Goal: Transaction & Acquisition: Purchase product/service

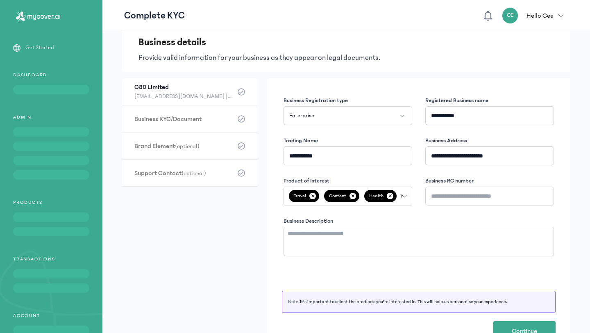
scroll to position [32, 0]
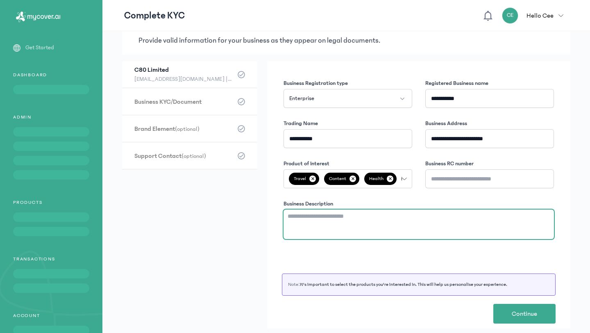
click at [470, 230] on textarea "Business Description" at bounding box center [419, 224] width 271 height 30
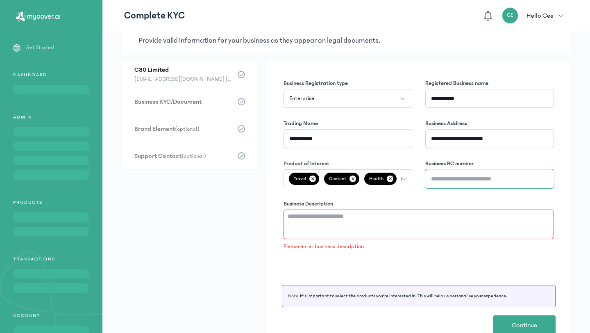
click at [465, 179] on input "Business RC number" at bounding box center [490, 178] width 129 height 19
type input "*******"
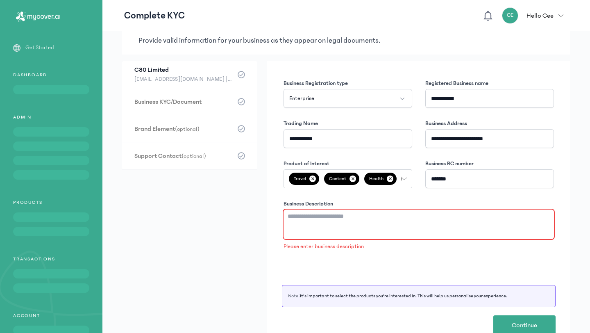
click at [330, 229] on textarea "Business Description" at bounding box center [419, 224] width 271 height 30
paste textarea "**********"
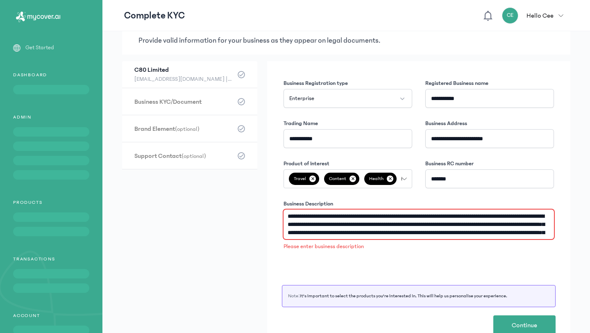
scroll to position [5, 0]
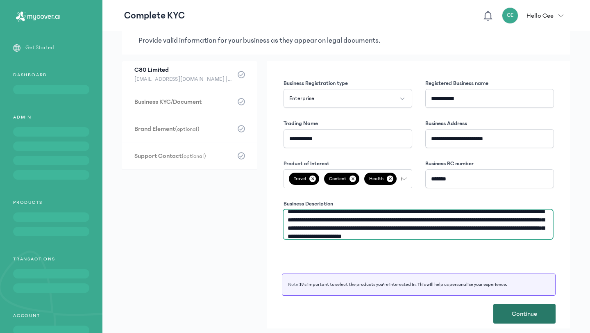
type textarea "**********"
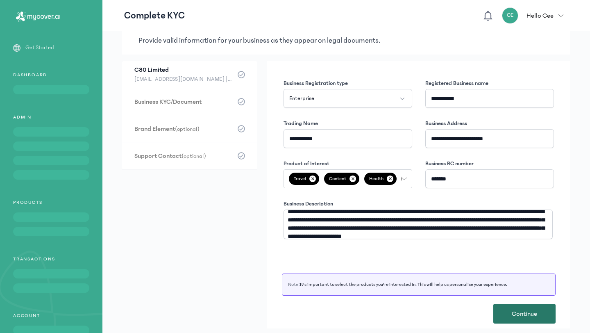
click at [515, 307] on button "Continue" at bounding box center [525, 314] width 62 height 20
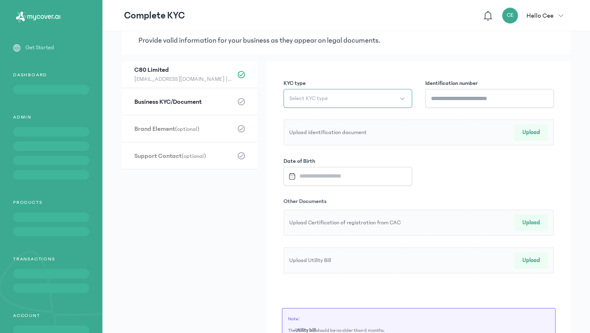
click at [342, 95] on button "Select KYC type" at bounding box center [348, 98] width 129 height 19
click at [344, 143] on li "International Passport" at bounding box center [347, 145] width 125 height 13
click at [451, 97] on input "Identification number" at bounding box center [490, 98] width 129 height 19
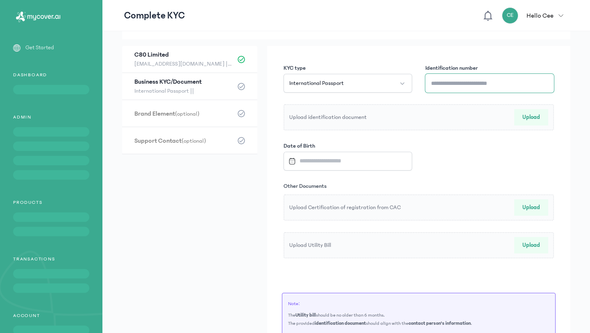
scroll to position [32, 0]
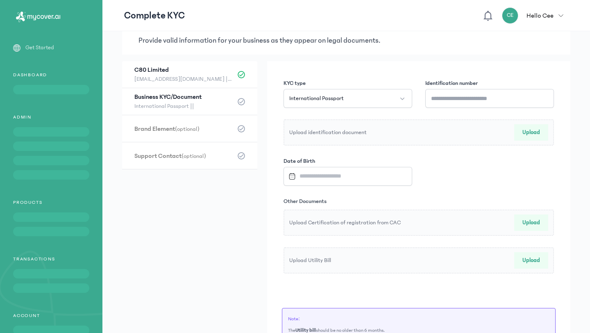
click at [532, 133] on div "Upload identification document Upload" at bounding box center [419, 132] width 271 height 26
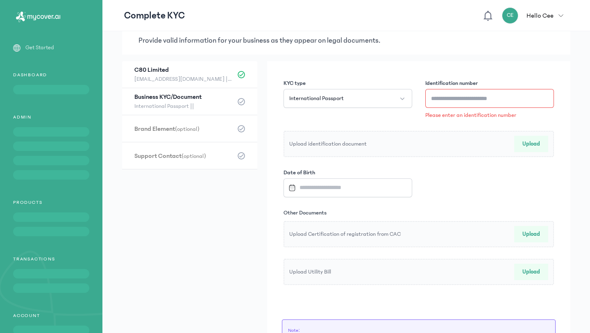
click at [530, 142] on button "Upload" at bounding box center [532, 144] width 34 height 16
click at [348, 187] on input "Datepicker input" at bounding box center [344, 188] width 118 height 18
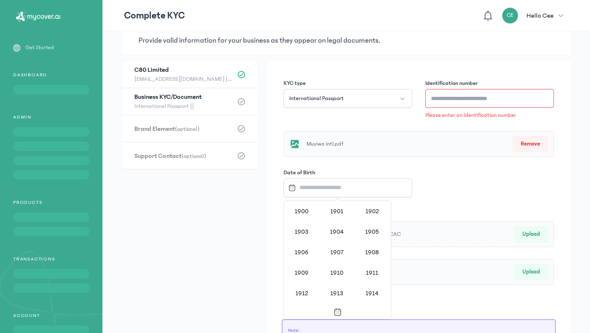
scroll to position [672, 0]
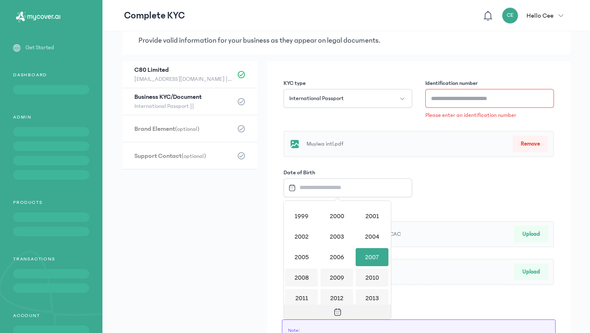
click at [336, 311] on icon "Toggle overlay" at bounding box center [338, 312] width 8 height 8
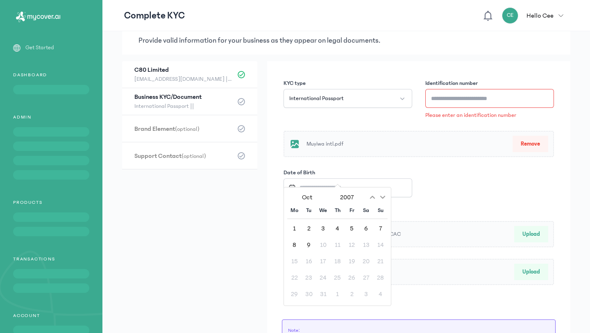
scroll to position [98, 0]
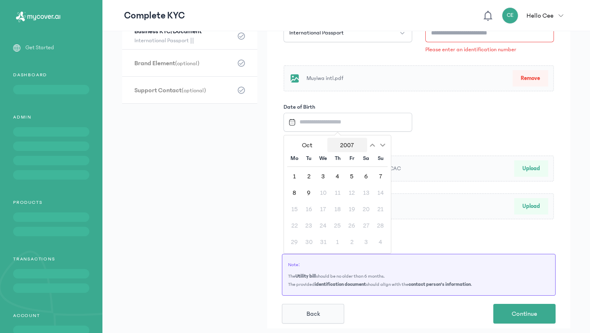
click at [344, 143] on button "2007" at bounding box center [348, 145] width 40 height 14
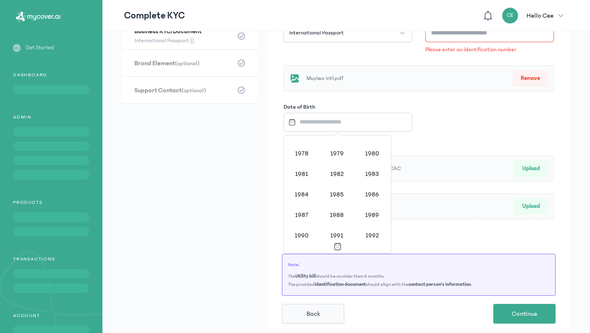
scroll to position [524, 0]
click at [373, 199] on div "1986" at bounding box center [372, 196] width 33 height 18
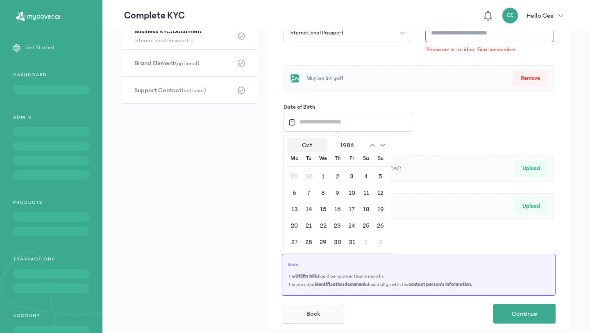
click at [304, 146] on button "Oct" at bounding box center [307, 145] width 40 height 14
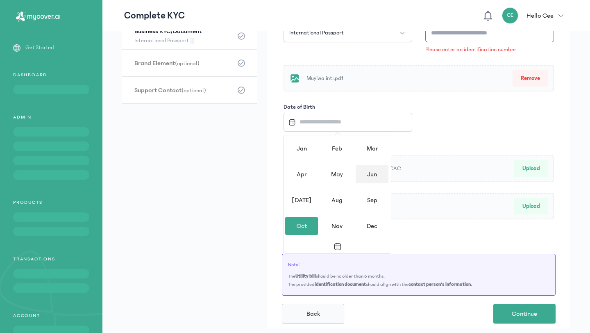
click at [364, 172] on div "Jun" at bounding box center [372, 174] width 33 height 18
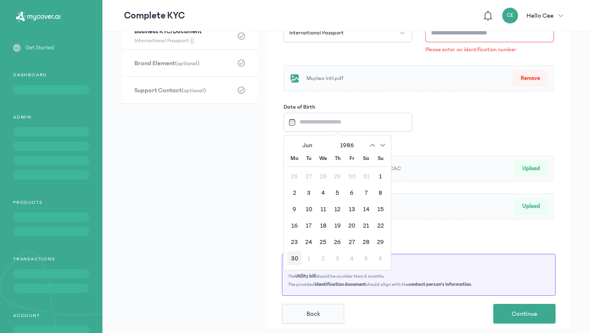
click at [292, 260] on div "30" at bounding box center [294, 258] width 14 height 14
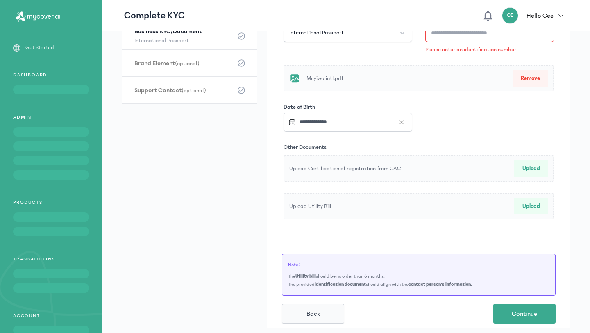
click at [537, 166] on button "Upload" at bounding box center [532, 168] width 34 height 16
click at [342, 125] on input "**********" at bounding box center [344, 122] width 118 height 18
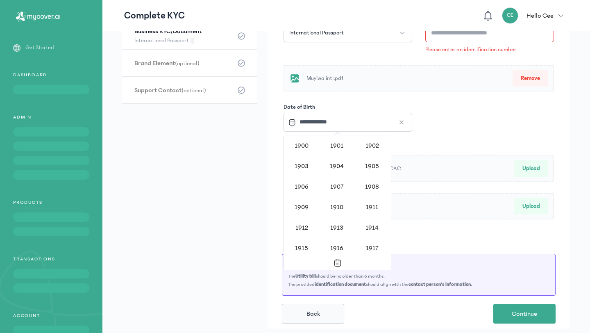
scroll to position [520, 0]
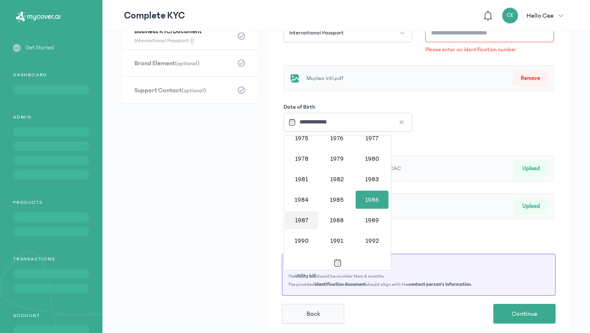
click at [303, 216] on div "1987" at bounding box center [301, 220] width 33 height 18
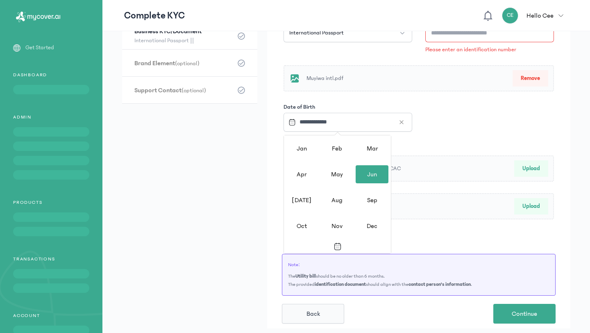
click at [369, 173] on div "Jun" at bounding box center [372, 174] width 33 height 18
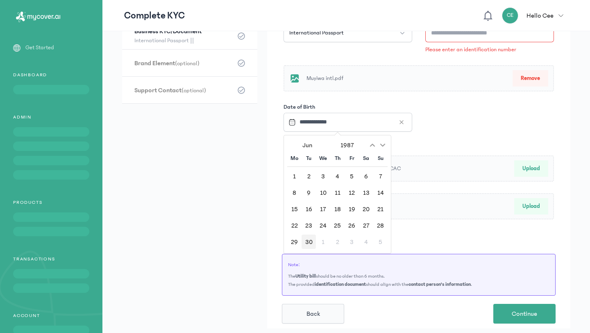
click at [310, 242] on div "30" at bounding box center [309, 242] width 14 height 14
type input "**********"
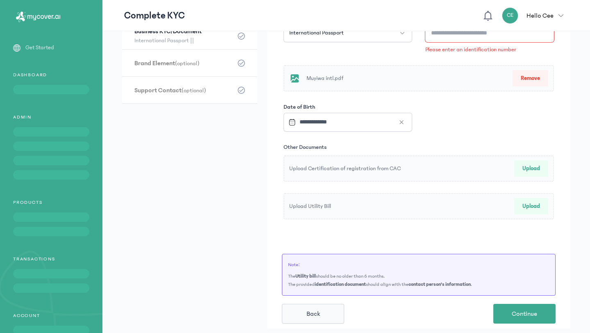
click at [496, 39] on input "Identification number" at bounding box center [490, 32] width 129 height 19
paste input "**********"
type input "**********"
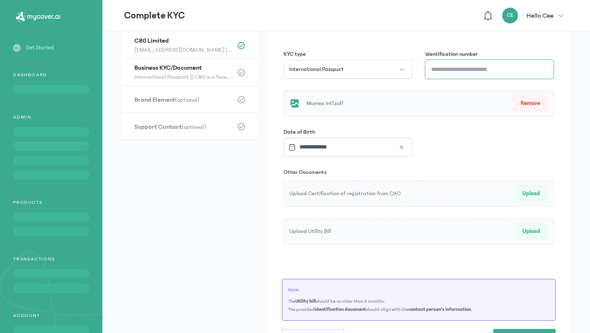
scroll to position [0, 0]
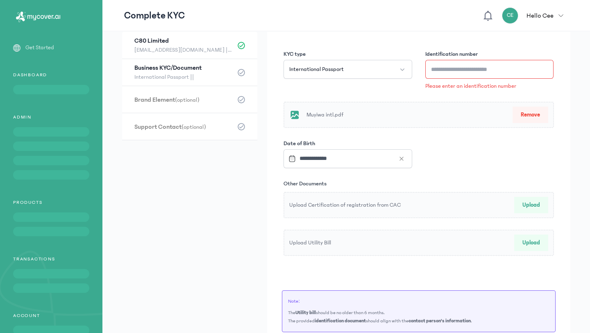
click at [532, 207] on button "Upload" at bounding box center [532, 205] width 34 height 16
click at [475, 67] on input "Identification number" at bounding box center [490, 69] width 128 height 19
type input "*"
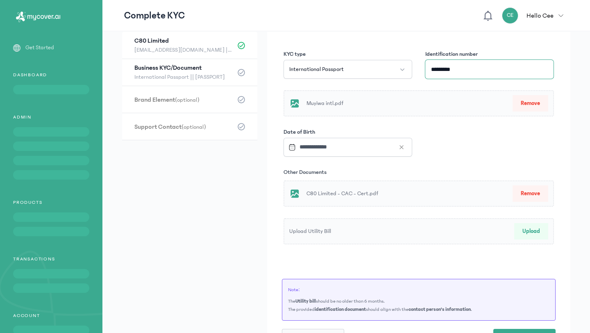
type input "*********"
click at [533, 230] on button "Upload" at bounding box center [532, 231] width 34 height 16
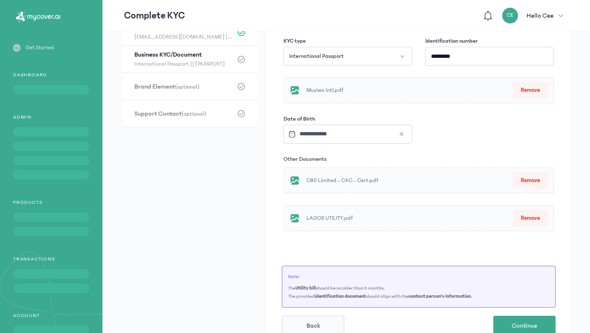
scroll to position [87, 0]
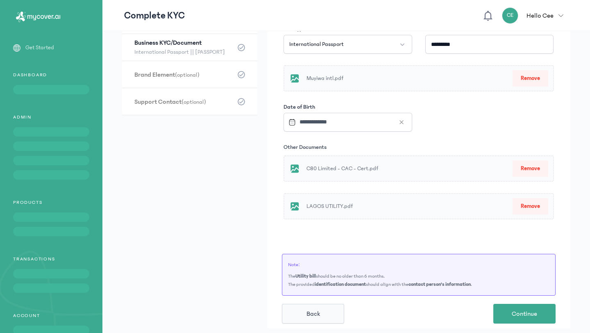
click at [533, 202] on button "Remove" at bounding box center [531, 206] width 36 height 16
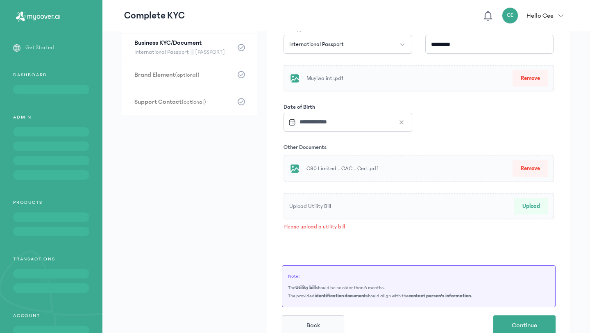
click at [528, 203] on button "Upload" at bounding box center [532, 206] width 34 height 16
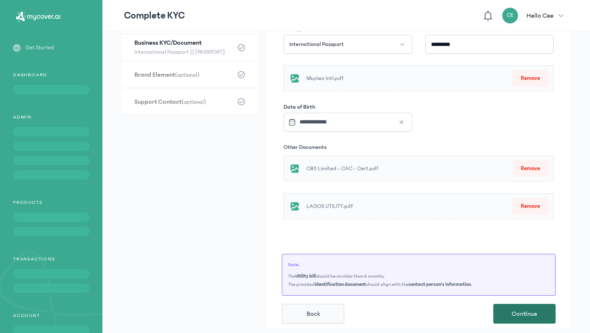
click at [519, 314] on span "Continue" at bounding box center [524, 314] width 25 height 10
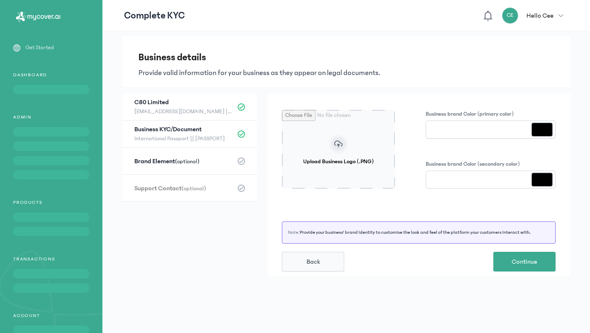
click at [351, 146] on input "Upload Business Logo (.PNG)" at bounding box center [338, 149] width 113 height 79
click at [341, 148] on input "Upload Business Logo (.PNG)" at bounding box center [338, 149] width 113 height 79
click at [474, 130] on input "*******" at bounding box center [491, 130] width 130 height 18
click at [491, 92] on div "Business details Provide valid information for your business as they appear on …" at bounding box center [346, 197] width 488 height 333
click at [240, 131] on icon at bounding box center [241, 133] width 7 height 7
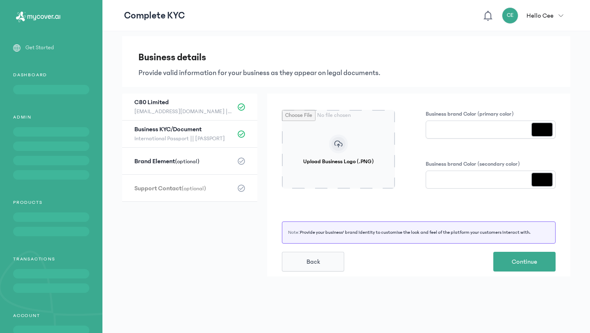
click at [238, 159] on icon at bounding box center [241, 160] width 7 height 7
click at [238, 133] on icon at bounding box center [241, 133] width 7 height 7
click at [238, 109] on icon at bounding box center [241, 106] width 7 height 7
click at [244, 150] on li "Brand Element (optional)" at bounding box center [189, 161] width 135 height 27
click at [335, 143] on input "Upload Business Logo (.PNG)" at bounding box center [338, 149] width 113 height 79
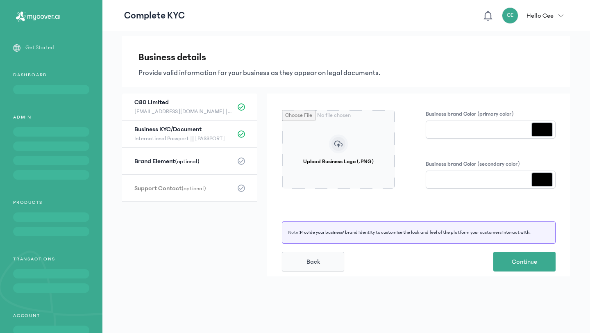
click at [361, 149] on input "Upload Business Logo (.PNG)" at bounding box center [338, 149] width 113 height 79
type input "**********"
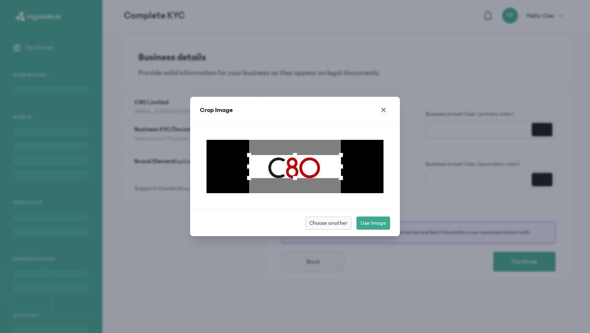
drag, startPoint x: 296, startPoint y: 178, endPoint x: 296, endPoint y: 191, distance: 13.1
click at [296, 191] on div at bounding box center [295, 166] width 177 height 53
click at [312, 168] on div at bounding box center [295, 167] width 92 height 23
click at [373, 223] on span "Use Image" at bounding box center [373, 223] width 25 height 8
type input "*******"
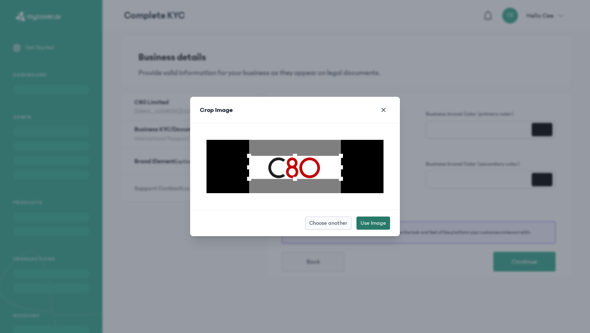
type input "*******"
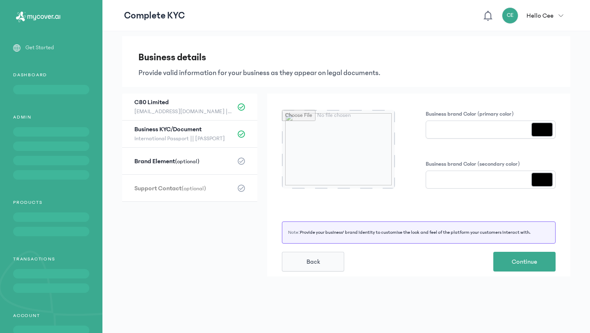
click at [461, 130] on input "*******" at bounding box center [491, 130] width 130 height 18
click at [462, 52] on h3 "Business details" at bounding box center [347, 57] width 416 height 13
click at [432, 125] on input "*******" at bounding box center [491, 130] width 130 height 18
type input "*******"
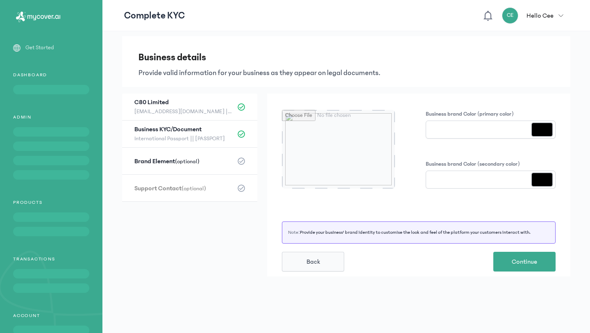
type input "*******"
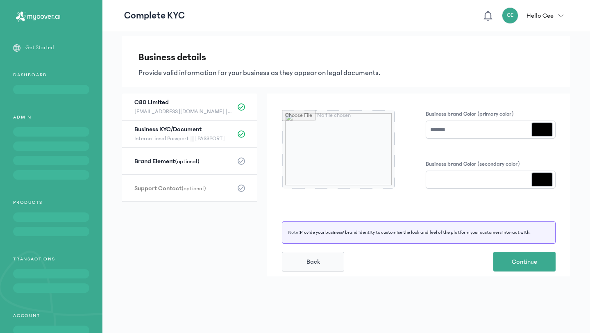
type input "*******"
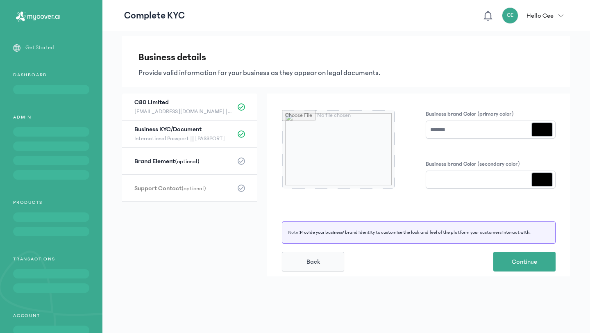
type input "*******"
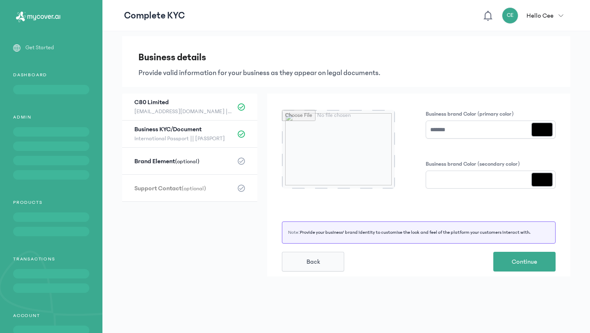
type input "*******"
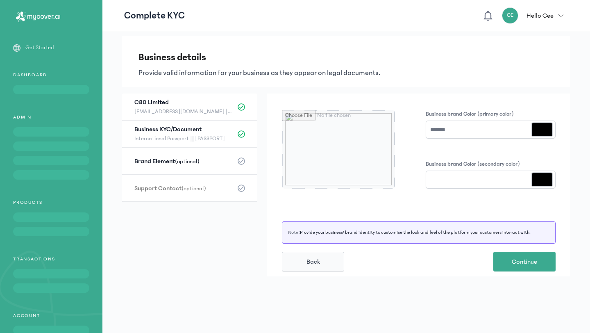
type input "*******"
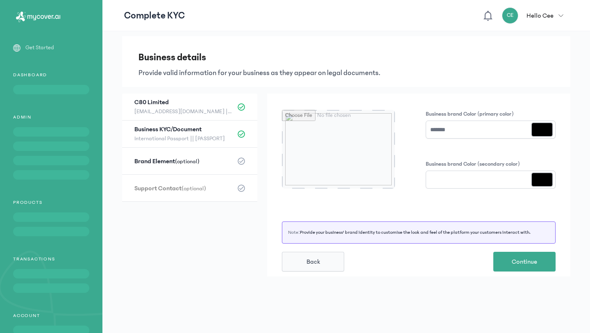
type input "*******"
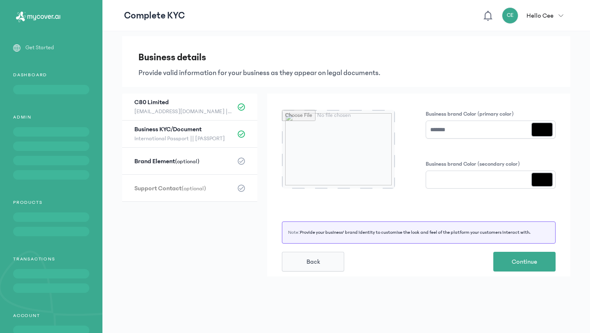
type input "*******"
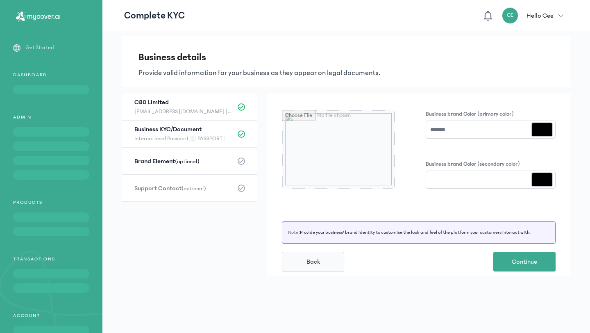
type input "*******"
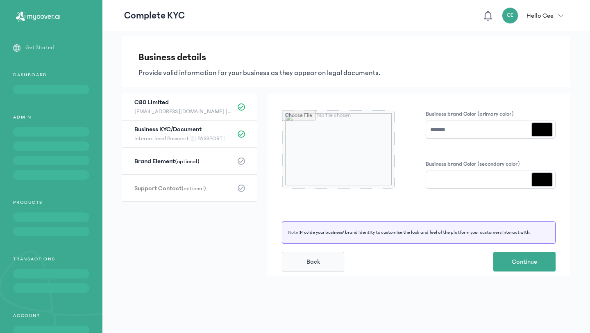
type input "*******"
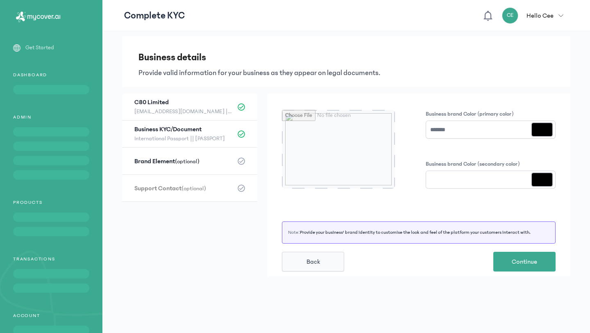
type input "*******"
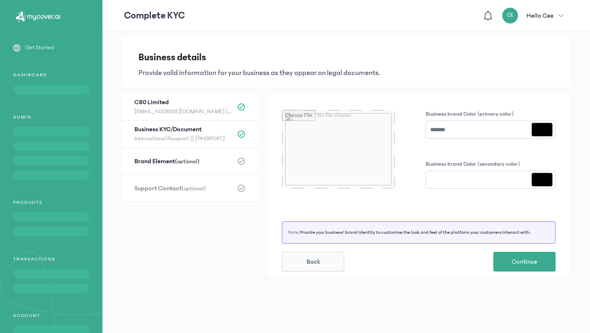
type input "*******"
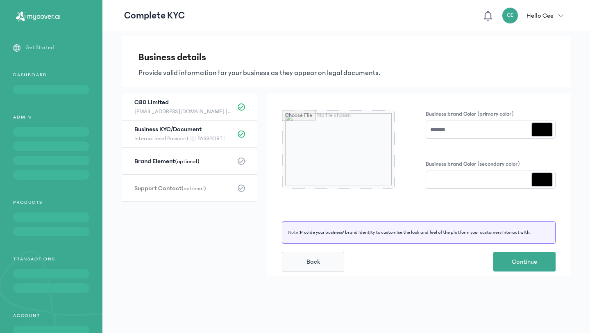
type input "*******"
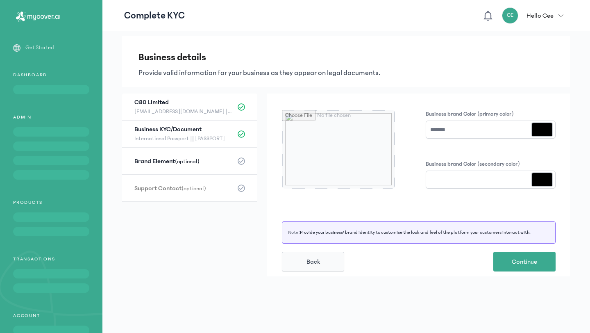
type input "*******"
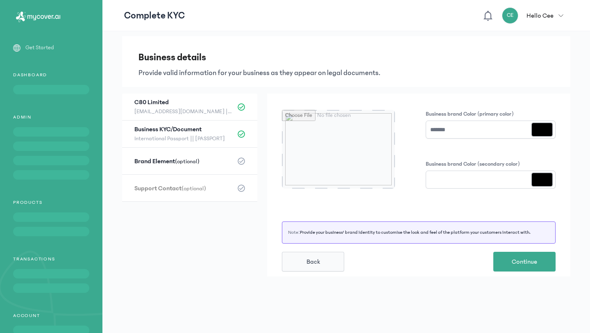
type input "*******"
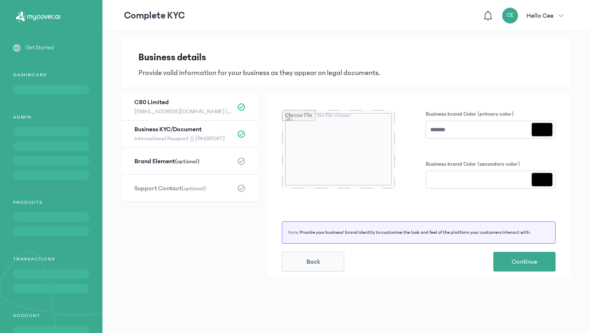
type input "*******"
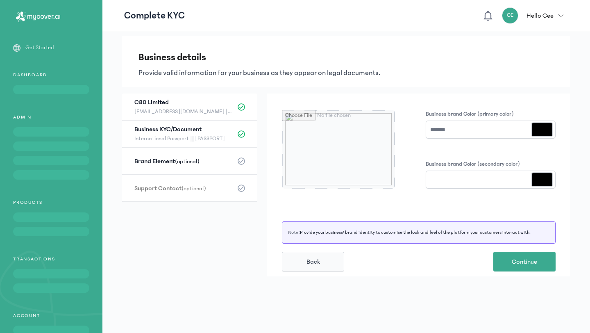
type input "*******"
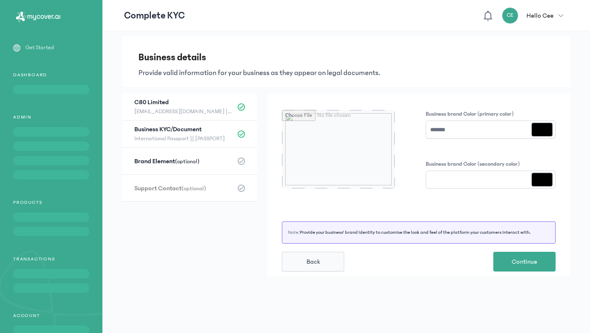
type input "*******"
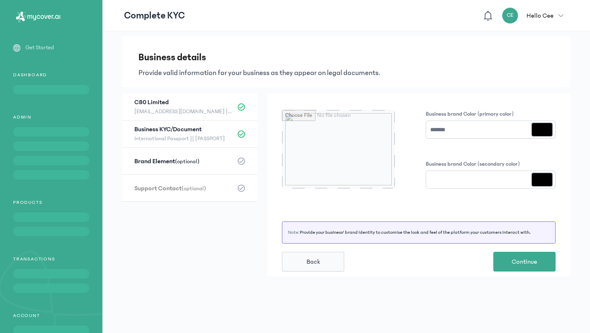
type input "*******"
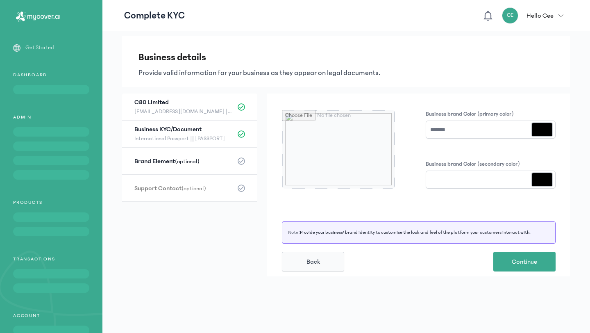
type input "*******"
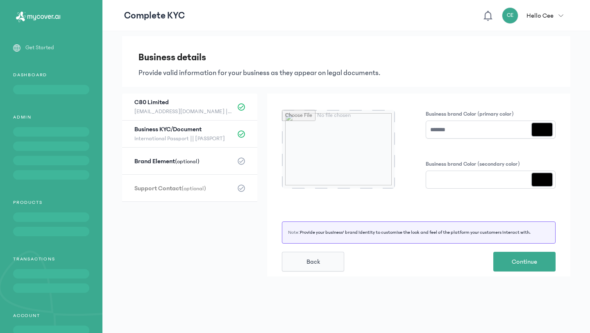
click at [448, 185] on input "*******" at bounding box center [491, 180] width 130 height 18
type input "*******"
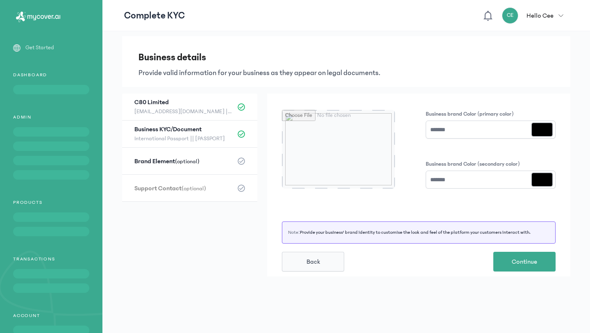
click at [378, 278] on form "C80 Limited (optional) c80limited@gmail.com || 08181516411 Business KYC/Documen…" at bounding box center [346, 187] width 449 height 189
drag, startPoint x: 474, startPoint y: 128, endPoint x: 387, endPoint y: 121, distance: 87.6
click at [387, 121] on div "Business brand Color (primary color) ******* ******* Business brand Color (seco…" at bounding box center [419, 149] width 274 height 79
click at [450, 129] on input "*******" at bounding box center [491, 130] width 130 height 18
click at [537, 130] on input "*******" at bounding box center [543, 130] width 24 height 18
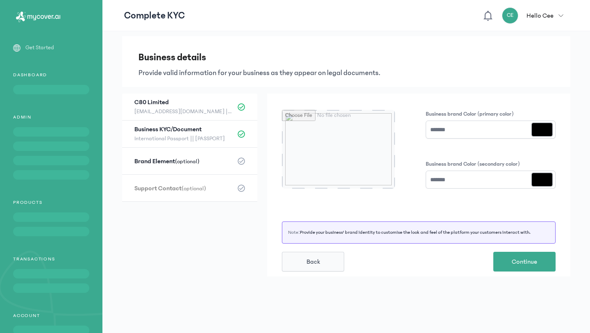
type input "*******"
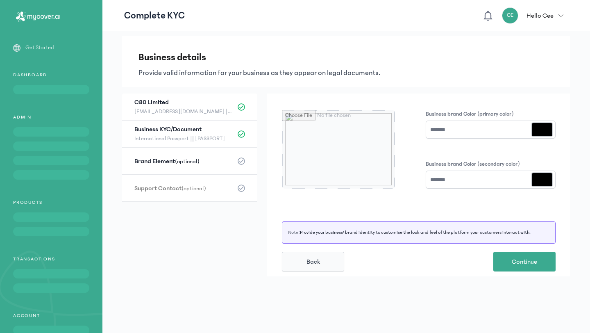
type input "*******"
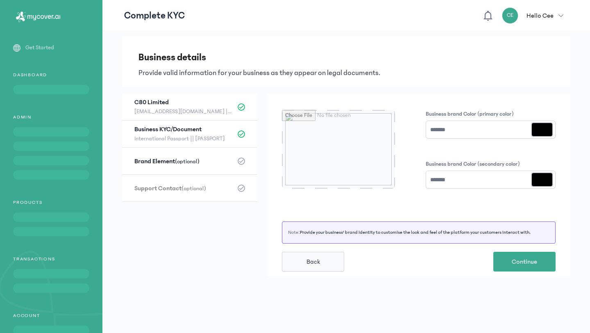
type input "*******"
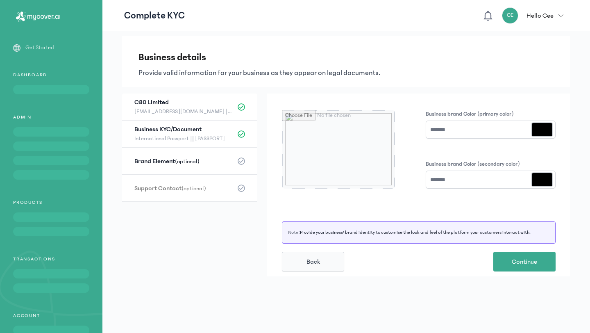
type input "*******"
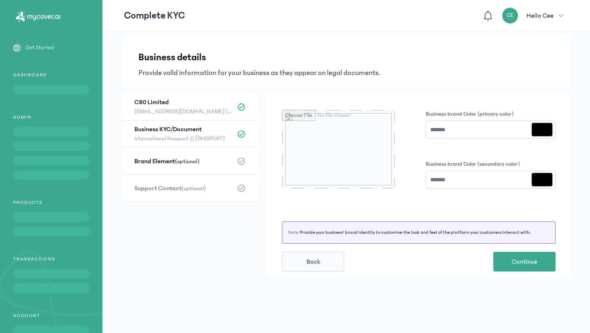
type input "*******"
click at [556, 153] on div "Business brand Color (primary color) ******* ******* Business brand Color (seco…" at bounding box center [491, 149] width 130 height 79
click at [540, 128] on input "*******" at bounding box center [543, 130] width 24 height 18
type input "*******"
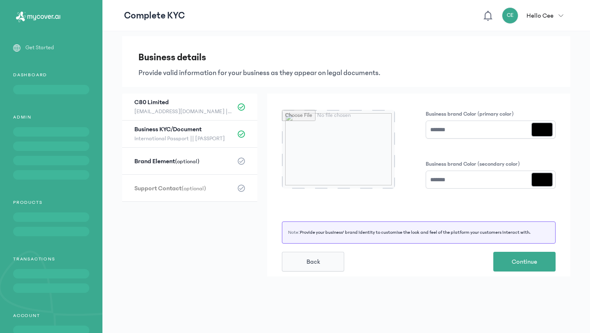
type input "*******"
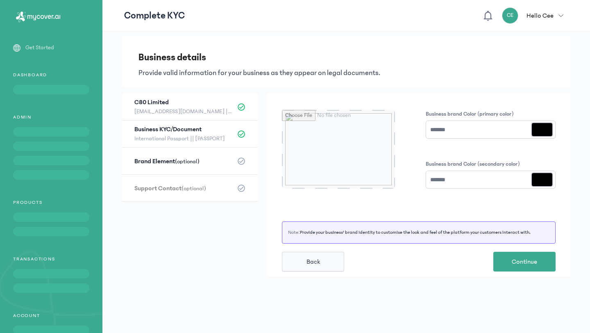
type input "*******"
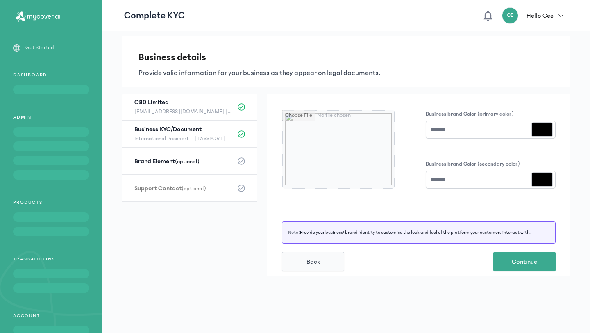
type input "*******"
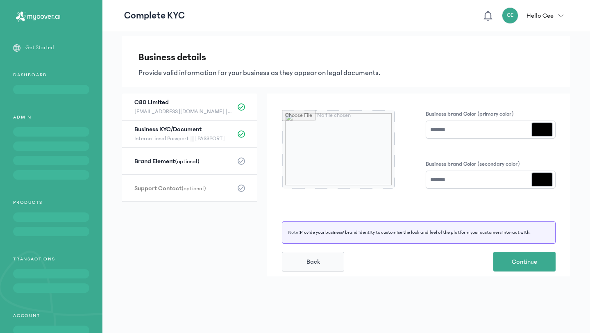
type input "*******"
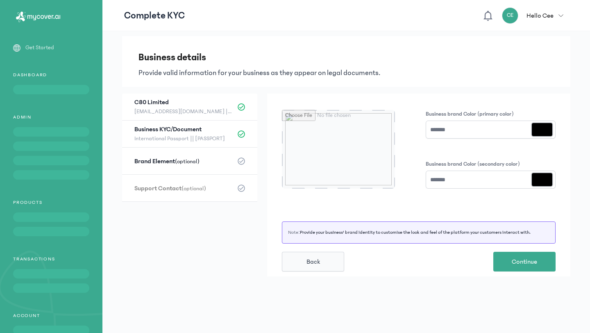
type input "*******"
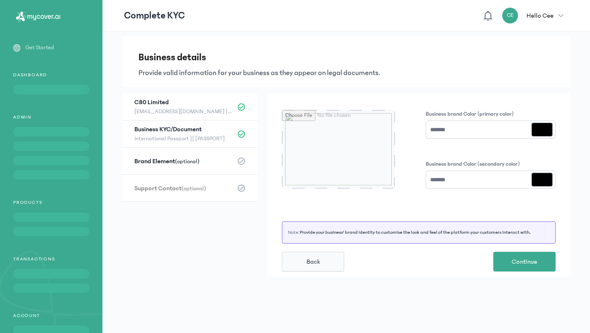
type input "*******"
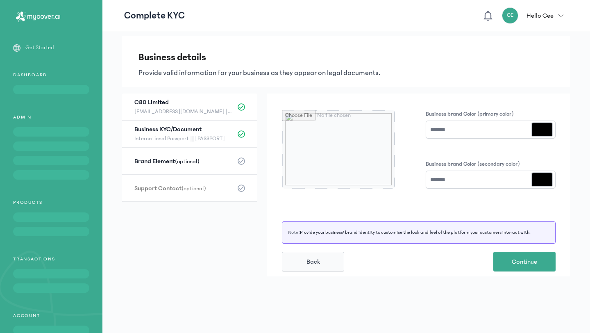
type input "*******"
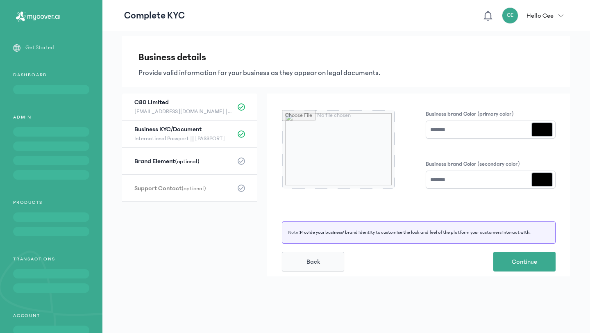
type input "*******"
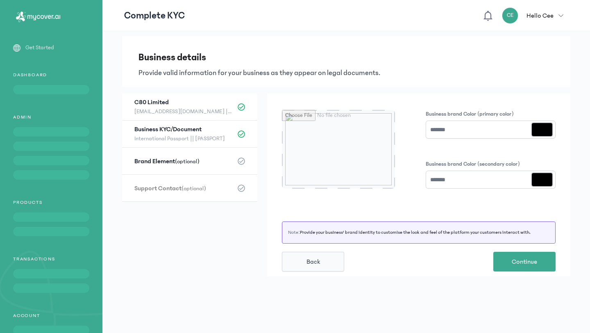
type input "*******"
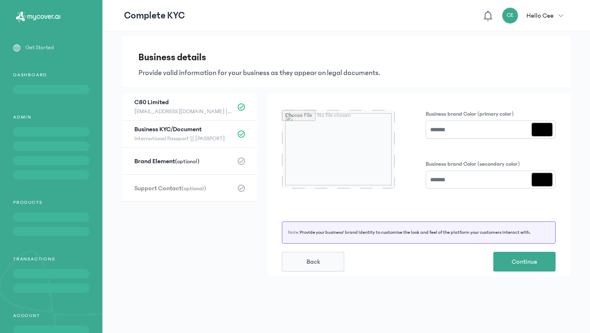
type input "*******"
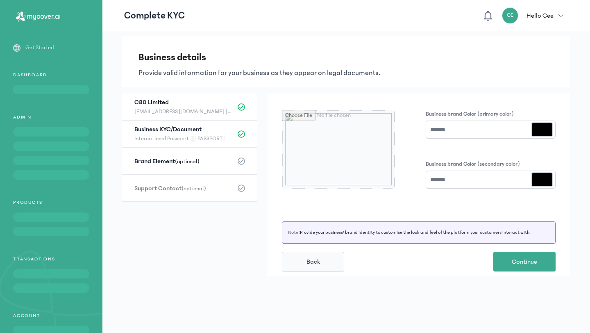
type input "*******"
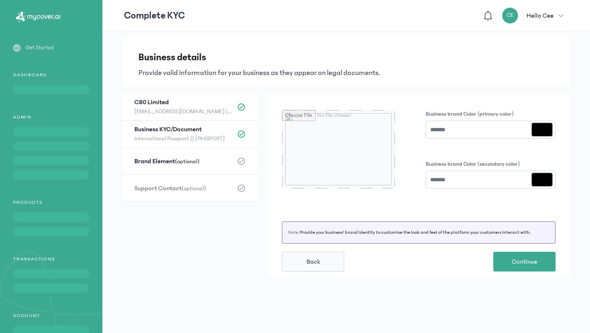
type input "*******"
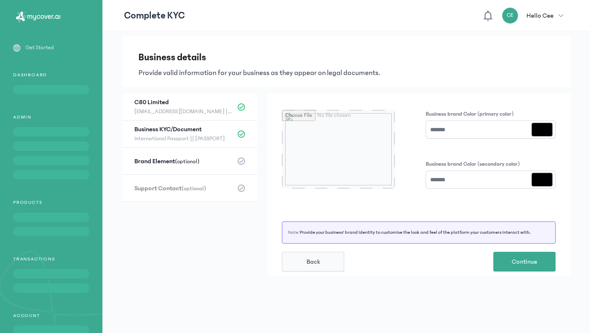
type input "*******"
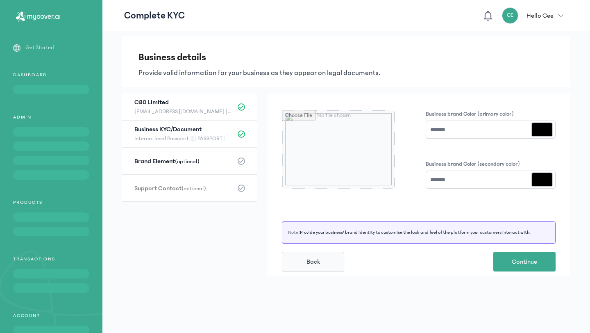
type input "*******"
click at [454, 132] on input "*******" at bounding box center [491, 130] width 130 height 18
click at [543, 131] on input "*******" at bounding box center [543, 130] width 24 height 18
click at [577, 227] on div "Business details Provide valid information for your business as they appear on …" at bounding box center [346, 197] width 488 height 333
click at [528, 264] on span "Continue" at bounding box center [524, 262] width 25 height 10
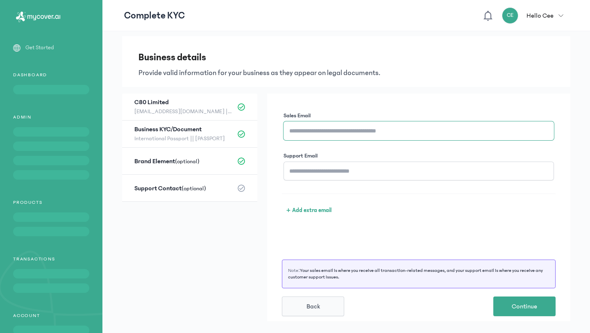
click at [399, 131] on input "Sales Email" at bounding box center [419, 130] width 271 height 19
click at [404, 169] on input "Support Email" at bounding box center [419, 171] width 271 height 19
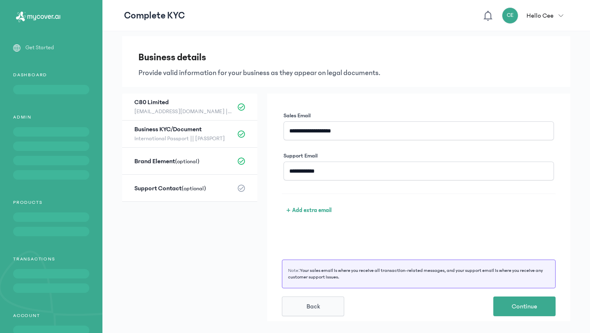
click at [286, 246] on div "**********" at bounding box center [418, 207] width 303 height 228
click at [367, 135] on input "**********" at bounding box center [419, 130] width 271 height 19
drag, startPoint x: 367, startPoint y: 135, endPoint x: 287, endPoint y: 125, distance: 81.4
click at [287, 125] on input "**********" at bounding box center [419, 130] width 271 height 19
click at [333, 173] on input "**********" at bounding box center [419, 171] width 271 height 19
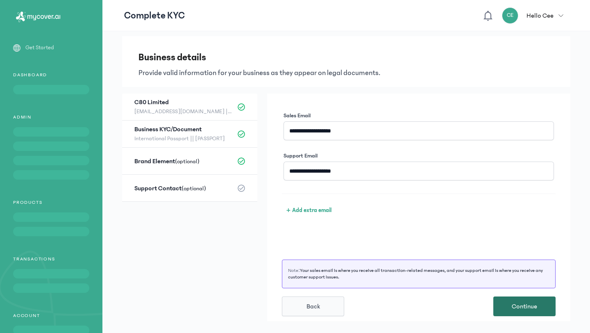
click at [526, 309] on span "Continue" at bounding box center [524, 306] width 25 height 10
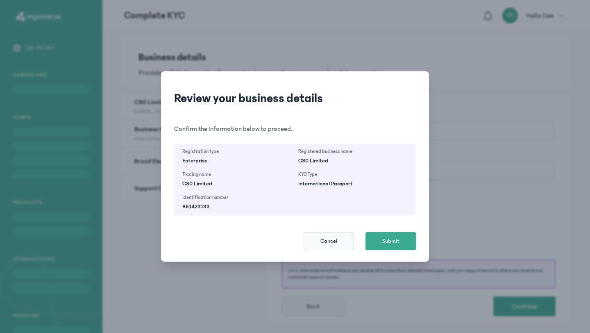
click at [335, 240] on span "Cancel" at bounding box center [329, 241] width 17 height 8
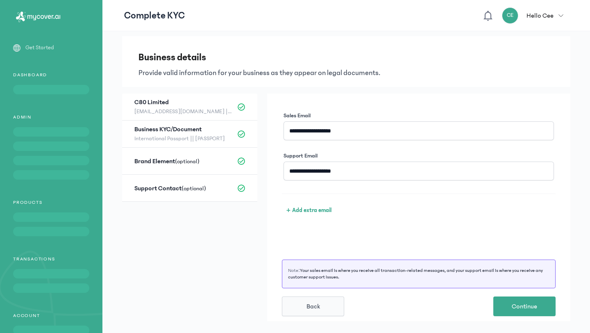
click at [182, 106] on h3 "C80 Limited (optional)" at bounding box center [183, 102] width 98 height 9
click at [314, 305] on span "Back" at bounding box center [314, 306] width 14 height 10
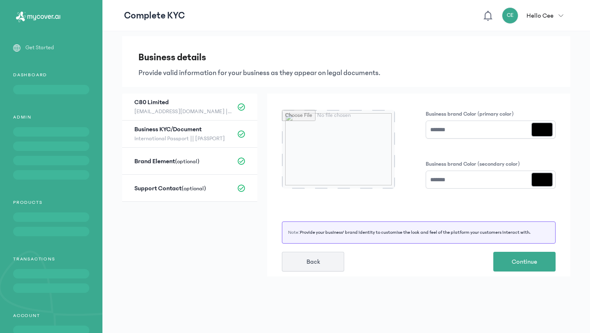
click at [318, 263] on span "Back" at bounding box center [314, 262] width 14 height 10
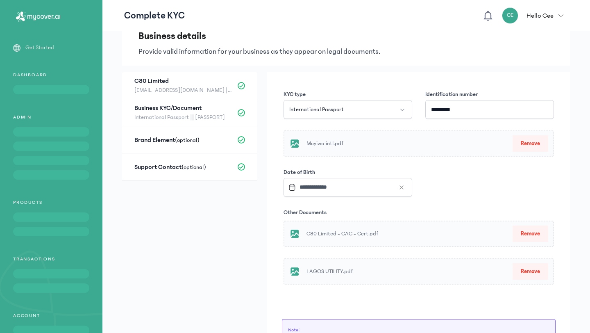
scroll to position [87, 0]
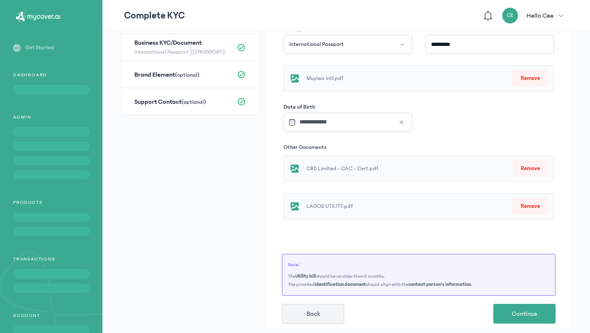
click at [320, 310] on button "Back" at bounding box center [313, 314] width 62 height 20
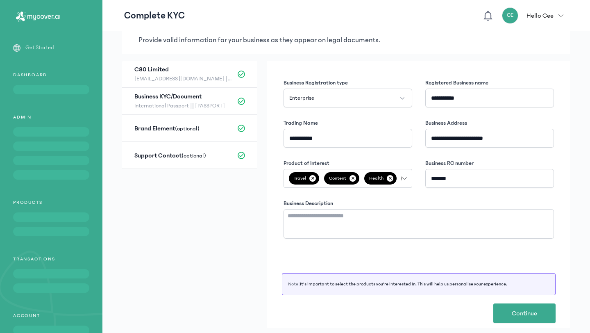
scroll to position [32, 0]
click at [388, 94] on button "Enterprise" at bounding box center [348, 98] width 129 height 19
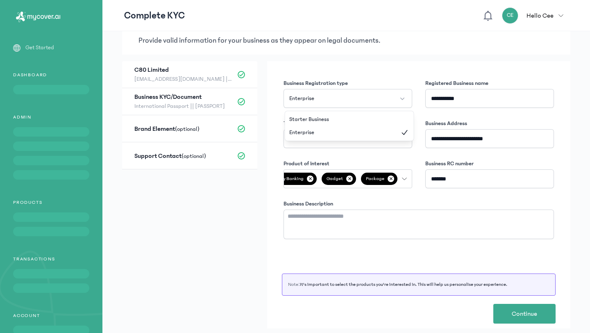
scroll to position [0, 0]
click at [230, 211] on form "**********" at bounding box center [346, 198] width 449 height 274
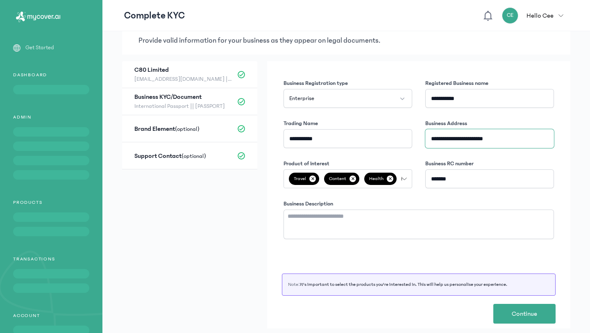
click at [521, 135] on input "**********" at bounding box center [490, 138] width 129 height 19
click at [538, 316] on button "Continue" at bounding box center [525, 314] width 62 height 20
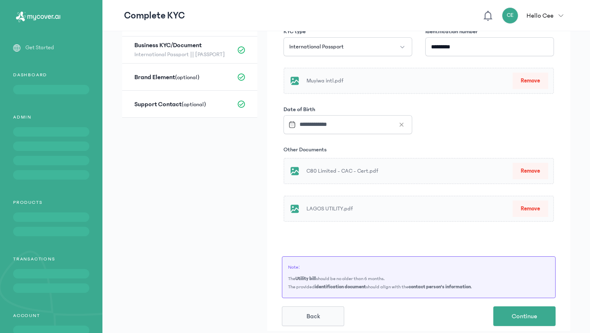
scroll to position [87, 0]
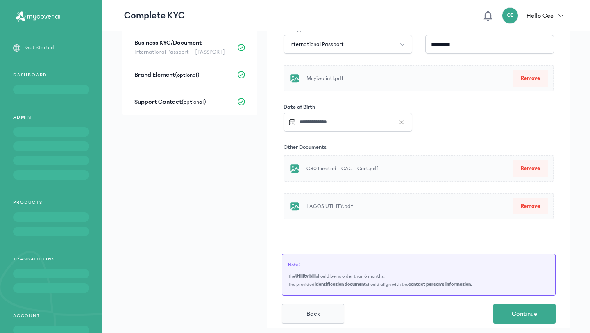
click at [533, 164] on button "Remove" at bounding box center [531, 168] width 36 height 16
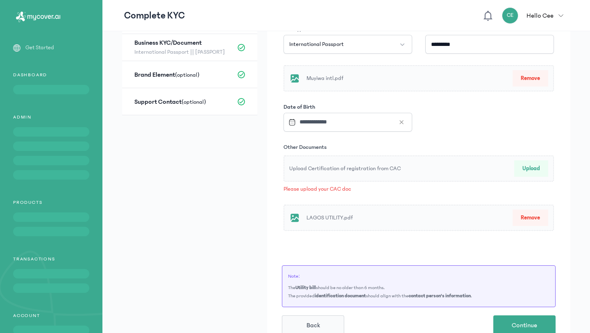
click at [526, 171] on button "Upload" at bounding box center [532, 168] width 34 height 16
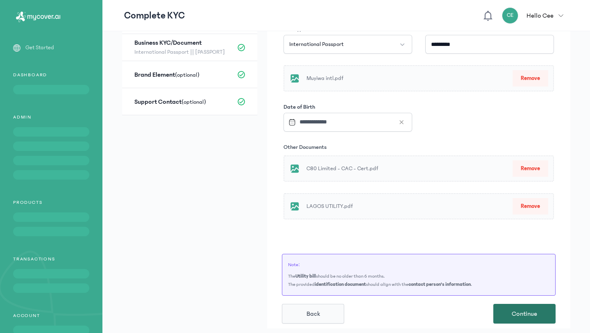
click at [527, 315] on span "Continue" at bounding box center [524, 314] width 25 height 10
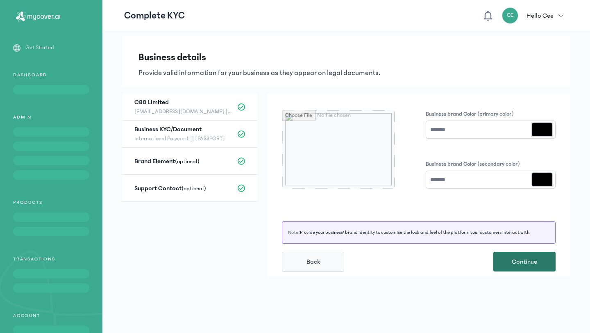
click at [526, 269] on button "Continue" at bounding box center [525, 262] width 62 height 20
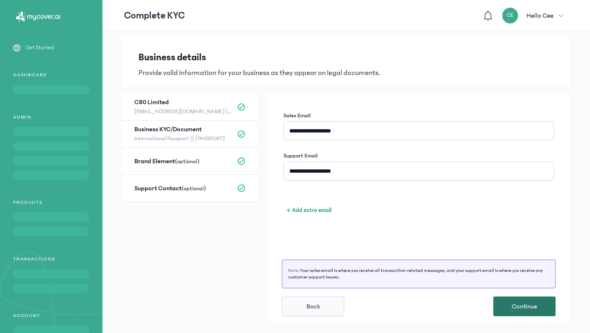
click at [520, 303] on span "Continue" at bounding box center [524, 306] width 25 height 10
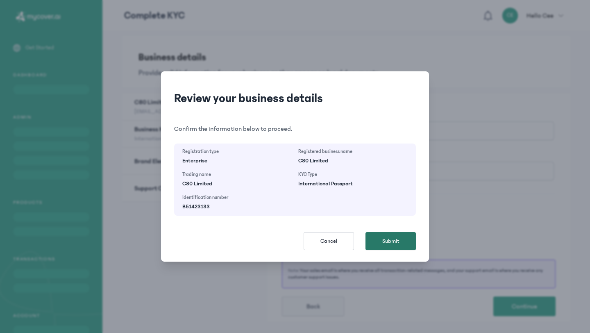
click at [391, 244] on span "Submit" at bounding box center [391, 241] width 17 height 8
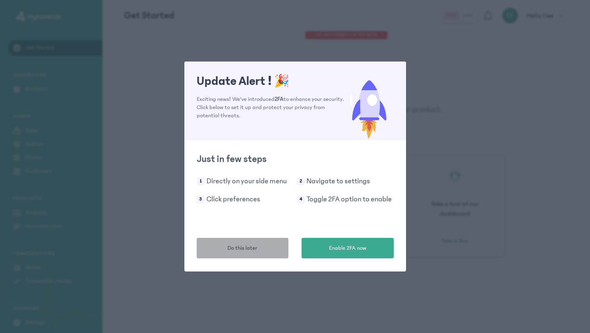
click at [252, 250] on span "Do this later" at bounding box center [243, 248] width 30 height 9
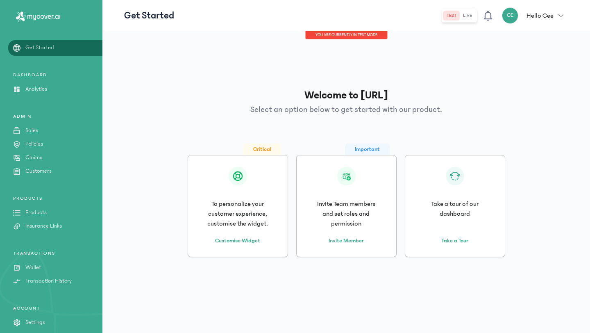
click at [35, 134] on p "Sales" at bounding box center [31, 130] width 13 height 9
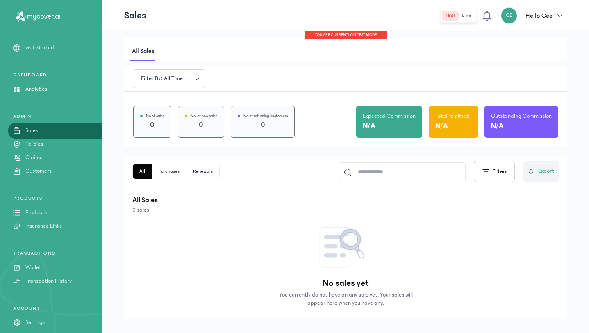
click at [39, 144] on p "Policies" at bounding box center [34, 144] width 18 height 9
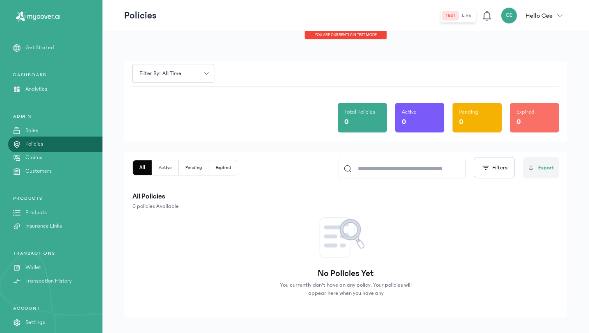
click at [41, 159] on p "Claims" at bounding box center [33, 157] width 17 height 9
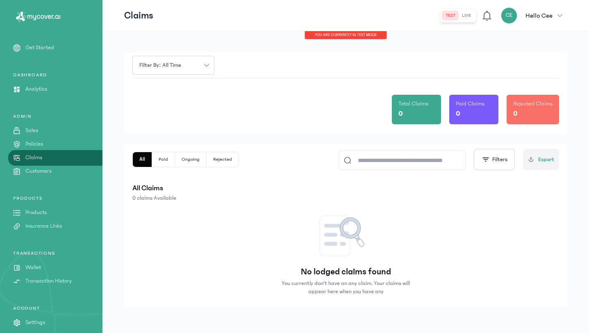
click at [48, 174] on p "Customers" at bounding box center [38, 171] width 26 height 9
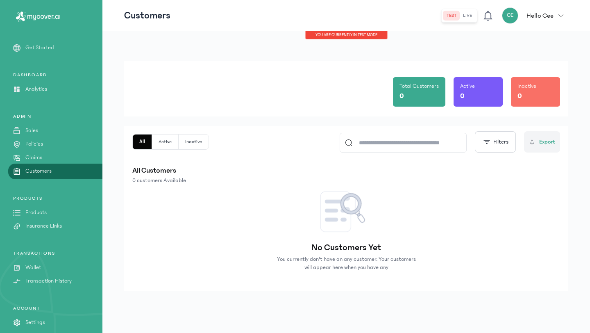
click at [34, 214] on p "Products" at bounding box center [35, 212] width 21 height 9
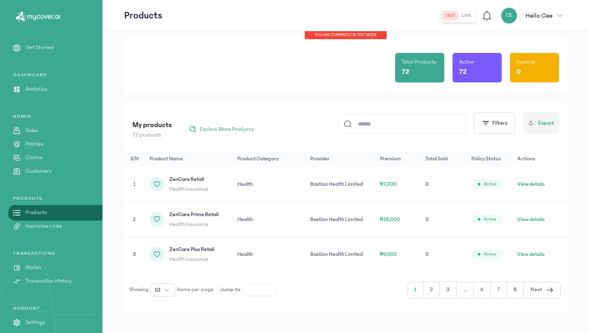
scroll to position [30, 0]
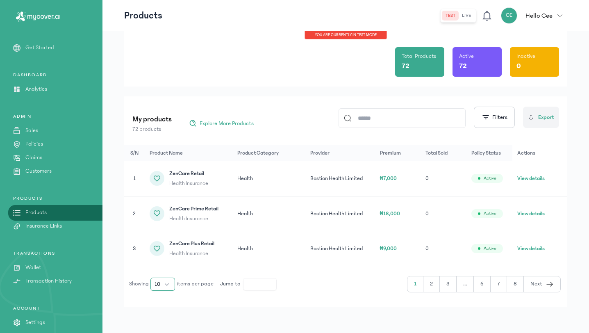
click at [164, 284] on button "10" at bounding box center [162, 284] width 25 height 13
click at [169, 213] on li "20" at bounding box center [163, 213] width 21 height 13
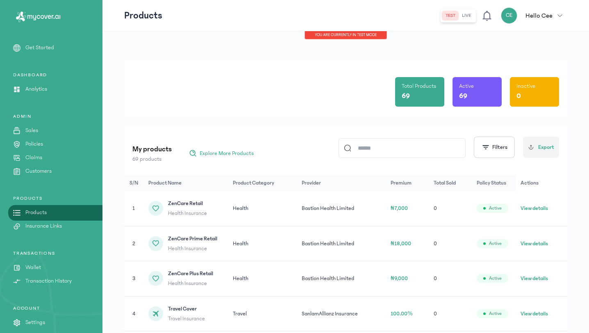
click at [55, 223] on p "Insurance Links" at bounding box center [43, 226] width 36 height 9
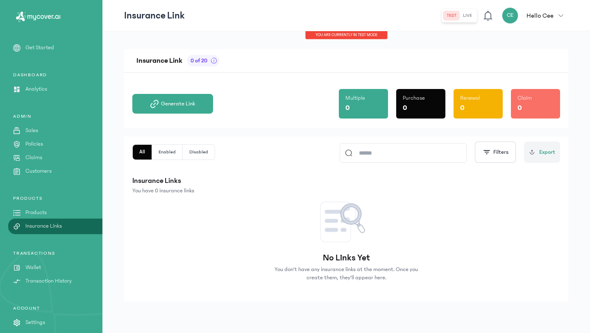
click at [41, 267] on link "Wallet" at bounding box center [51, 267] width 102 height 9
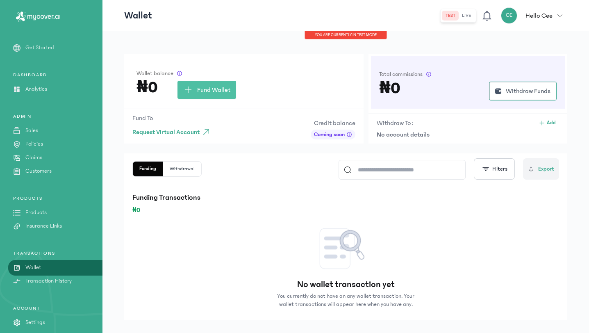
click at [40, 282] on p "Transaction History" at bounding box center [48, 281] width 46 height 9
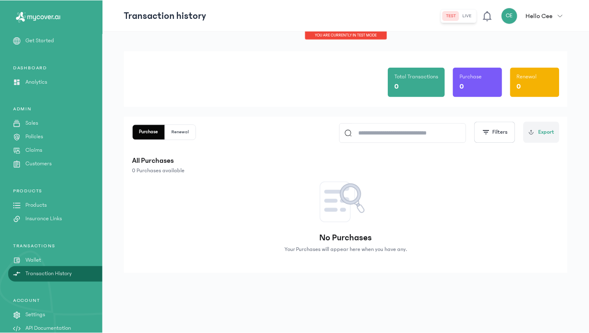
scroll to position [19, 0]
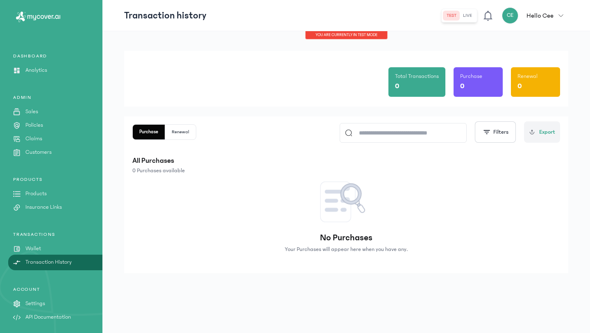
click at [41, 301] on p "Settings" at bounding box center [35, 303] width 20 height 9
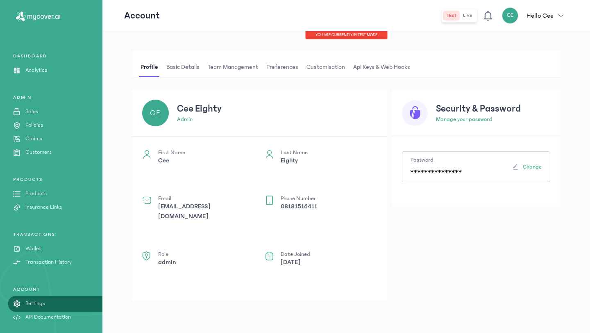
click at [385, 63] on span "Api Keys & Web hooks" at bounding box center [382, 67] width 60 height 20
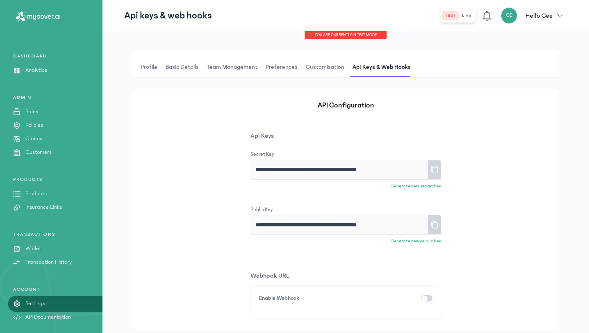
click at [323, 65] on span "Customisation" at bounding box center [325, 67] width 42 height 20
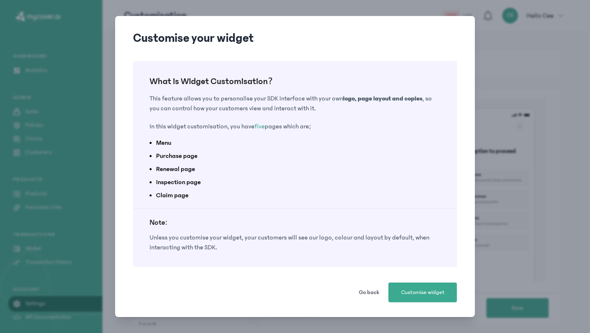
click at [370, 289] on span "Go back" at bounding box center [369, 292] width 20 height 8
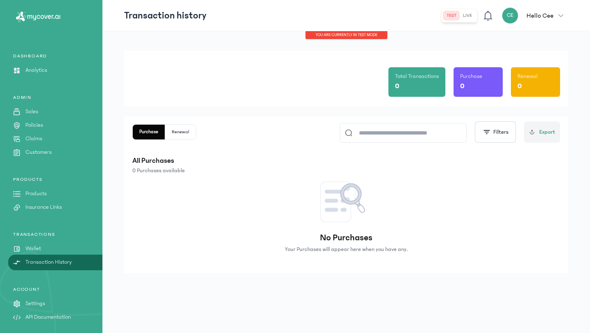
click at [469, 15] on button "live" at bounding box center [468, 16] width 16 height 10
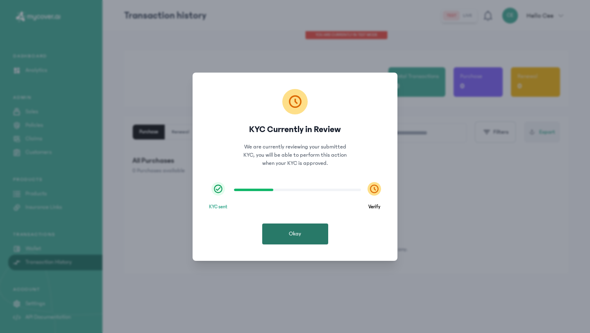
click at [312, 237] on button "Okay" at bounding box center [295, 233] width 66 height 21
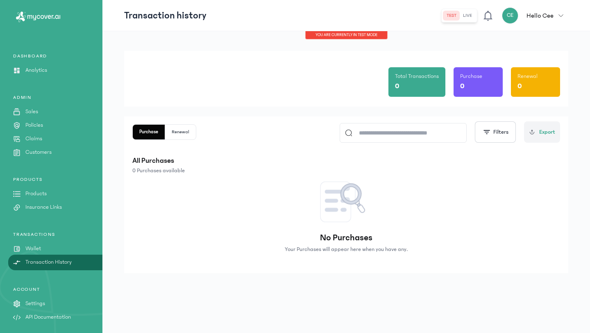
click at [54, 318] on p "API Documentation" at bounding box center [48, 317] width 46 height 9
click at [35, 70] on p "Analytics" at bounding box center [36, 70] width 22 height 9
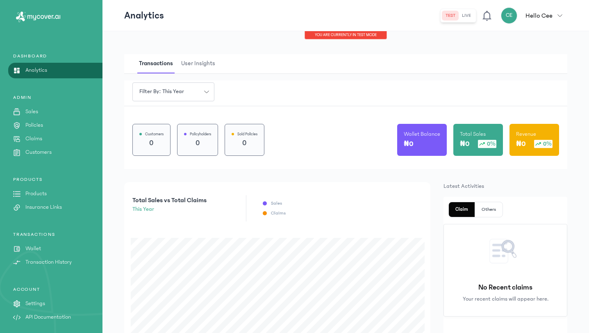
click at [33, 125] on p "Policies" at bounding box center [34, 125] width 18 height 9
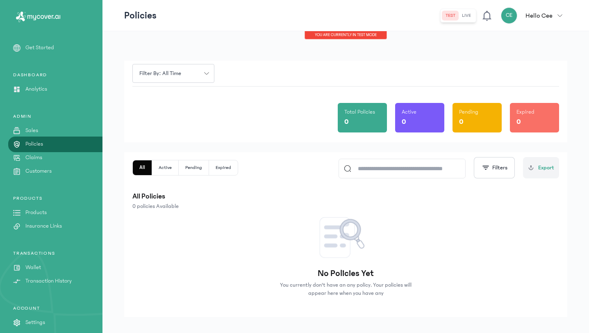
click at [43, 213] on p "Products" at bounding box center [35, 212] width 21 height 9
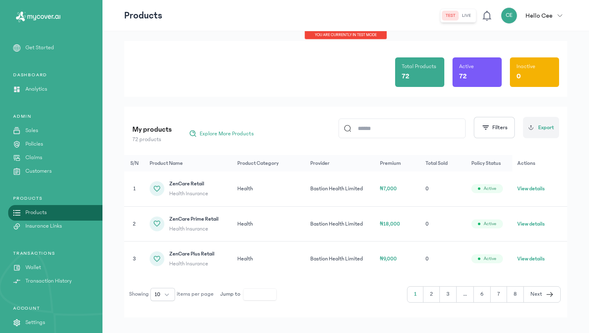
scroll to position [30, 0]
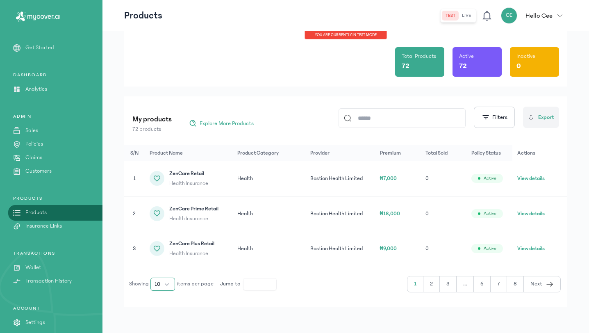
click at [166, 285] on button "10" at bounding box center [162, 284] width 25 height 13
click at [168, 260] on li "100" at bounding box center [163, 266] width 21 height 13
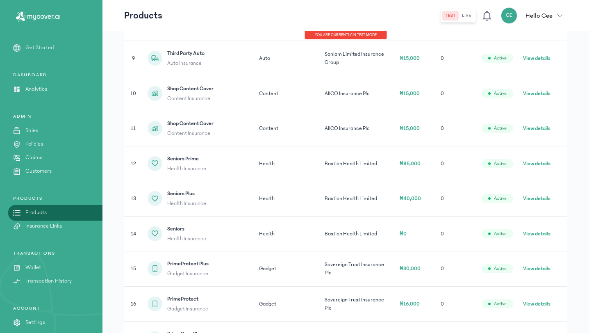
scroll to position [454, 0]
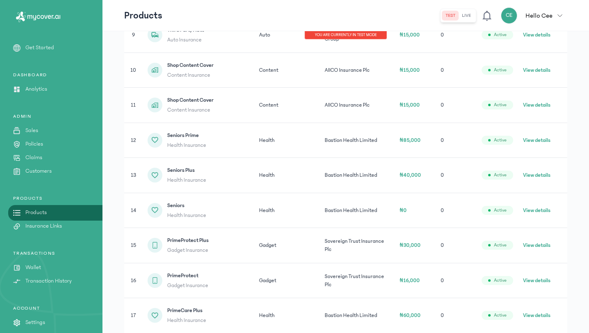
click at [535, 175] on button "View details" at bounding box center [536, 175] width 27 height 8
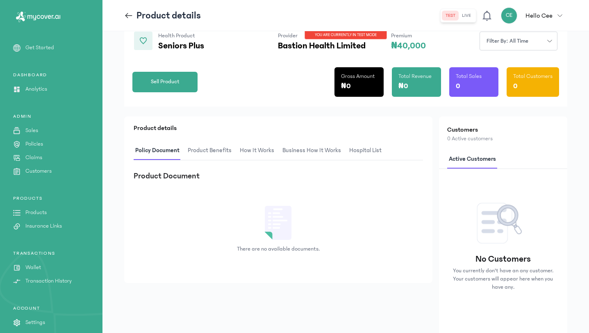
scroll to position [77, 0]
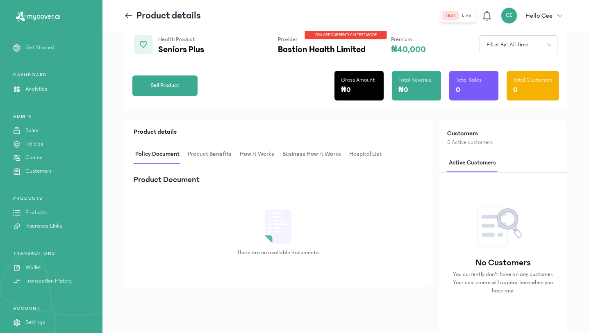
click at [214, 159] on span "Product Benefits" at bounding box center [209, 154] width 47 height 19
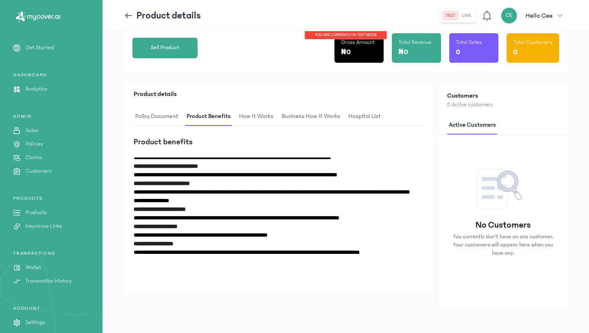
scroll to position [0, 0]
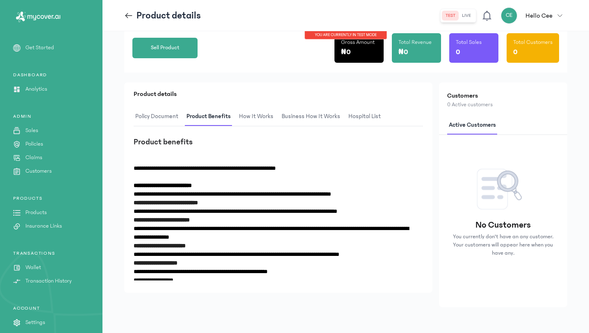
click at [257, 115] on span "How It Works" at bounding box center [256, 116] width 38 height 19
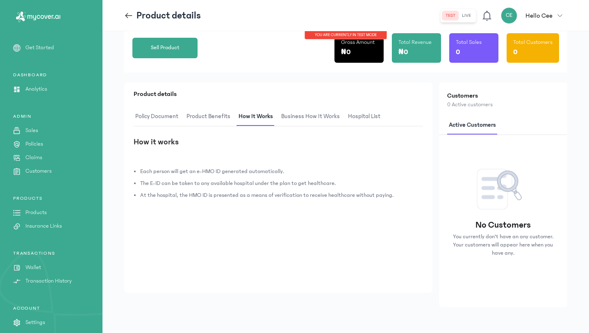
click at [300, 119] on span "Business How It Works" at bounding box center [311, 116] width 62 height 19
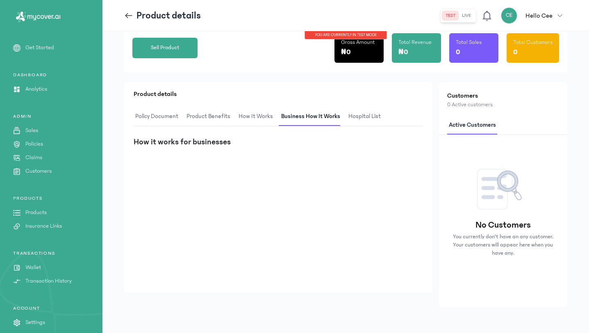
click at [365, 114] on span "hospital List" at bounding box center [365, 116] width 36 height 19
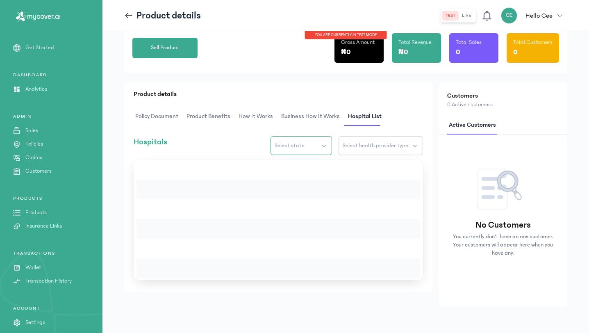
click at [285, 152] on button "Select state" at bounding box center [301, 145] width 61 height 19
click at [402, 143] on span "Select health provider type" at bounding box center [376, 145] width 66 height 8
click at [392, 143] on span "Select health provider type" at bounding box center [376, 145] width 66 height 8
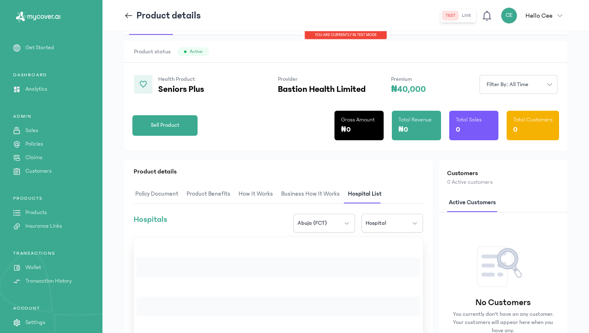
scroll to position [34, 0]
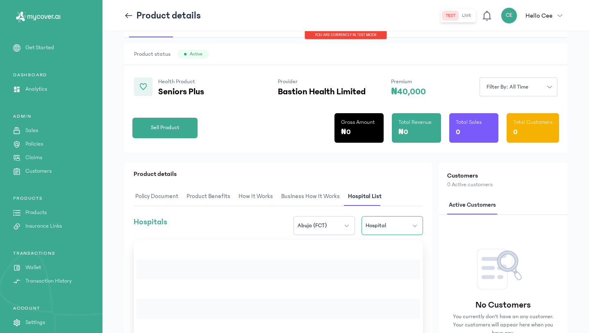
click at [385, 226] on span "Hospital" at bounding box center [376, 225] width 20 height 8
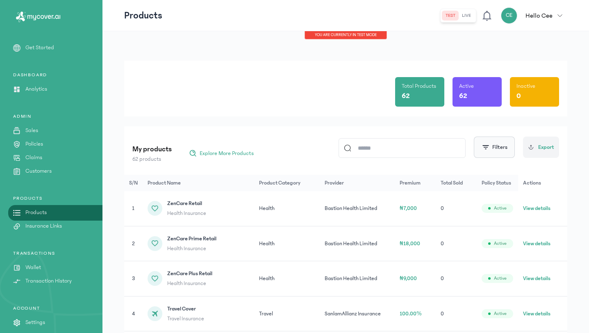
click at [493, 149] on button "Filters" at bounding box center [494, 147] width 41 height 21
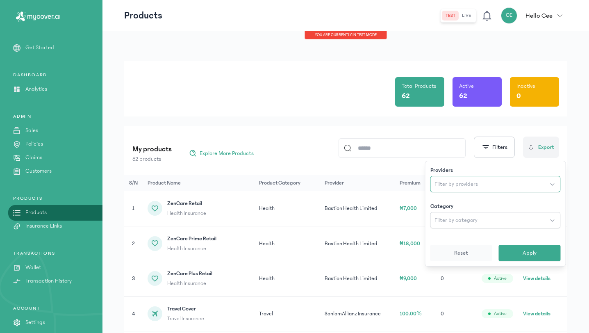
click at [494, 180] on button "Filter by providers" at bounding box center [495, 184] width 130 height 16
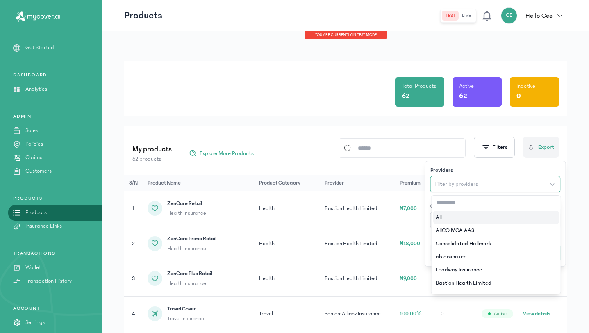
click at [496, 185] on button "Filter by providers" at bounding box center [495, 184] width 130 height 16
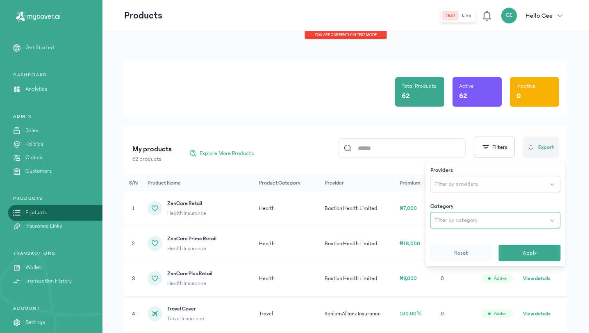
click at [486, 223] on button "Filter by category" at bounding box center [495, 220] width 130 height 16
click at [531, 250] on span "Apply" at bounding box center [530, 253] width 14 height 8
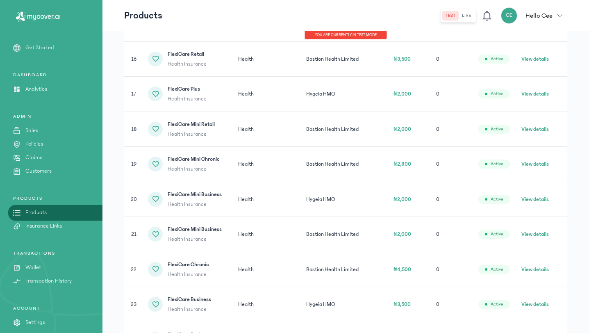
scroll to position [765, 0]
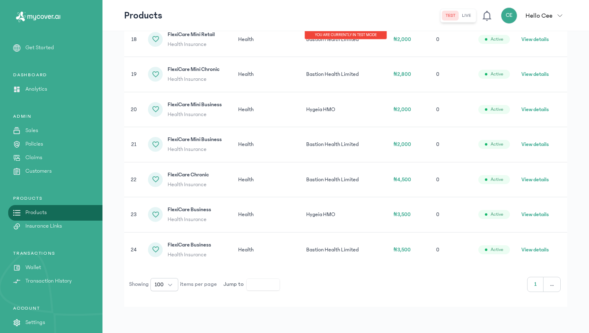
click at [535, 251] on button "View details" at bounding box center [534, 250] width 27 height 8
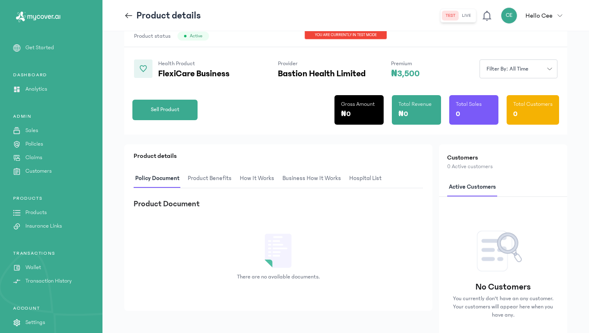
scroll to position [114, 0]
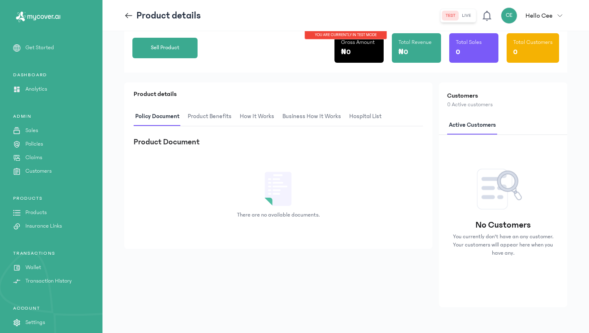
click at [366, 113] on span "hospital List" at bounding box center [366, 116] width 36 height 19
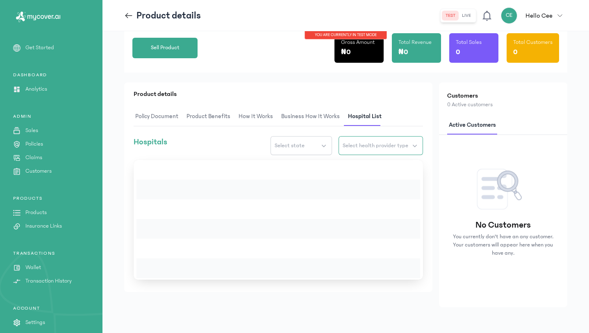
click at [377, 141] on span "Select health provider type" at bounding box center [376, 145] width 66 height 8
click at [369, 147] on span "Hospital" at bounding box center [376, 145] width 20 height 8
click at [331, 145] on button "Select state" at bounding box center [324, 145] width 61 height 19
click at [306, 119] on span "Business How It Works" at bounding box center [311, 116] width 62 height 19
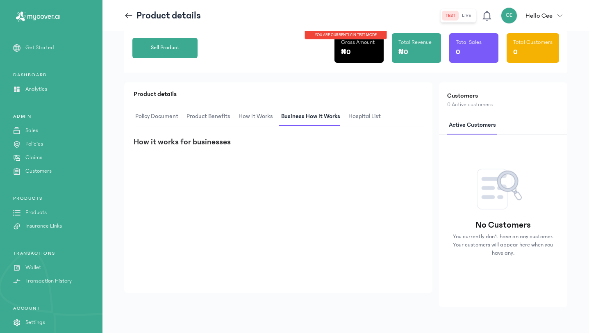
click at [265, 110] on span "How It Works" at bounding box center [256, 116] width 38 height 19
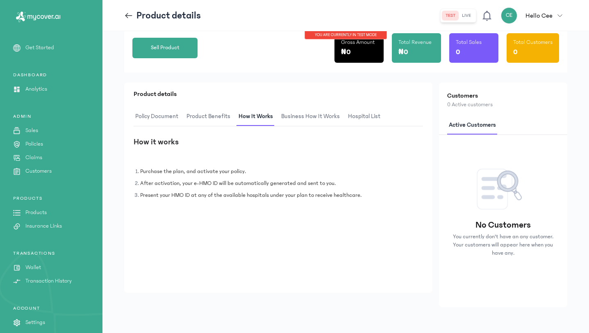
click at [362, 110] on span "hospital List" at bounding box center [364, 116] width 36 height 19
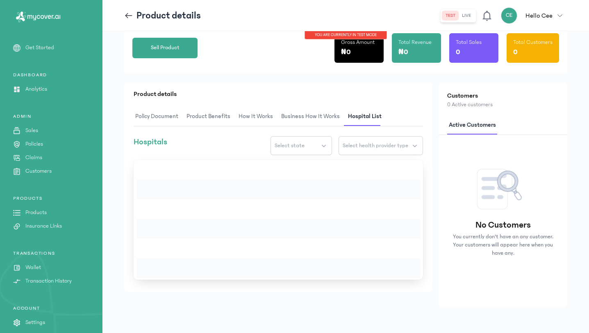
click at [214, 117] on span "Product Benefits" at bounding box center [208, 116] width 47 height 19
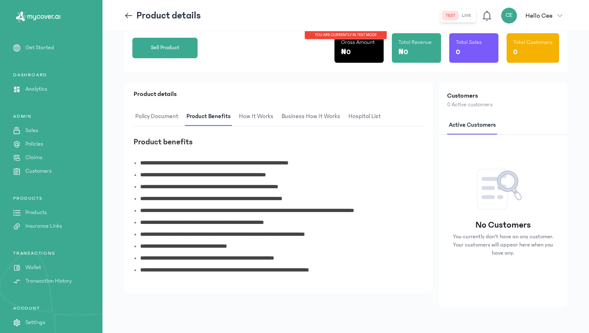
scroll to position [0, 0]
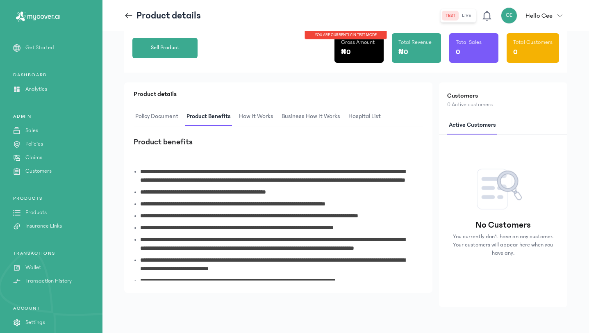
click at [169, 112] on span "Policy Document" at bounding box center [157, 116] width 46 height 19
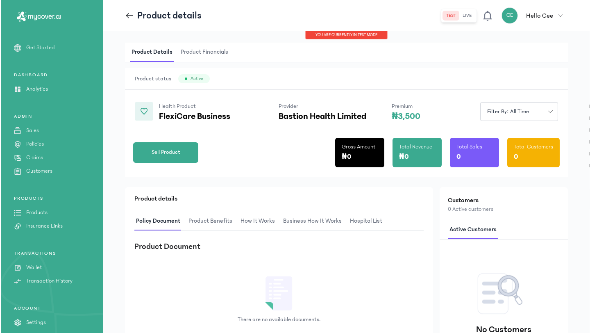
scroll to position [5, 0]
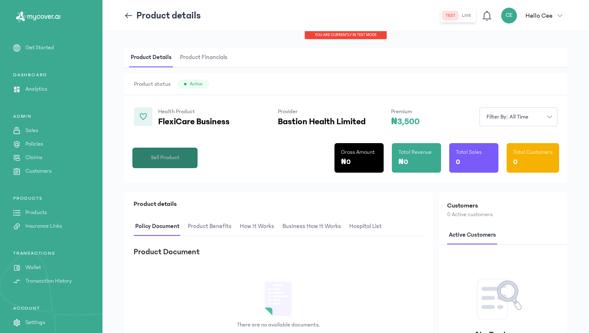
click at [175, 159] on span "Sell Product" at bounding box center [165, 157] width 29 height 9
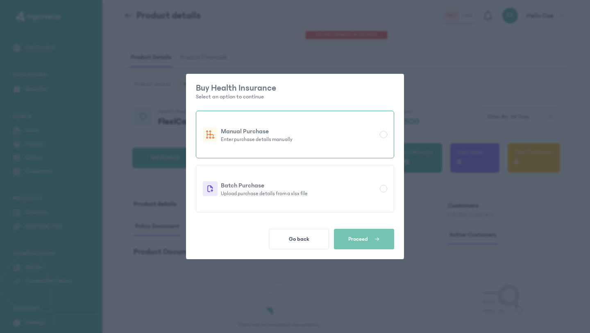
click at [287, 127] on p "Manual Purchase" at bounding box center [299, 131] width 156 height 10
click at [360, 239] on span "Proceed" at bounding box center [358, 239] width 20 height 7
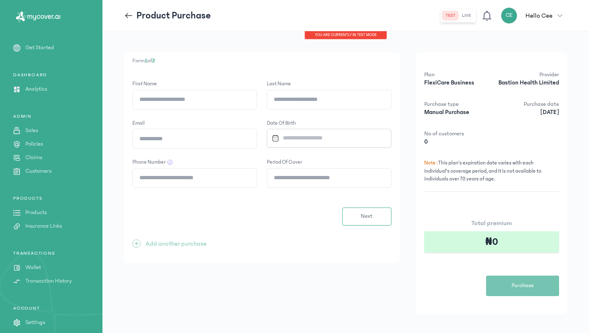
click at [231, 98] on input "First Name" at bounding box center [195, 99] width 124 height 19
click at [304, 95] on input "Last Name" at bounding box center [329, 99] width 124 height 19
click at [232, 138] on input "Email" at bounding box center [195, 138] width 124 height 19
click at [307, 137] on input "Datepicker input" at bounding box center [326, 138] width 115 height 18
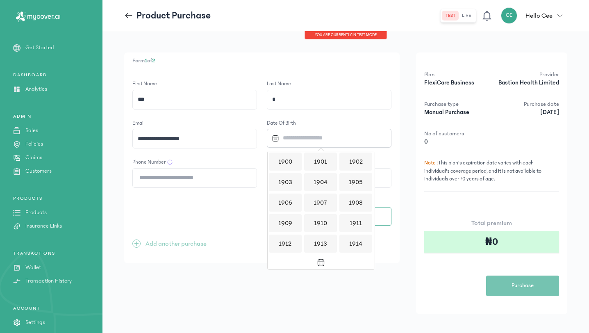
scroll to position [795, 0]
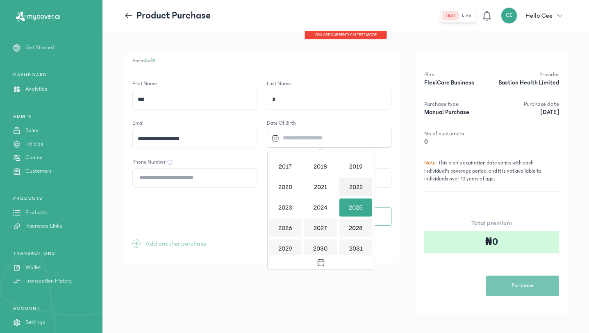
click at [353, 181] on div "2022" at bounding box center [355, 187] width 33 height 18
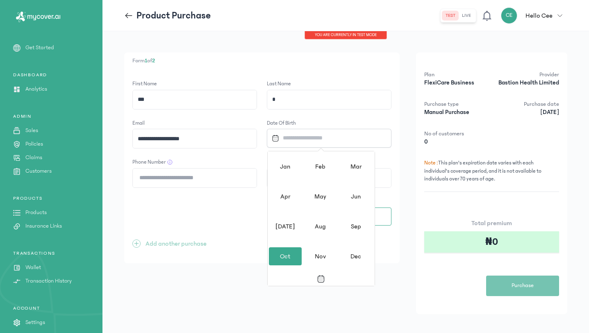
click at [293, 257] on div "Oct" at bounding box center [285, 256] width 33 height 18
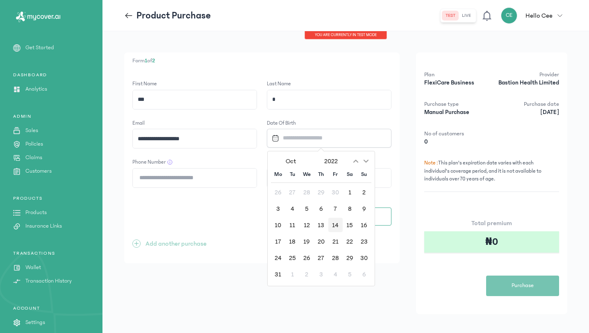
click at [335, 220] on div "14" at bounding box center [335, 225] width 14 height 14
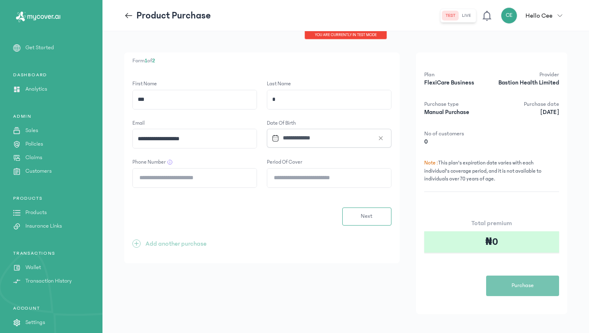
click at [208, 177] on input "Phone Number" at bounding box center [195, 177] width 124 height 19
click at [294, 175] on input "Period of cover" at bounding box center [329, 177] width 124 height 19
click at [185, 179] on input "Phone Number" at bounding box center [195, 177] width 124 height 19
click at [169, 162] on icon at bounding box center [169, 161] width 5 height 5
click at [178, 181] on input "Phone Number" at bounding box center [195, 177] width 124 height 19
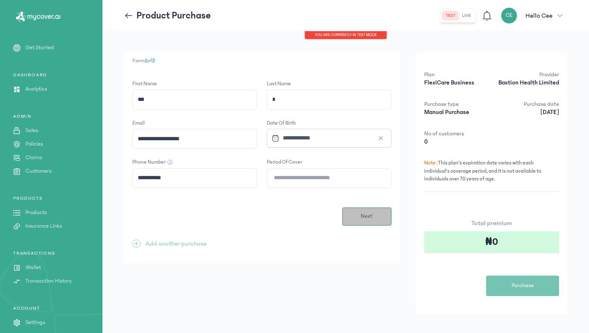
click at [369, 221] on button "Next" at bounding box center [366, 216] width 49 height 18
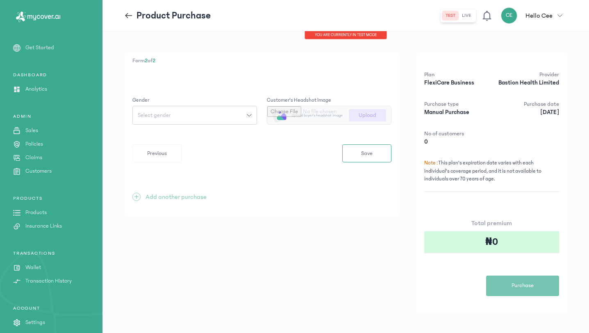
click at [176, 112] on button "Select gender" at bounding box center [194, 115] width 125 height 19
click at [171, 136] on button "[DEMOGRAPHIC_DATA]" at bounding box center [194, 133] width 125 height 15
click at [328, 114] on input "file" at bounding box center [329, 115] width 124 height 18
click at [367, 116] on input "file" at bounding box center [329, 115] width 124 height 18
click at [152, 150] on span "Previous" at bounding box center [157, 153] width 20 height 9
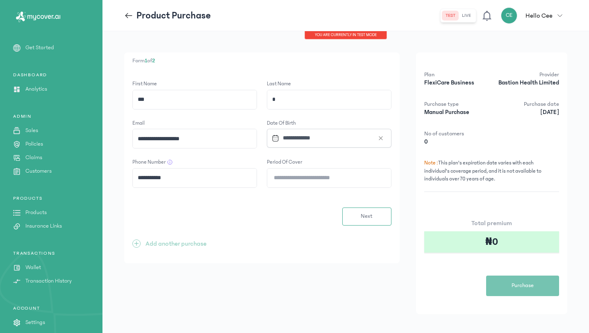
click at [493, 242] on div "₦0" at bounding box center [491, 241] width 135 height 21
click at [166, 139] on input "**********" at bounding box center [195, 138] width 124 height 19
click at [365, 213] on span "Next" at bounding box center [367, 216] width 12 height 9
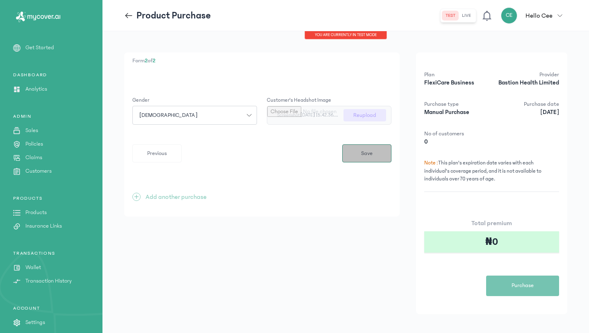
click at [368, 159] on button "Save" at bounding box center [366, 153] width 49 height 18
click at [160, 155] on span "Previous" at bounding box center [157, 153] width 20 height 9
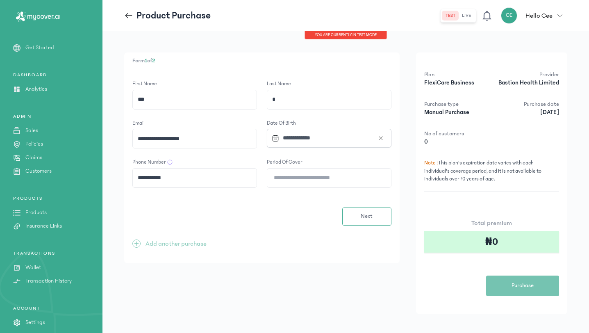
click at [298, 105] on input "*" at bounding box center [329, 99] width 124 height 19
click at [365, 216] on span "Next" at bounding box center [367, 216] width 12 height 9
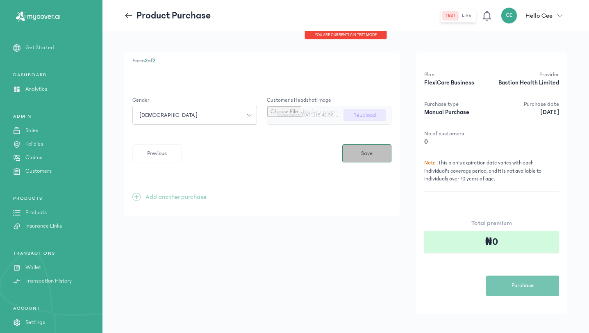
click at [376, 157] on button "Save" at bounding box center [366, 153] width 49 height 18
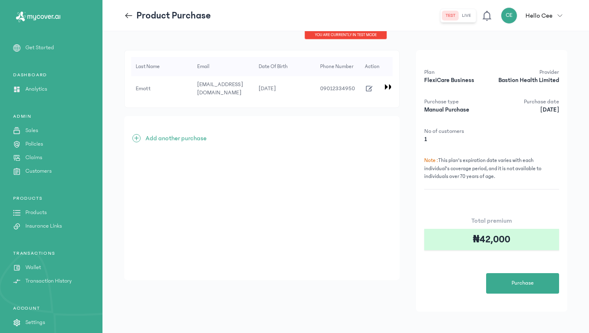
scroll to position [0, 0]
click at [175, 137] on p "Add another purchase" at bounding box center [176, 138] width 61 height 10
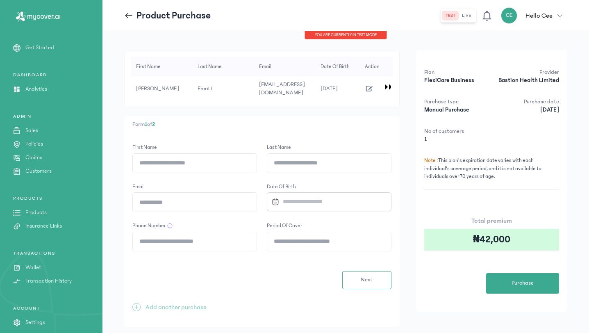
click at [191, 164] on input "First Name" at bounding box center [195, 163] width 124 height 19
click at [307, 163] on input "Last Name" at bounding box center [329, 163] width 124 height 19
click at [218, 200] on input "Email" at bounding box center [195, 202] width 124 height 19
click at [311, 203] on input "Datepicker input" at bounding box center [326, 202] width 115 height 18
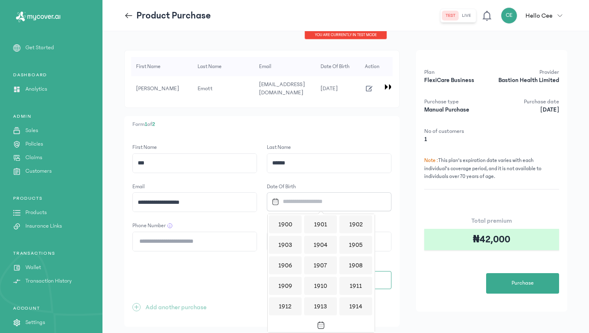
scroll to position [795, 0]
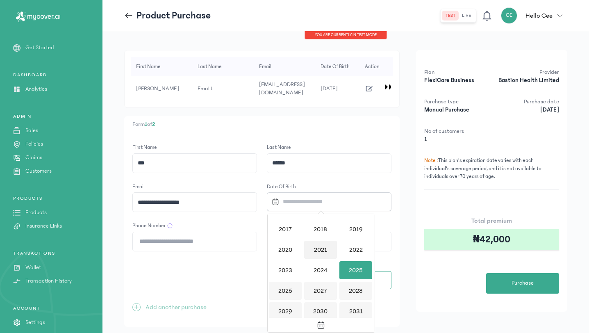
click at [323, 250] on div "2021" at bounding box center [320, 250] width 33 height 18
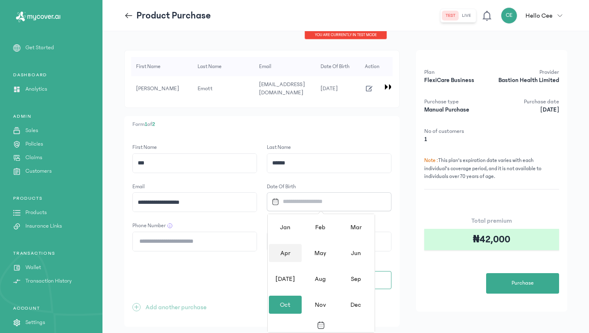
click at [287, 250] on div "Apr" at bounding box center [285, 253] width 33 height 18
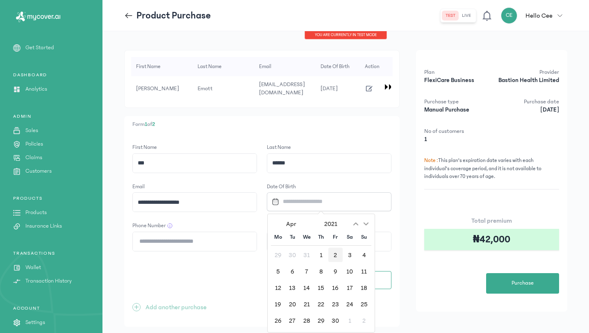
click at [337, 252] on div "2" at bounding box center [335, 255] width 14 height 14
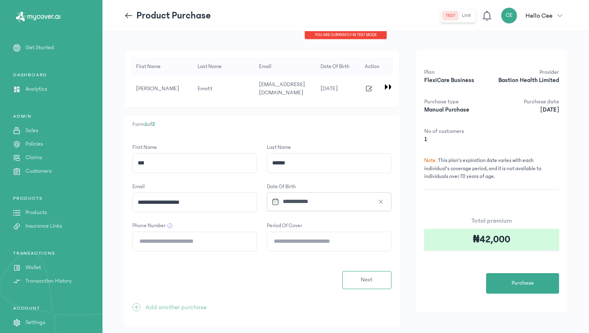
click at [215, 241] on input "Phone Number" at bounding box center [195, 241] width 124 height 19
click at [297, 240] on input "Period of cover" at bounding box center [329, 241] width 124 height 19
click at [376, 281] on button "Next" at bounding box center [366, 280] width 49 height 18
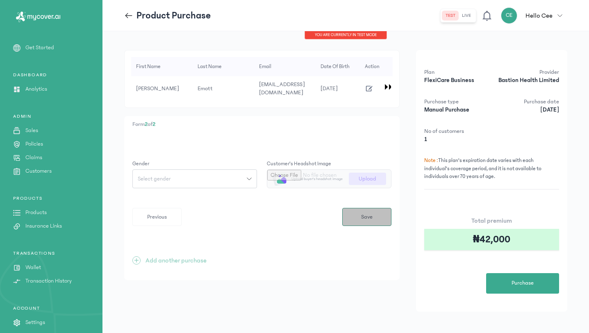
scroll to position [0, 0]
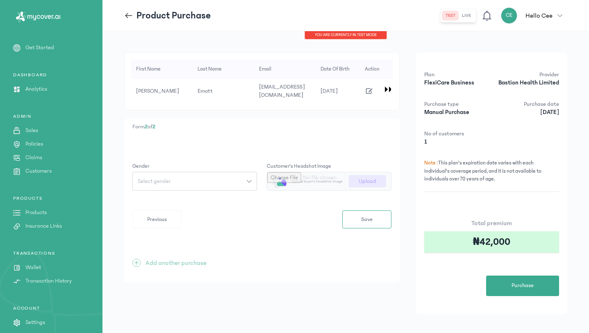
click at [203, 182] on div "Select gender" at bounding box center [190, 181] width 114 height 6
click at [191, 212] on button "[DEMOGRAPHIC_DATA]" at bounding box center [194, 214] width 125 height 15
click at [369, 178] on input "file" at bounding box center [329, 181] width 124 height 18
click at [366, 225] on button "Save" at bounding box center [366, 219] width 49 height 18
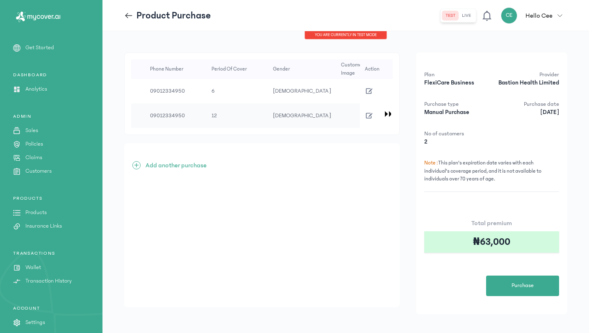
scroll to position [0, 269]
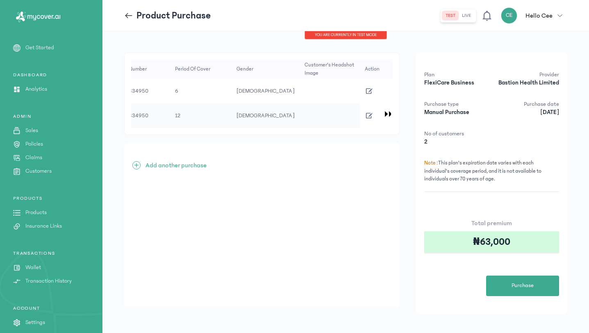
click at [388, 111] on div at bounding box center [385, 114] width 6 height 6
click at [368, 113] on icon "button" at bounding box center [369, 115] width 9 height 9
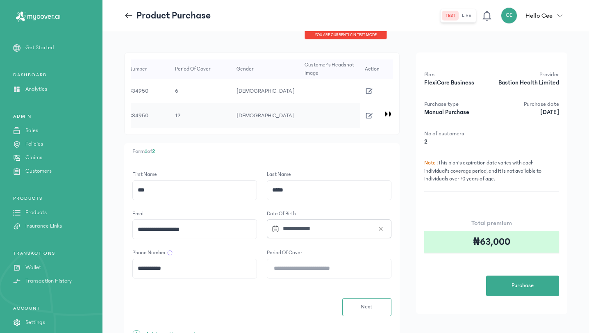
click at [373, 88] on icon "button" at bounding box center [369, 91] width 9 height 9
click at [370, 114] on icon "button" at bounding box center [369, 115] width 9 height 9
click at [370, 90] on icon "button" at bounding box center [369, 91] width 7 height 6
click at [369, 113] on icon "button" at bounding box center [369, 116] width 7 height 6
click at [369, 87] on icon "button" at bounding box center [369, 91] width 9 height 9
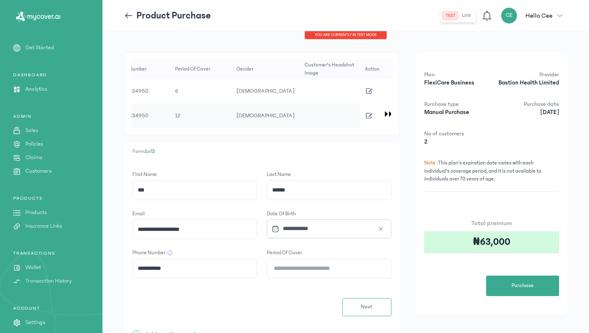
click at [370, 112] on icon "button" at bounding box center [369, 115] width 9 height 9
click at [371, 88] on icon "button" at bounding box center [369, 91] width 7 height 6
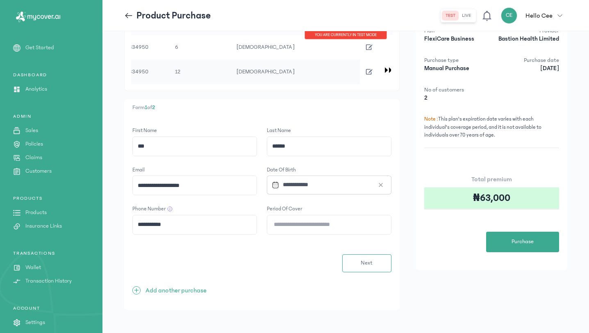
click at [316, 119] on div "**********" at bounding box center [262, 204] width 276 height 211
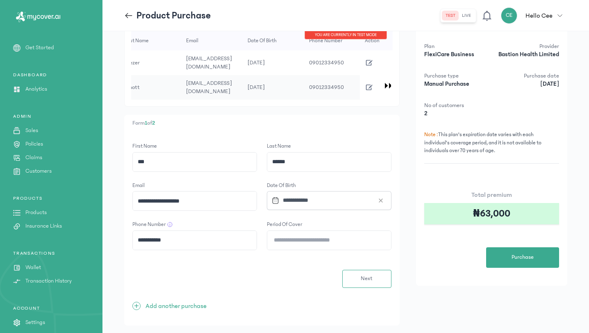
scroll to position [0, 0]
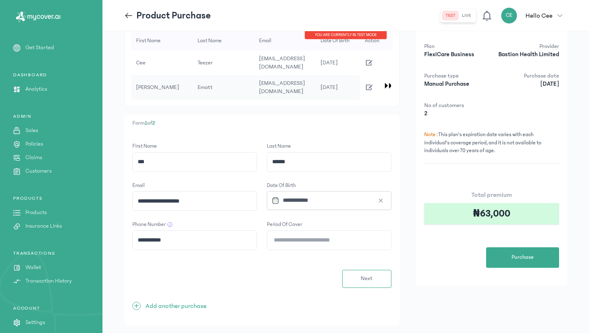
click at [182, 66] on td "Cee" at bounding box center [161, 62] width 61 height 25
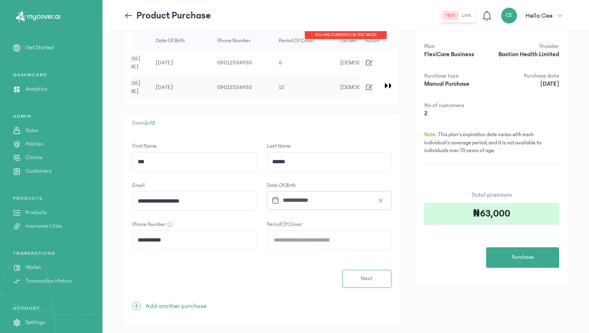
scroll to position [0, 269]
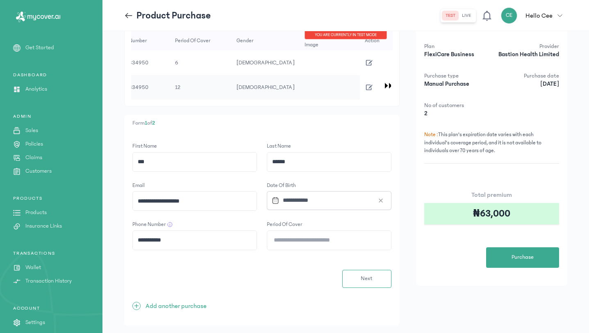
click at [187, 304] on p "Add another purchase" at bounding box center [176, 306] width 61 height 10
click at [368, 275] on span "Next" at bounding box center [367, 278] width 12 height 9
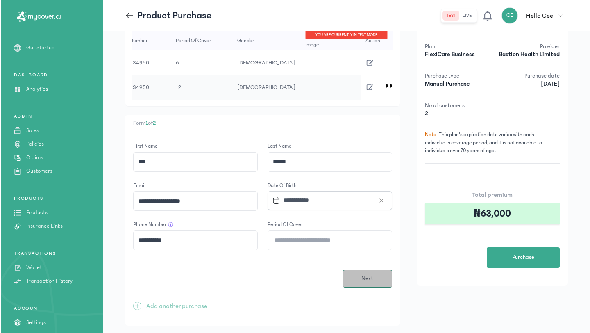
scroll to position [0, 0]
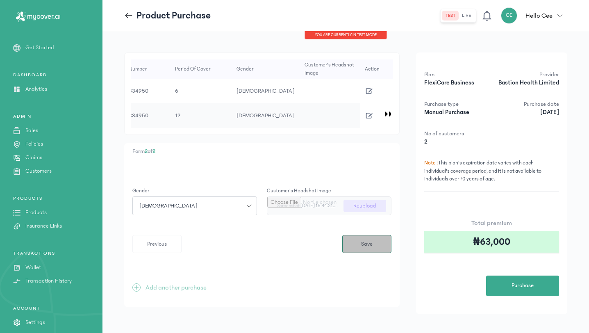
click at [370, 241] on span "Save" at bounding box center [366, 244] width 11 height 9
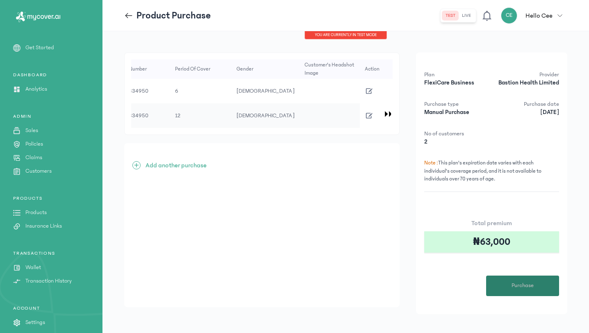
click at [528, 294] on button "Purchase" at bounding box center [522, 286] width 73 height 20
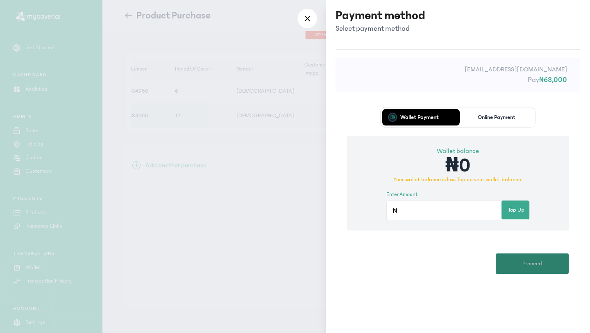
click at [512, 258] on button "Proceed" at bounding box center [532, 263] width 73 height 20
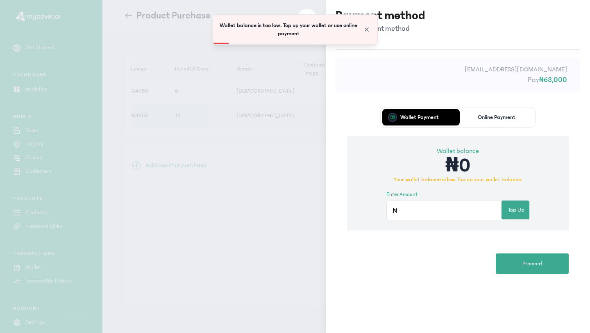
click at [488, 119] on p "Online Payment" at bounding box center [497, 117] width 38 height 6
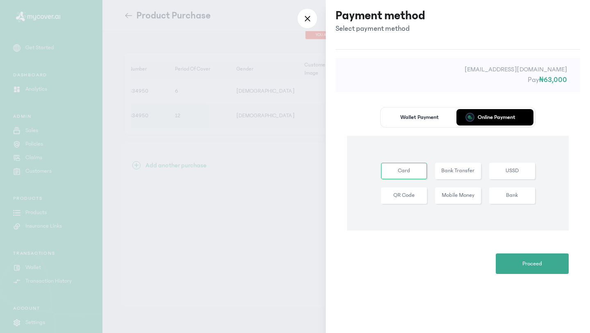
click at [403, 173] on button "Card" at bounding box center [404, 171] width 46 height 16
click at [541, 273] on button "Proceed" at bounding box center [532, 263] width 73 height 20
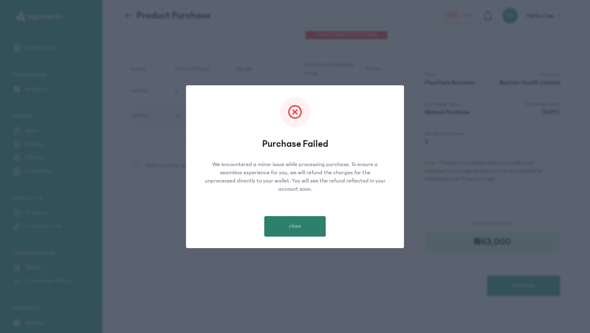
click at [302, 225] on button "close" at bounding box center [294, 226] width 61 height 20
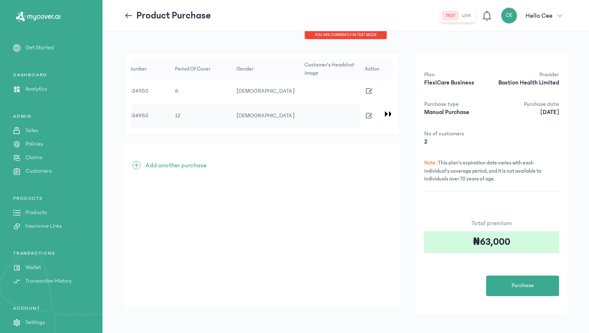
click at [298, 227] on div "+ Add another purchase" at bounding box center [262, 225] width 276 height 164
click at [514, 283] on span "Purchase" at bounding box center [523, 285] width 22 height 9
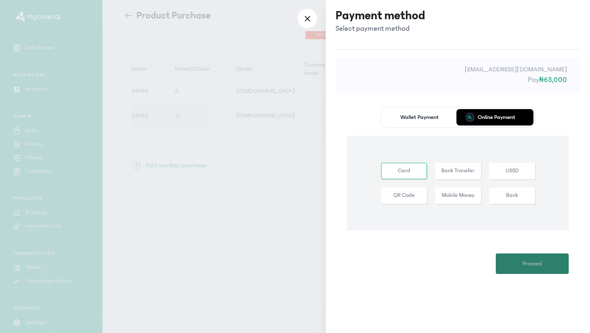
click at [528, 261] on span "Proceed" at bounding box center [533, 264] width 20 height 9
click at [306, 18] on icon at bounding box center [307, 18] width 7 height 7
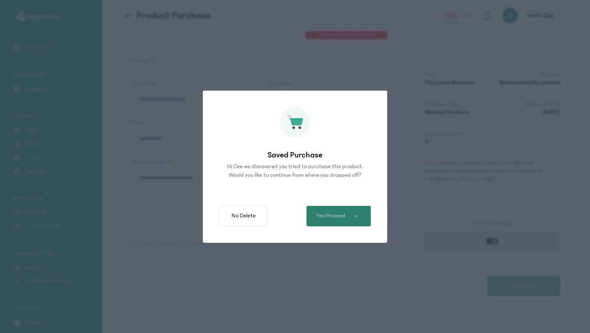
click at [339, 214] on span "Yes Proceed" at bounding box center [330, 216] width 29 height 9
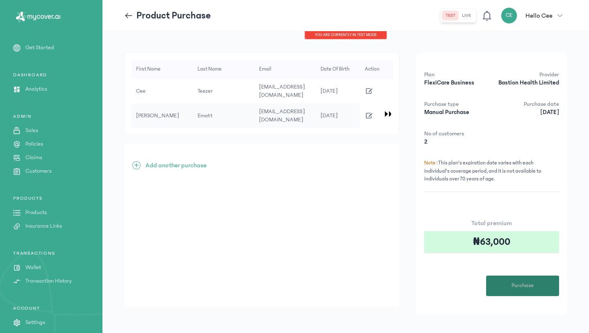
click at [519, 289] on span "Purchase" at bounding box center [523, 285] width 22 height 9
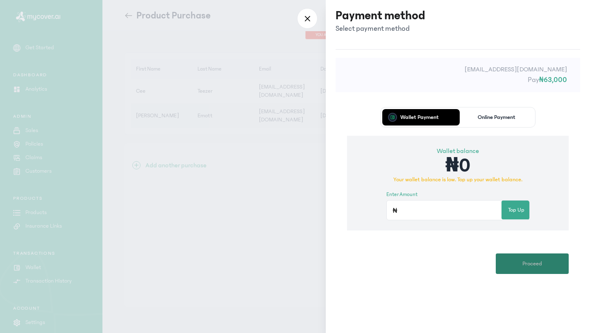
click at [540, 264] on span "Proceed" at bounding box center [533, 264] width 20 height 9
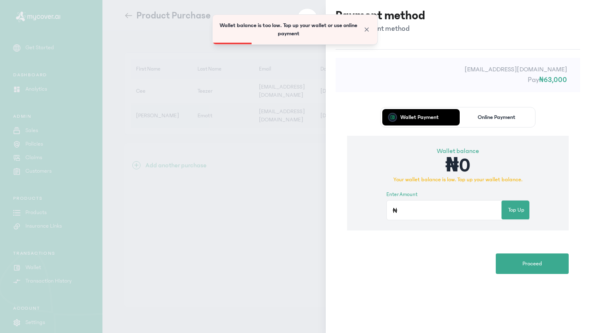
click at [499, 114] on p "Online Payment" at bounding box center [497, 117] width 38 height 6
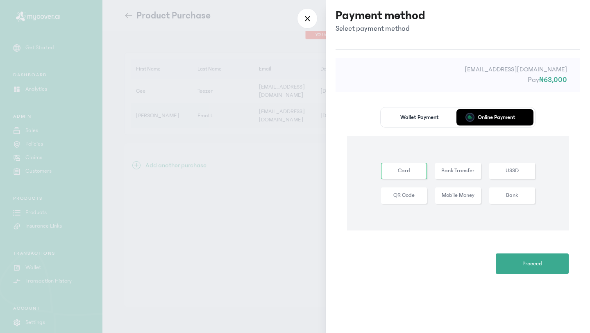
click at [397, 173] on button "Card" at bounding box center [404, 171] width 46 height 16
click at [521, 262] on button "Proceed" at bounding box center [532, 263] width 73 height 20
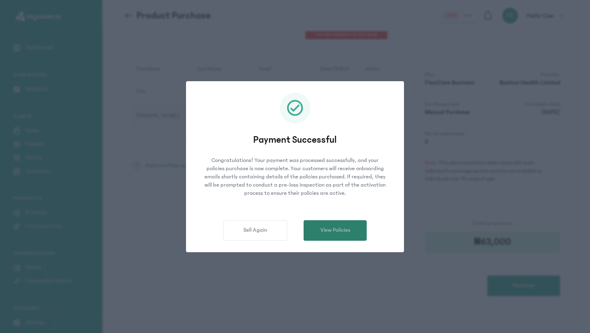
click at [337, 227] on span "View Policies" at bounding box center [336, 230] width 30 height 9
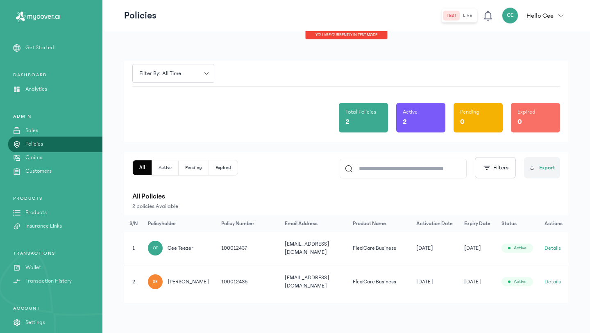
click at [551, 244] on button "Details" at bounding box center [553, 248] width 16 height 8
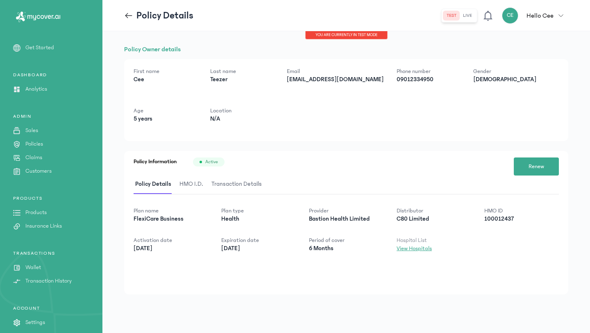
click at [402, 249] on link "View Hospitals" at bounding box center [414, 248] width 35 height 7
click at [37, 209] on p "Products" at bounding box center [35, 212] width 21 height 9
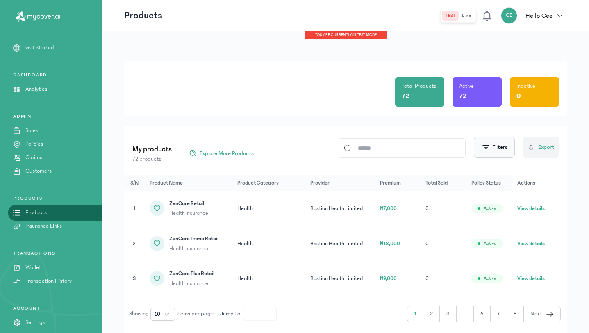
click at [493, 151] on button "Filters" at bounding box center [494, 147] width 41 height 21
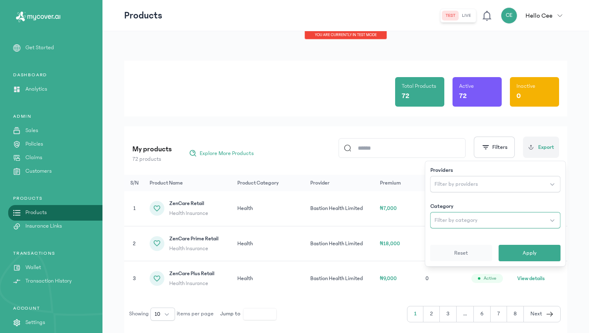
click at [496, 220] on button "Filter by category" at bounding box center [495, 220] width 130 height 16
click at [521, 254] on button "Apply" at bounding box center [530, 253] width 62 height 16
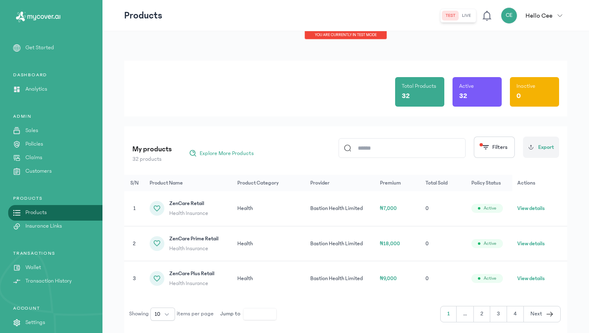
scroll to position [30, 0]
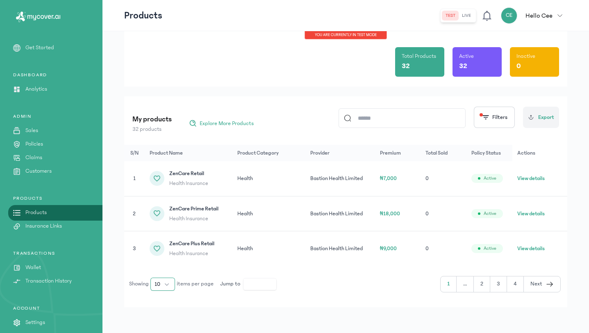
click at [155, 288] on button "10" at bounding box center [162, 284] width 25 height 13
click at [159, 254] on span "50" at bounding box center [158, 253] width 7 height 8
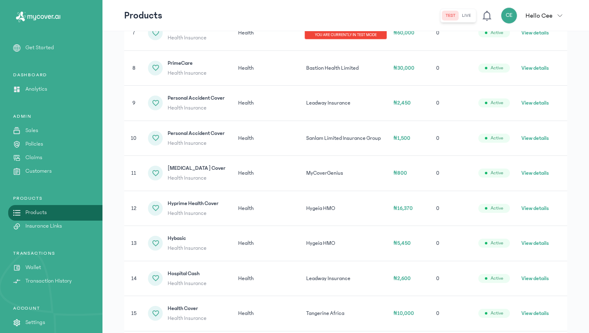
scroll to position [410, 0]
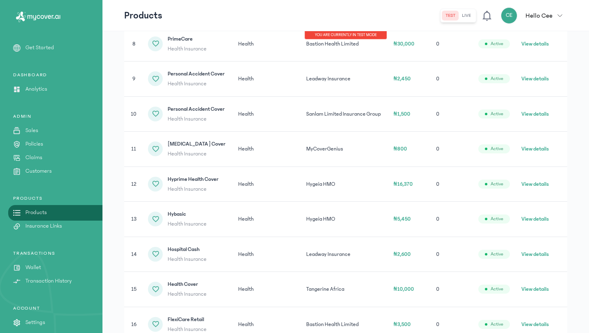
click at [539, 180] on button "View details" at bounding box center [534, 184] width 27 height 8
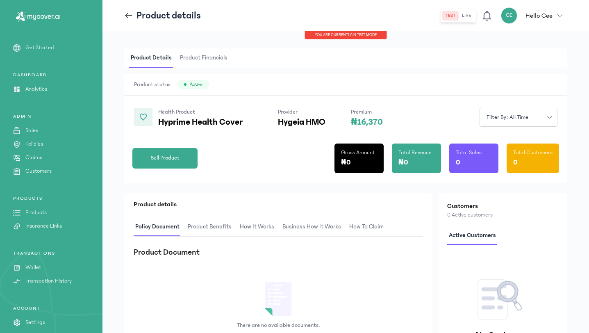
scroll to position [2, 0]
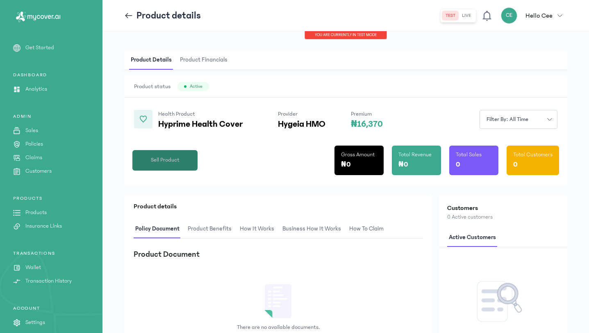
click at [169, 162] on span "Sell Product" at bounding box center [165, 160] width 29 height 9
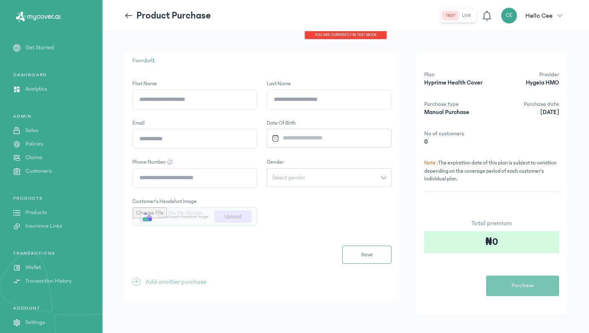
click at [200, 104] on input "First Name" at bounding box center [195, 99] width 124 height 19
type input "***"
click at [283, 99] on input "Last Name" at bounding box center [329, 99] width 124 height 19
type input "*****"
click at [206, 142] on input "Email" at bounding box center [195, 138] width 124 height 19
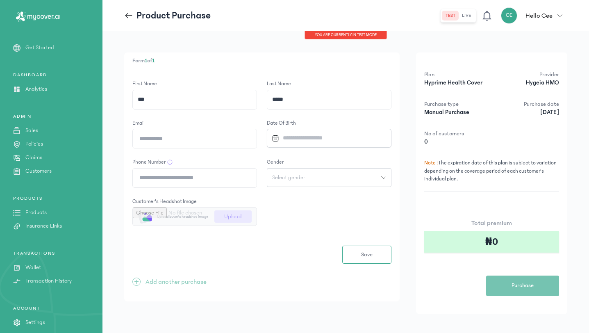
type input "**********"
click at [322, 138] on input "Datepicker input" at bounding box center [326, 138] width 115 height 18
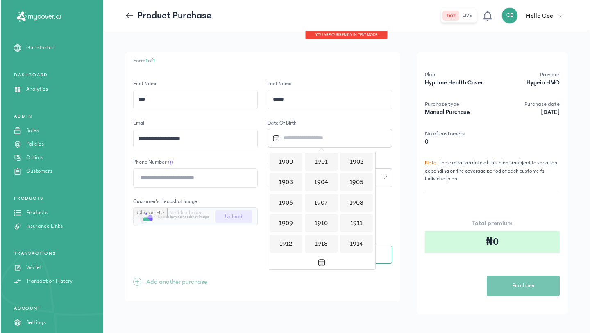
scroll to position [795, 0]
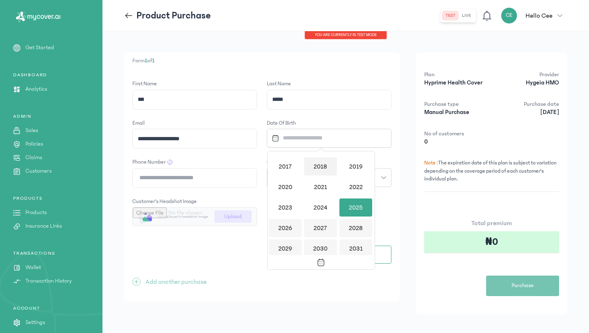
click at [320, 167] on div "2018" at bounding box center [320, 166] width 33 height 18
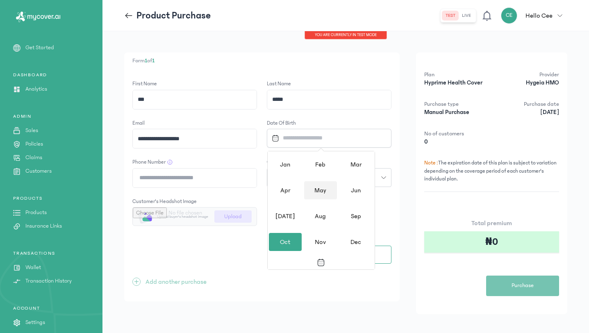
click at [320, 187] on div "May" at bounding box center [320, 190] width 33 height 18
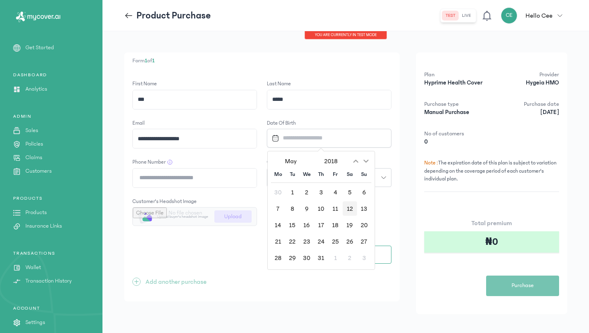
click at [344, 209] on div "12" at bounding box center [350, 208] width 14 height 14
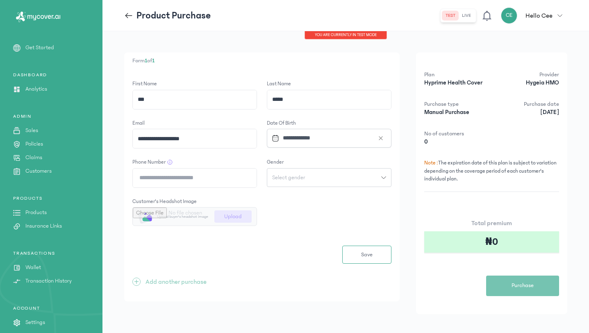
click at [180, 178] on input "Phone Number" at bounding box center [195, 177] width 124 height 19
type input "**********"
click at [296, 183] on button "Select gender" at bounding box center [329, 177] width 125 height 19
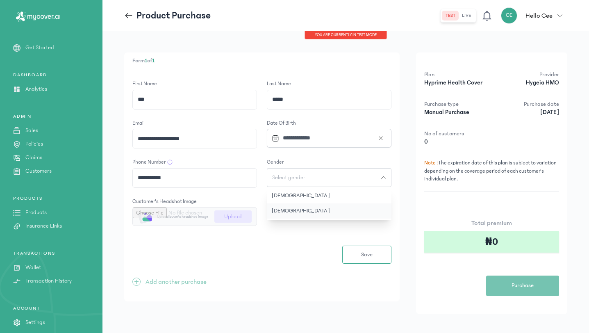
click at [298, 207] on button "[DEMOGRAPHIC_DATA]" at bounding box center [329, 210] width 125 height 15
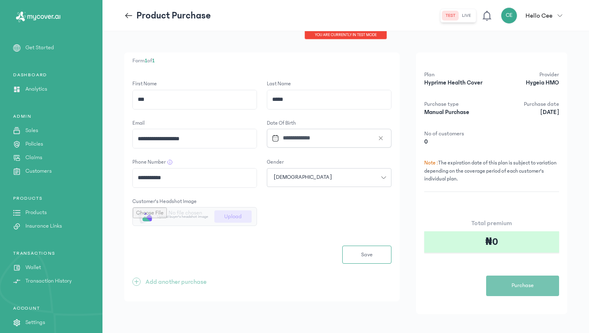
click at [243, 214] on input "file" at bounding box center [195, 216] width 124 height 18
type input "**********"
click at [374, 252] on button "Save" at bounding box center [366, 255] width 49 height 18
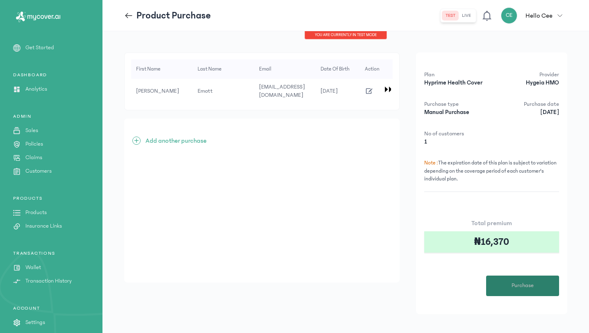
click at [527, 280] on button "Purchase" at bounding box center [522, 286] width 73 height 20
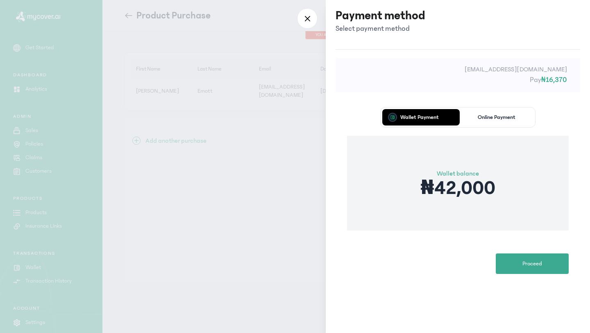
click at [496, 118] on p "Online Payment" at bounding box center [497, 117] width 38 height 6
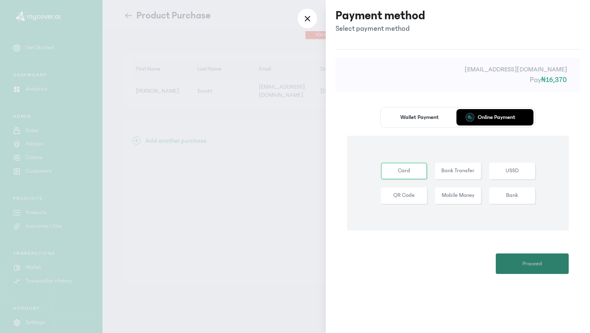
click at [531, 262] on span "Proceed" at bounding box center [533, 264] width 20 height 9
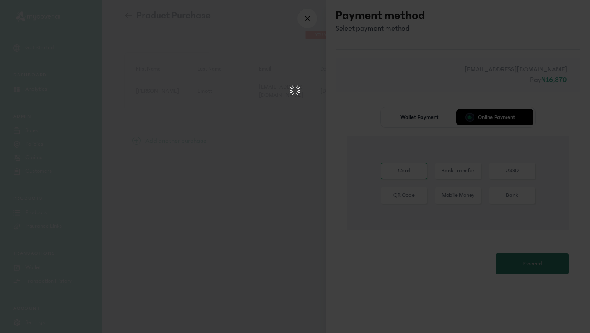
scroll to position [0, 0]
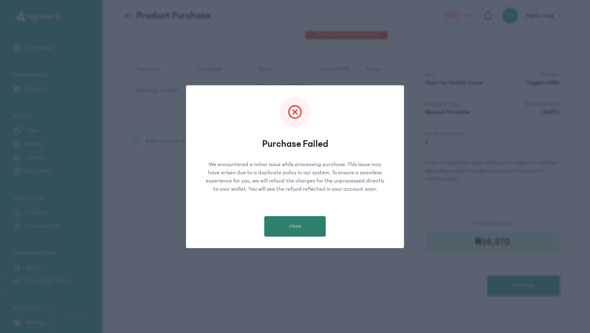
click at [298, 227] on span "close" at bounding box center [295, 226] width 12 height 9
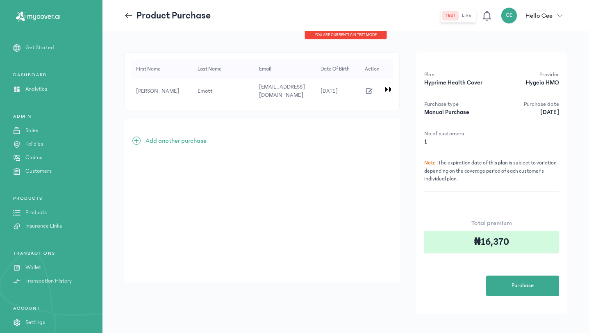
click at [368, 89] on icon "button" at bounding box center [369, 91] width 9 height 9
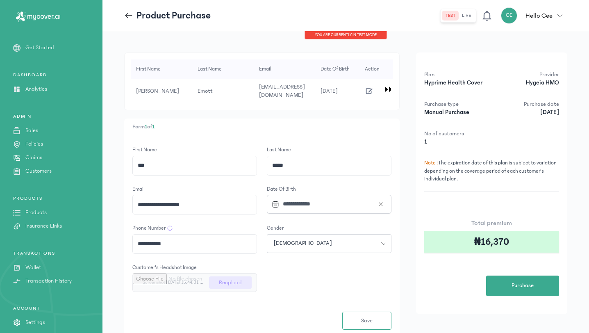
click at [171, 164] on input "***" at bounding box center [195, 165] width 124 height 19
type input "******"
click at [165, 201] on input "**********" at bounding box center [195, 204] width 124 height 19
type input "**********"
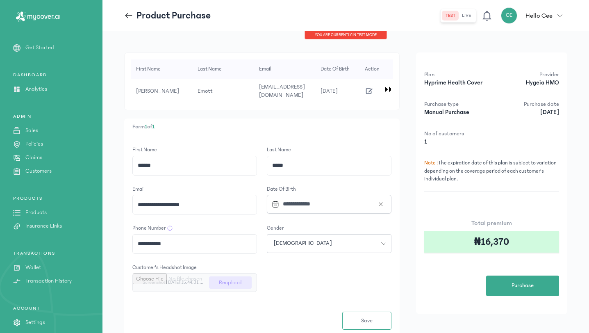
click at [194, 242] on input "**********" at bounding box center [195, 244] width 124 height 19
type input "**********"
click at [371, 320] on span "Save" at bounding box center [366, 320] width 11 height 9
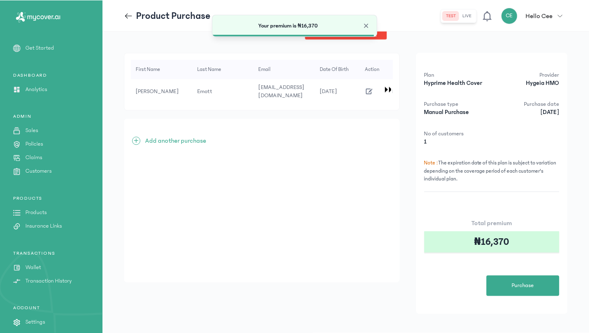
scroll to position [7, 0]
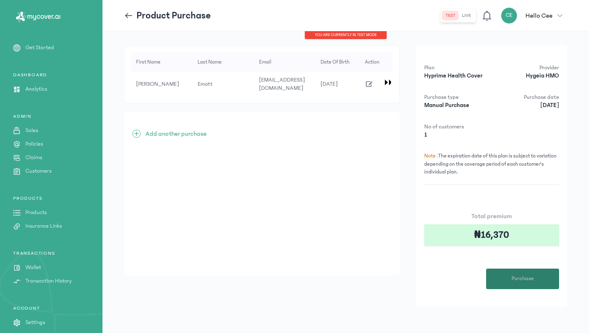
click at [530, 283] on button "Purchase" at bounding box center [522, 279] width 73 height 20
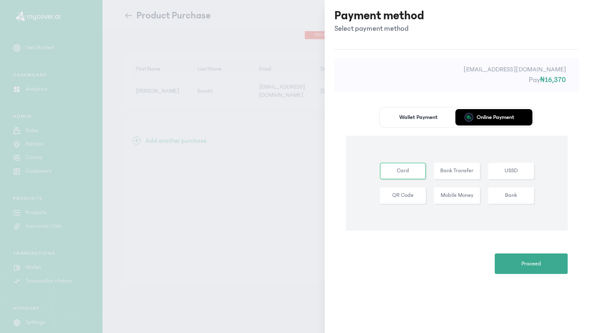
scroll to position [0, 0]
click at [532, 264] on span "Proceed" at bounding box center [533, 264] width 20 height 9
click at [304, 23] on div at bounding box center [307, 18] width 20 height 20
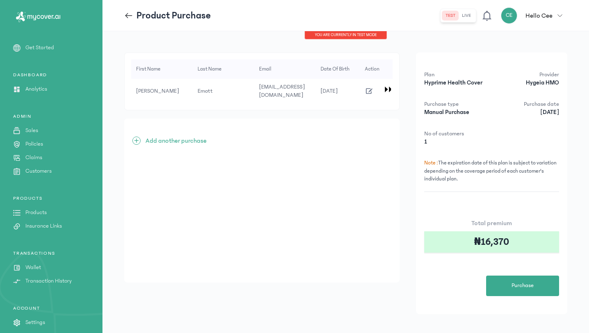
click at [42, 138] on div "ADMIN Sales Policies Claims Customers" at bounding box center [51, 144] width 102 height 62
click at [42, 146] on p "Policies" at bounding box center [34, 144] width 18 height 9
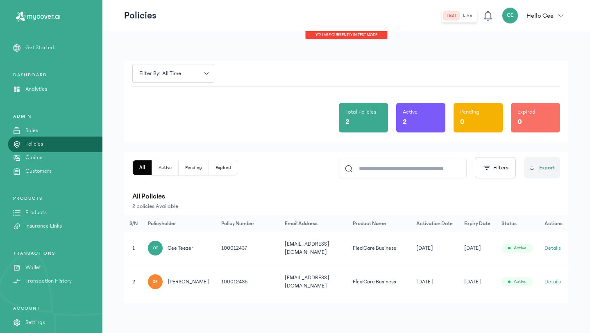
click at [39, 210] on p "Products" at bounding box center [35, 212] width 21 height 9
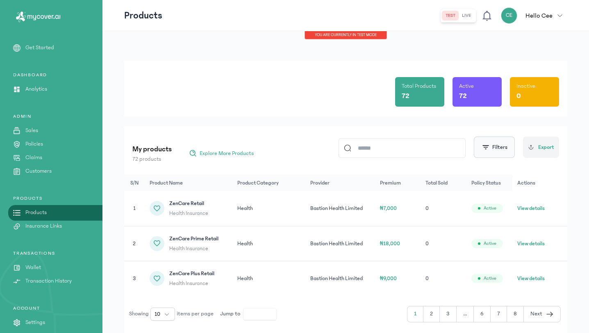
click at [505, 145] on button "Filters" at bounding box center [494, 147] width 41 height 21
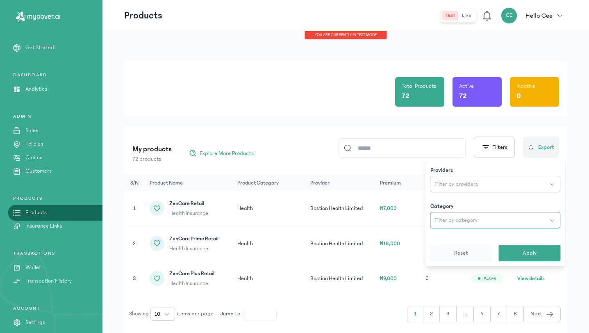
click at [506, 225] on button "Filter by category" at bounding box center [495, 220] width 130 height 16
click at [528, 258] on button "Apply" at bounding box center [530, 253] width 62 height 16
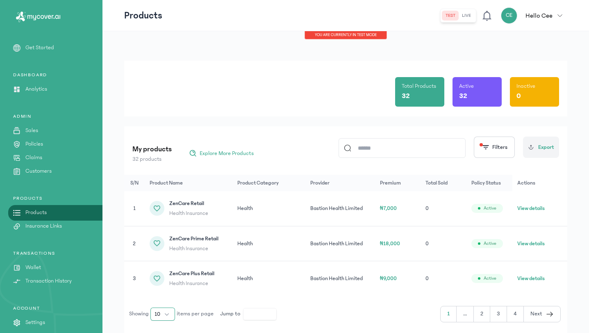
click at [160, 313] on span "10" at bounding box center [158, 314] width 6 height 8
click at [168, 281] on li "50" at bounding box center [163, 282] width 21 height 13
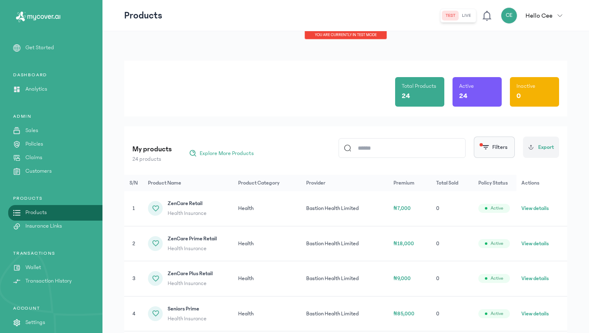
click at [509, 149] on button "Filters" at bounding box center [494, 147] width 41 height 21
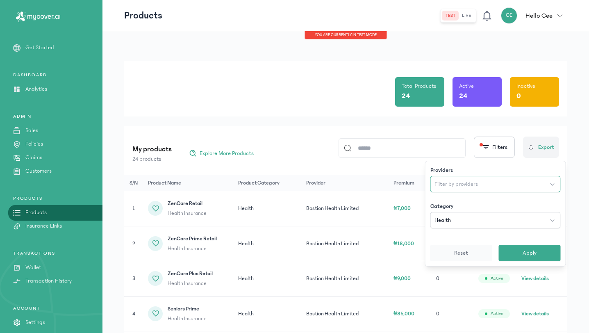
click at [491, 182] on button "Filter by providers" at bounding box center [495, 184] width 130 height 16
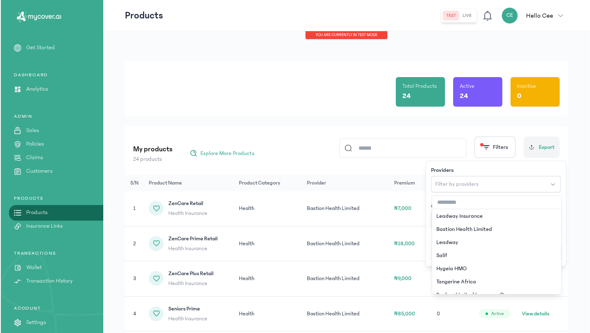
scroll to position [53, 0]
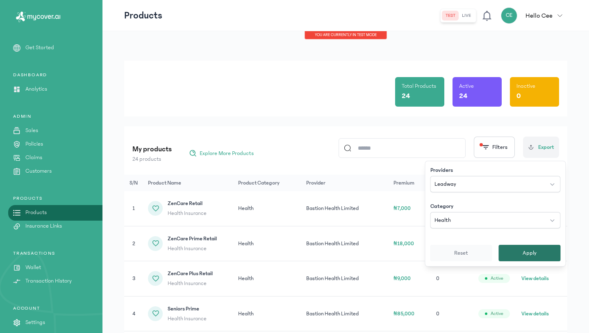
click at [525, 255] on span "Apply" at bounding box center [530, 253] width 14 height 8
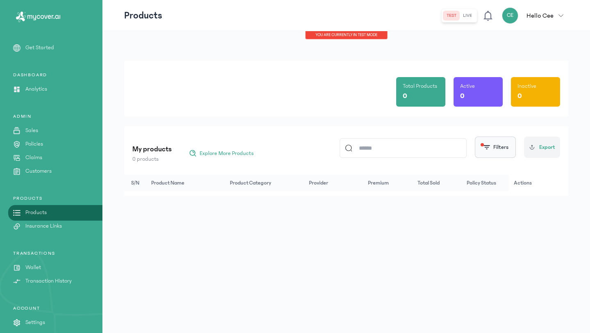
click at [494, 150] on button "Filters" at bounding box center [495, 147] width 41 height 21
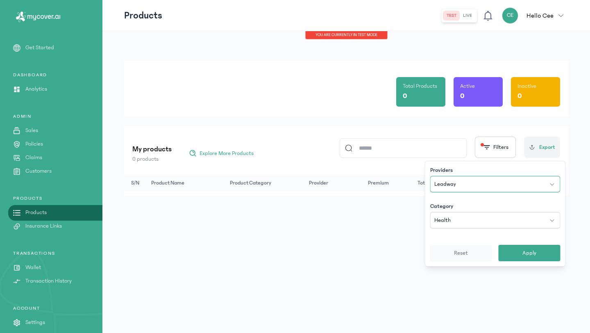
click at [496, 178] on button "Leadway" at bounding box center [495, 184] width 130 height 16
click at [507, 253] on button "Apply" at bounding box center [530, 253] width 62 height 16
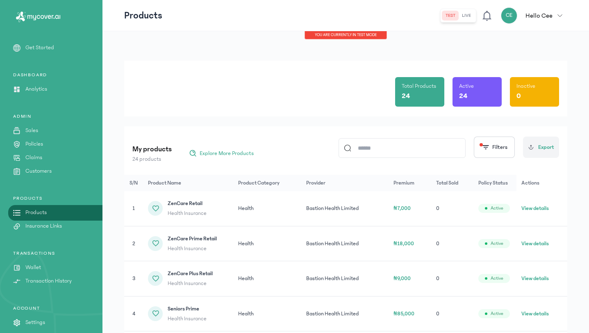
click at [44, 170] on p "Customers" at bounding box center [38, 171] width 26 height 9
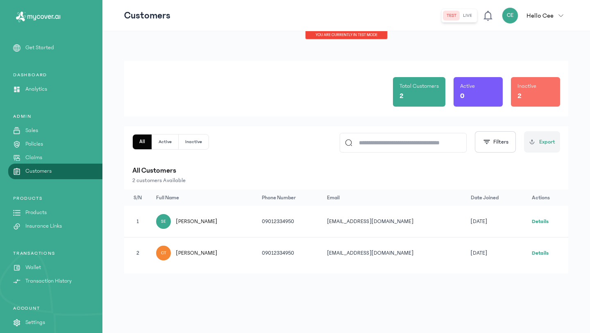
click at [44, 157] on link "Claims" at bounding box center [51, 157] width 102 height 9
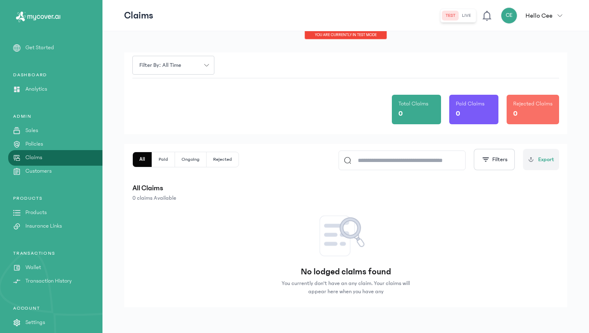
click at [39, 147] on p "Policies" at bounding box center [34, 144] width 18 height 9
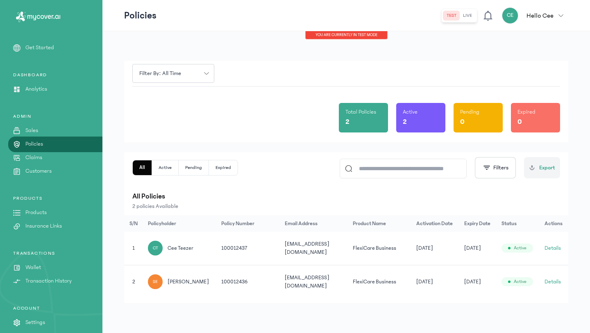
click at [43, 129] on link "Sales" at bounding box center [51, 130] width 102 height 9
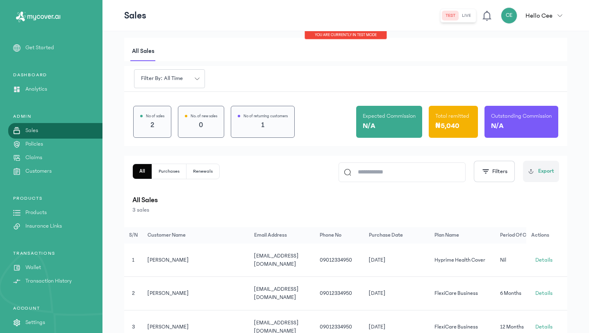
scroll to position [39, 0]
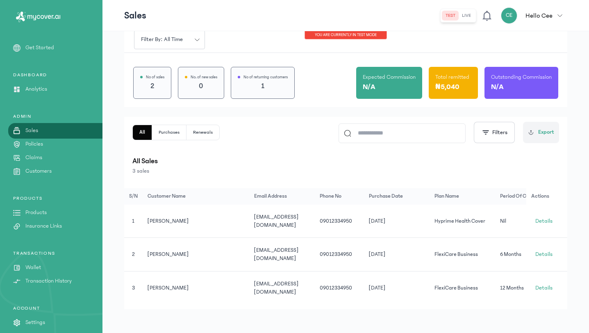
click at [45, 214] on p "Products" at bounding box center [35, 212] width 21 height 9
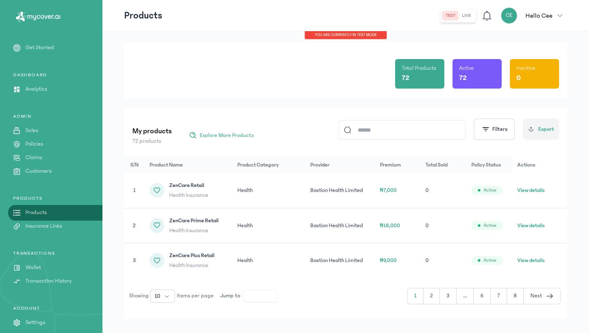
scroll to position [30, 0]
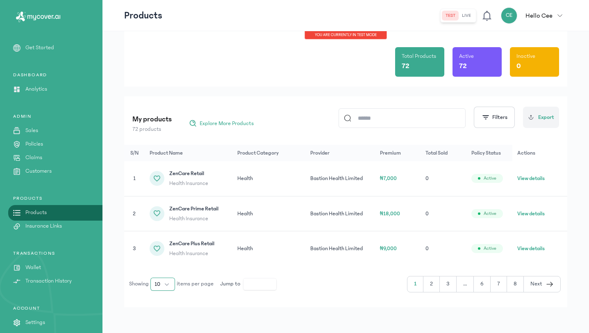
click at [170, 284] on button "10" at bounding box center [162, 284] width 25 height 13
click at [166, 252] on li "50" at bounding box center [163, 252] width 21 height 13
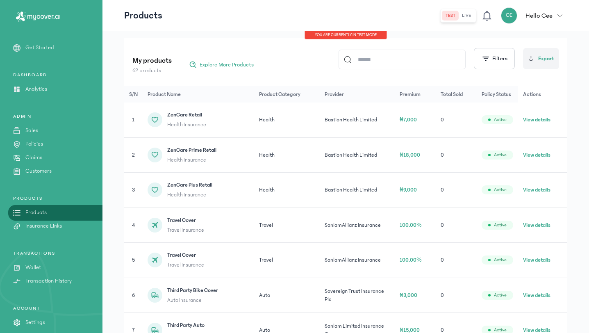
scroll to position [89, 0]
click at [510, 64] on button "Filters" at bounding box center [494, 57] width 41 height 21
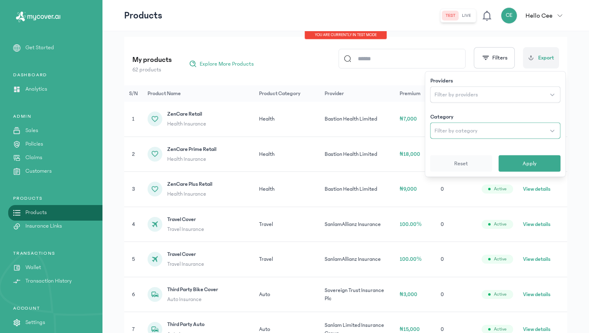
click at [483, 125] on button "Filter by category" at bounding box center [495, 131] width 130 height 16
click at [517, 168] on button "Apply" at bounding box center [530, 163] width 62 height 16
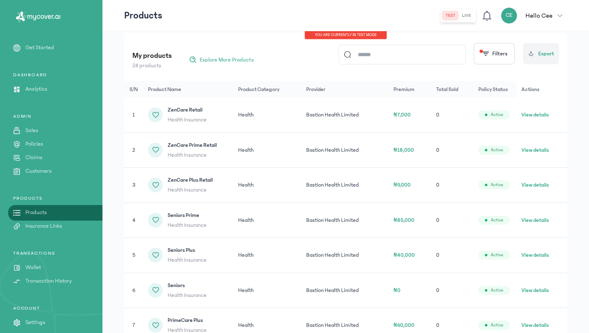
scroll to position [95, 0]
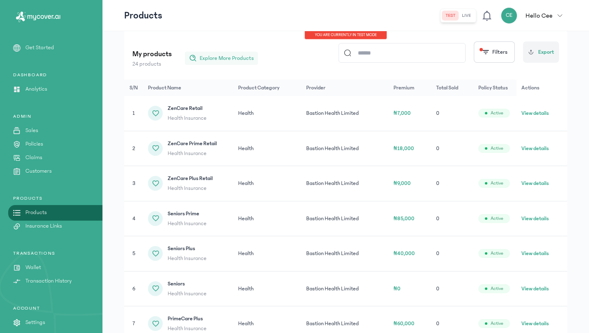
click at [224, 54] on span "Explore More Products" at bounding box center [227, 58] width 54 height 8
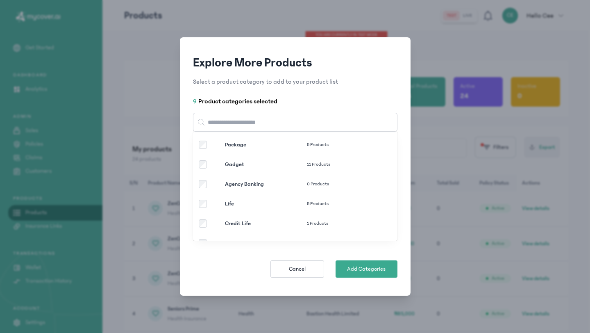
scroll to position [2, 0]
click at [201, 167] on div "Gadget 11 Products" at bounding box center [295, 163] width 205 height 20
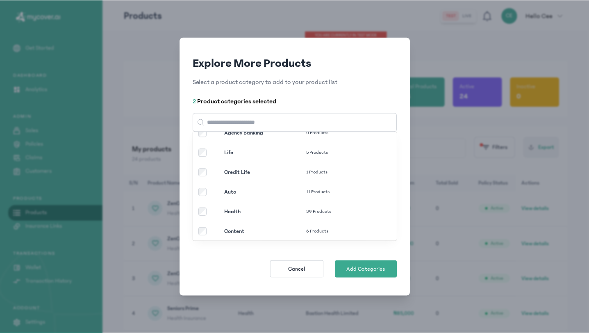
scroll to position [75, 0]
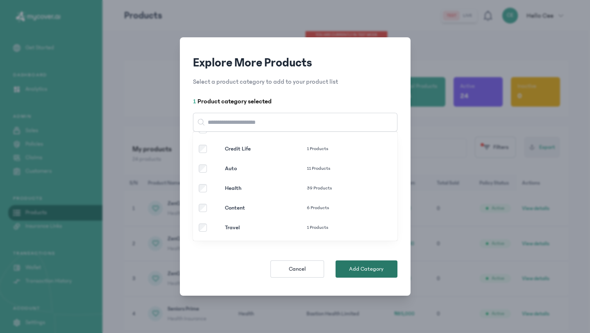
click at [352, 273] on button "Add Category" at bounding box center [367, 268] width 62 height 17
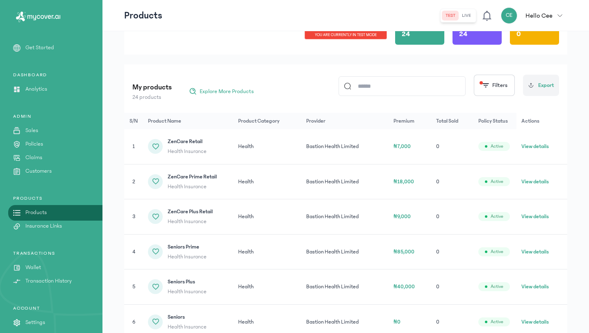
scroll to position [91, 0]
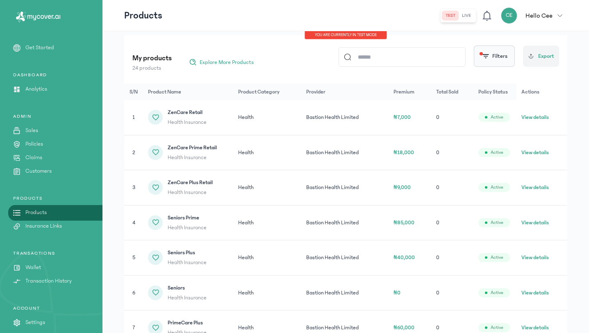
click at [499, 57] on button "Filters" at bounding box center [494, 56] width 41 height 21
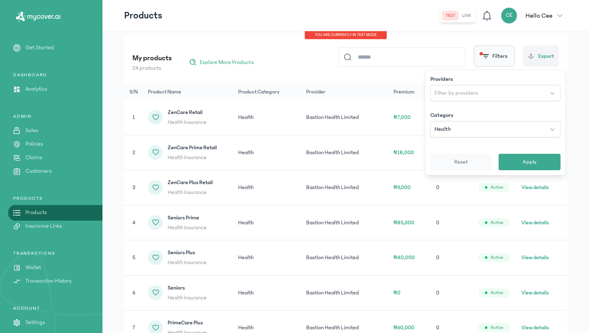
click at [499, 57] on button "Filters" at bounding box center [494, 56] width 41 height 21
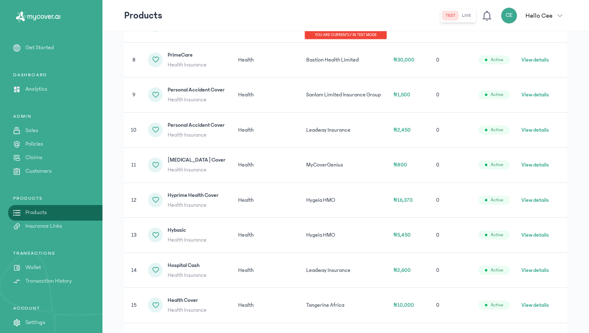
scroll to position [393, 0]
click at [542, 62] on button "View details" at bounding box center [534, 61] width 27 height 8
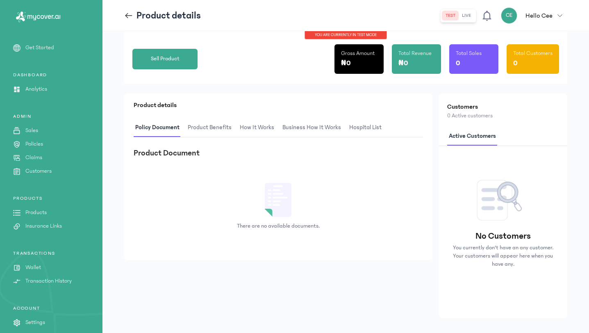
scroll to position [114, 0]
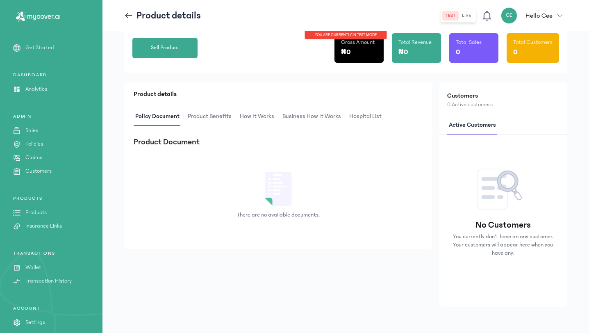
click at [269, 114] on span "How It Works" at bounding box center [257, 116] width 38 height 19
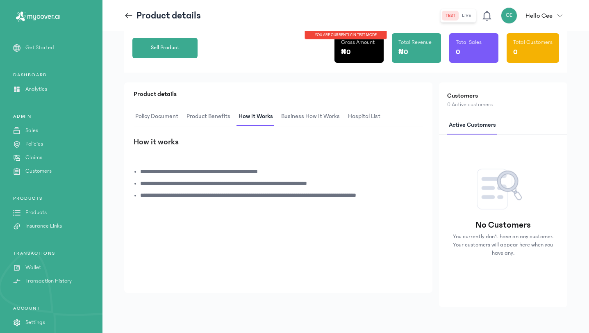
click at [219, 115] on span "Product Benefits" at bounding box center [208, 116] width 47 height 19
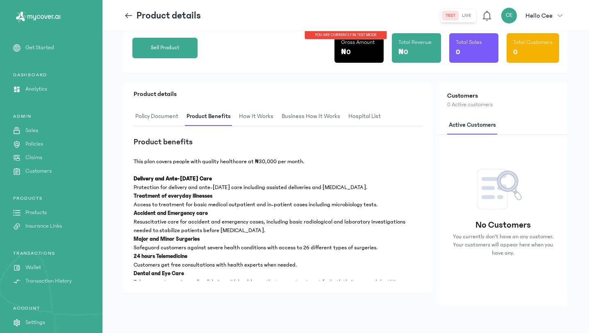
scroll to position [19, 0]
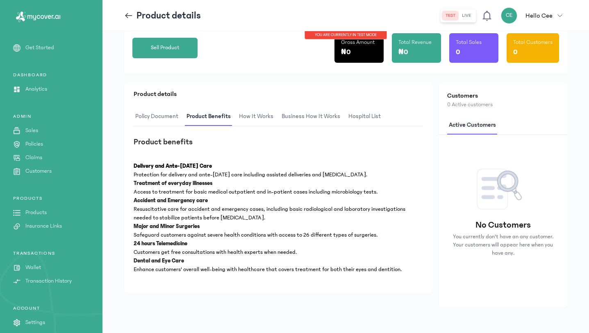
click at [263, 117] on span "How It Works" at bounding box center [256, 116] width 38 height 19
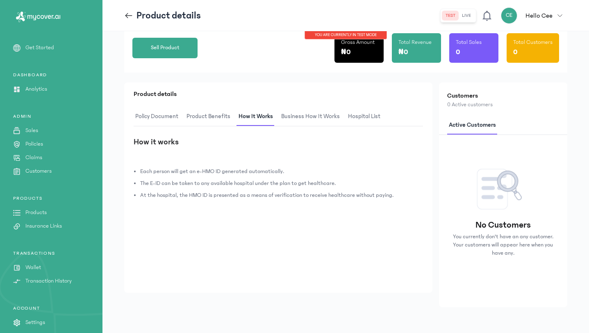
click at [203, 117] on span "Product Benefits" at bounding box center [208, 116] width 47 height 19
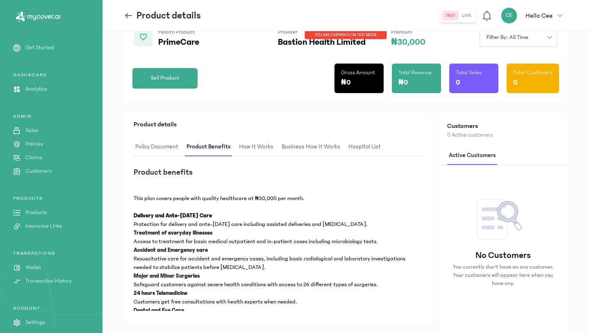
scroll to position [19, 0]
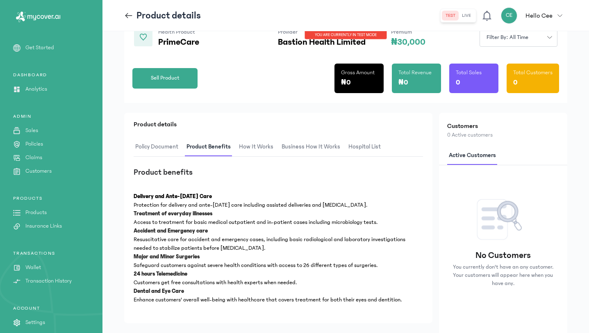
click at [362, 142] on span "hospital List" at bounding box center [365, 146] width 36 height 19
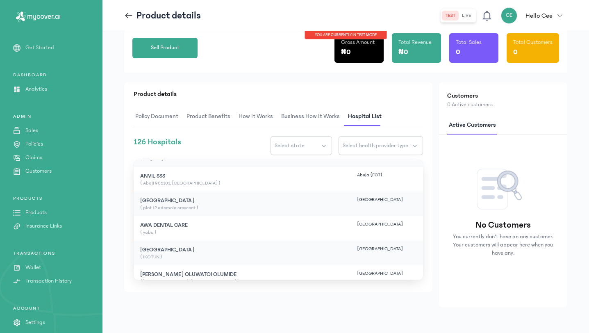
scroll to position [239, 0]
click at [392, 145] on span "Select health provider type" at bounding box center [376, 145] width 66 height 8
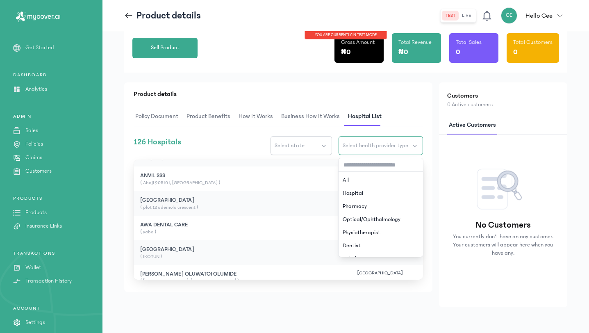
click at [396, 149] on button "Select health provider type" at bounding box center [381, 145] width 84 height 19
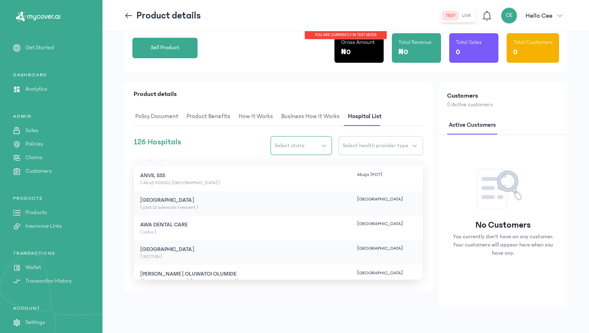
click at [323, 144] on button "Select state" at bounding box center [301, 145] width 61 height 19
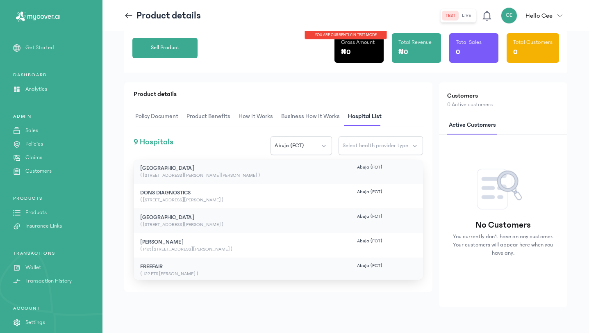
scroll to position [0, 0]
click at [178, 113] on span "Policy Document" at bounding box center [157, 116] width 46 height 19
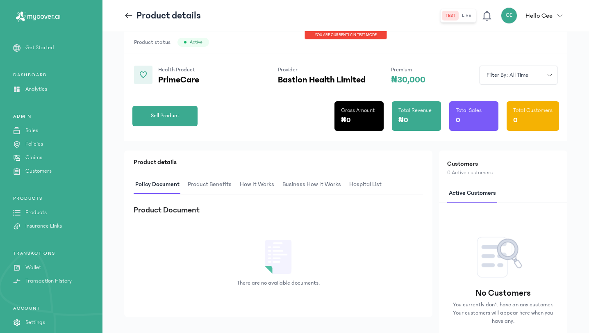
scroll to position [11, 0]
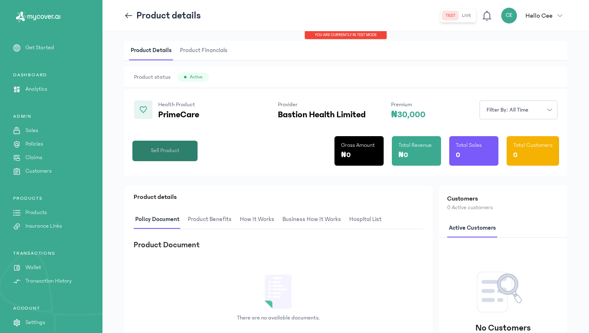
click at [165, 150] on span "Sell Product" at bounding box center [165, 150] width 29 height 9
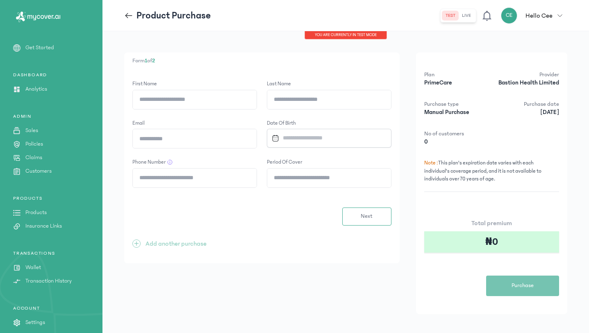
click at [216, 100] on input "First Name" at bounding box center [195, 99] width 124 height 19
type input "*******"
click at [309, 100] on input "Last Name" at bounding box center [329, 99] width 124 height 19
type input "****"
click at [206, 143] on input "Email" at bounding box center [195, 138] width 124 height 19
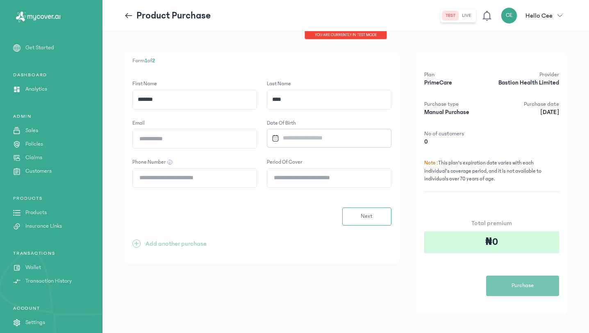
type input "**********"
click at [319, 133] on input "Datepicker input" at bounding box center [326, 138] width 115 height 18
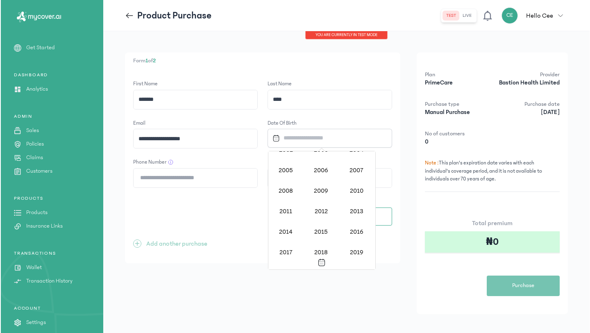
scroll to position [705, 0]
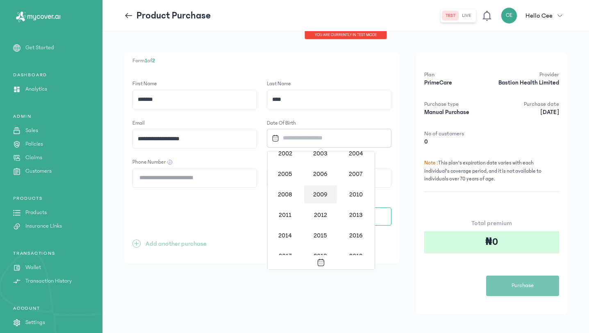
click at [315, 189] on div "2009" at bounding box center [320, 194] width 33 height 18
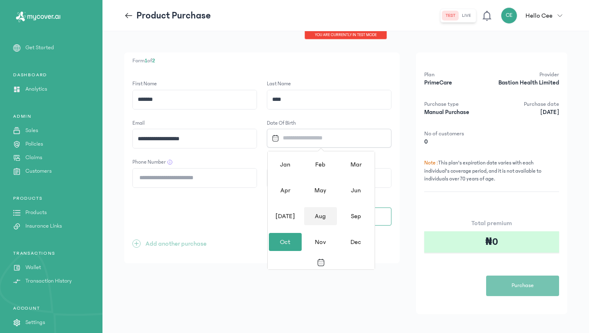
click at [318, 209] on div "Aug" at bounding box center [320, 216] width 33 height 18
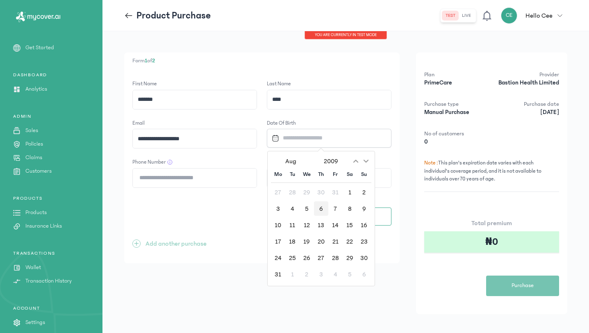
click at [321, 209] on div "6" at bounding box center [321, 208] width 14 height 14
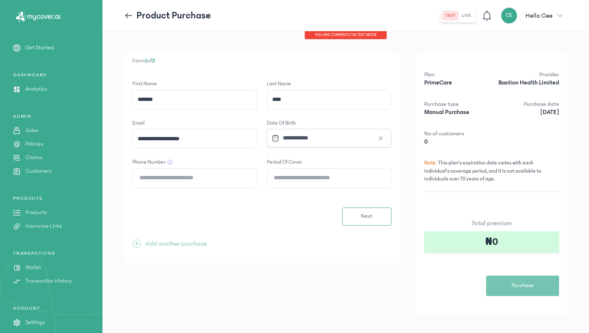
click at [216, 178] on input "Phone Number" at bounding box center [195, 177] width 124 height 19
type input "**********"
click at [300, 174] on input "Period of cover" at bounding box center [329, 177] width 124 height 19
type input "*"
click at [374, 215] on button "Next" at bounding box center [366, 216] width 49 height 18
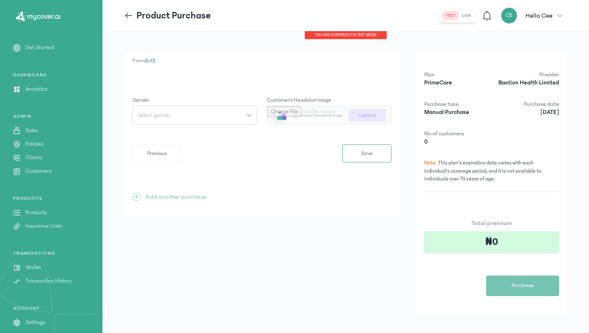
click at [216, 113] on div "Select gender" at bounding box center [190, 115] width 114 height 6
click at [207, 139] on button "[DEMOGRAPHIC_DATA]" at bounding box center [194, 133] width 125 height 15
click at [373, 117] on input "file" at bounding box center [329, 115] width 124 height 18
type input "**********"
click at [373, 157] on button "Save" at bounding box center [366, 153] width 49 height 18
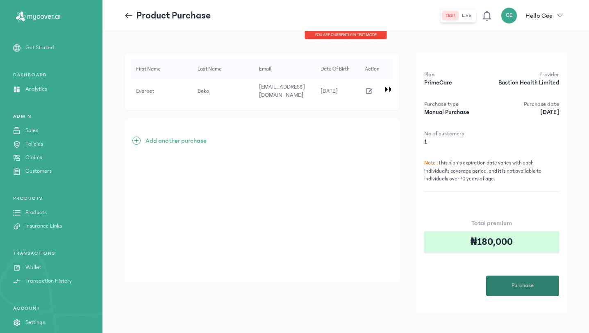
click at [510, 285] on button "Purchase" at bounding box center [522, 286] width 73 height 20
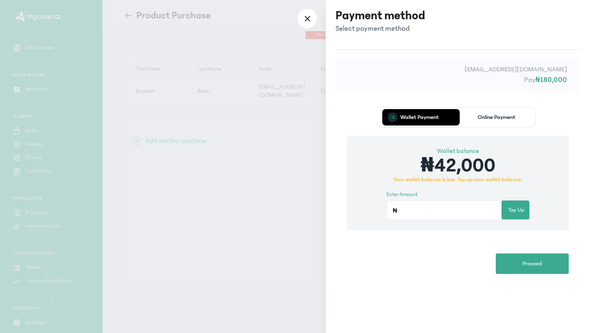
click at [505, 123] on button "Online Payment" at bounding box center [497, 117] width 74 height 16
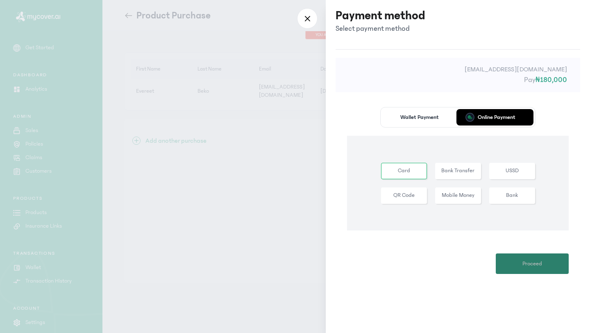
click at [521, 265] on button "Proceed" at bounding box center [532, 263] width 73 height 20
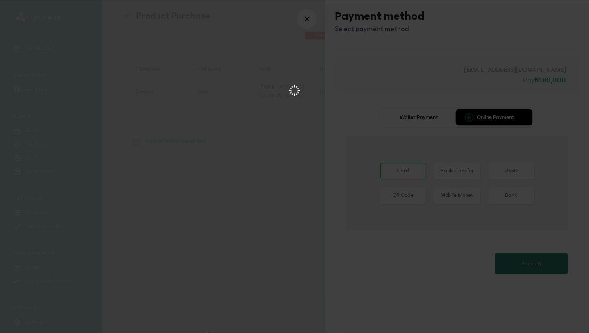
scroll to position [0, 0]
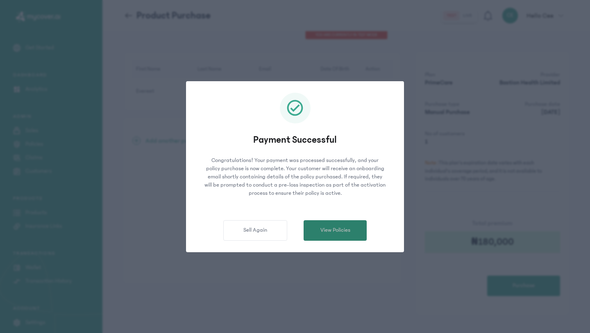
click at [342, 231] on span "View Policies" at bounding box center [336, 230] width 30 height 9
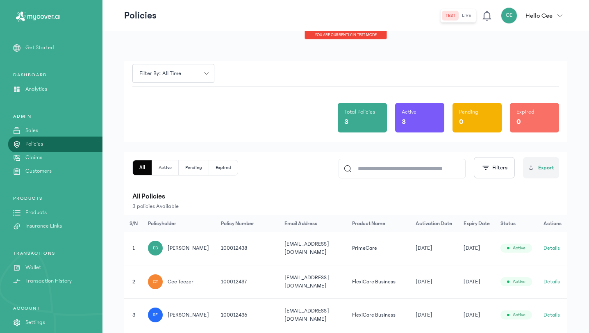
scroll to position [24, 0]
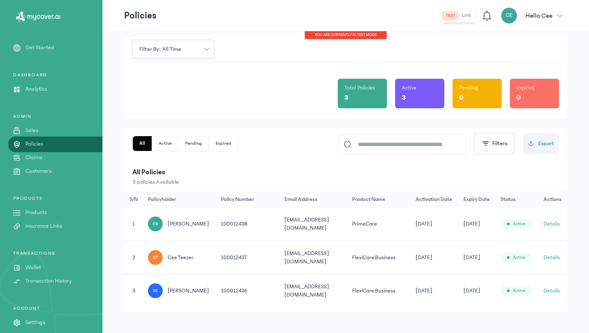
click at [43, 209] on p "Products" at bounding box center [35, 212] width 21 height 9
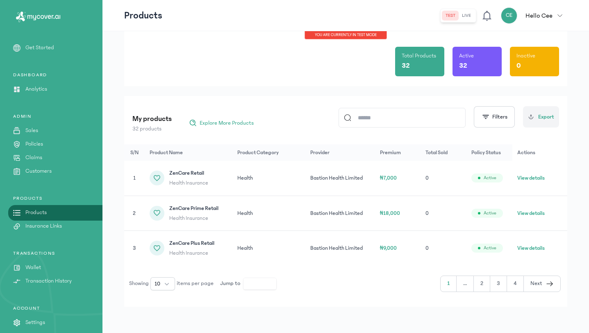
scroll to position [30, 0]
click at [164, 283] on button "10" at bounding box center [162, 284] width 25 height 13
click at [166, 249] on li "50" at bounding box center [163, 252] width 21 height 13
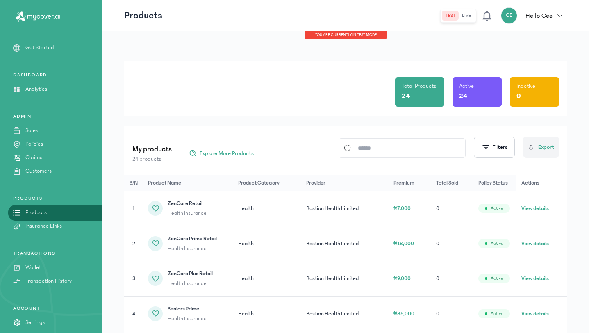
click at [387, 143] on input at bounding box center [405, 148] width 109 height 19
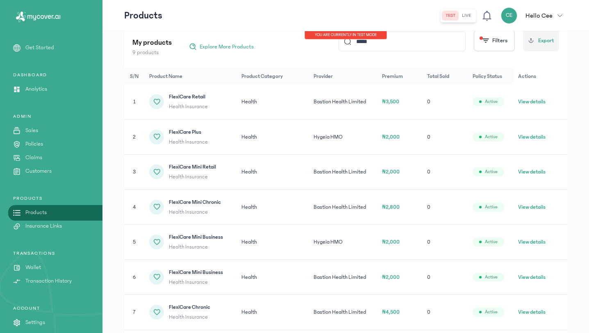
scroll to position [107, 0]
click at [443, 40] on input "*****" at bounding box center [405, 41] width 109 height 19
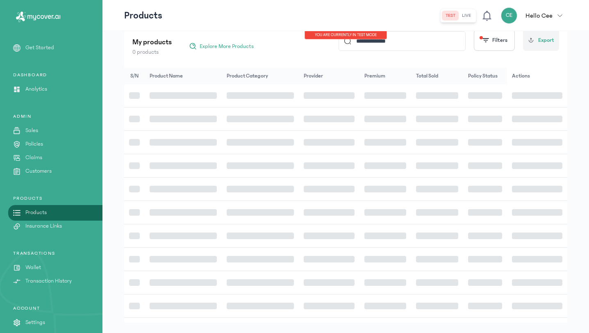
scroll to position [29, 0]
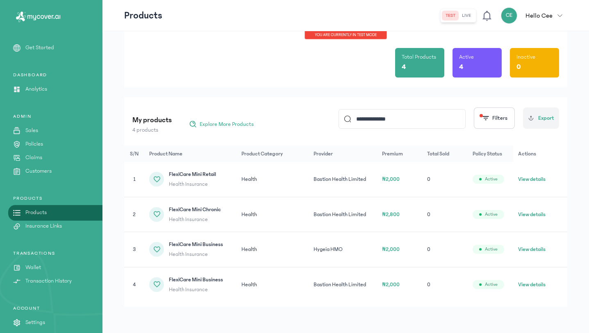
type input "**********"
click at [533, 246] on button "View details" at bounding box center [531, 249] width 27 height 8
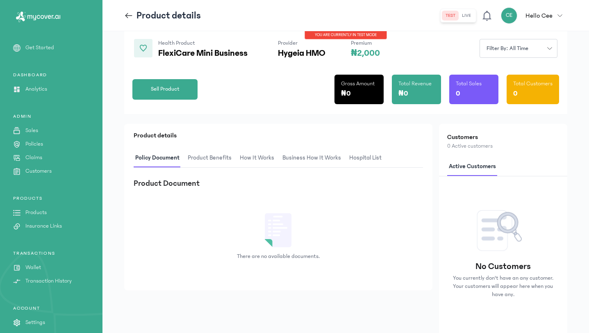
scroll to position [73, 0]
click at [213, 155] on span "Product Benefits" at bounding box center [209, 157] width 47 height 19
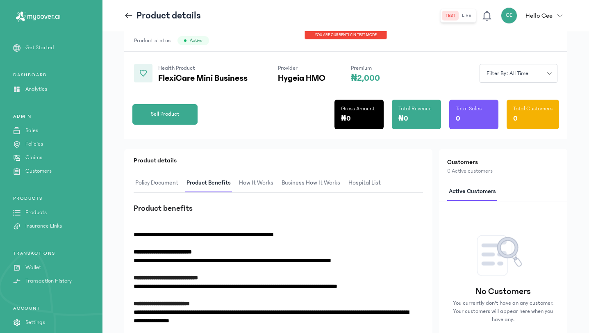
scroll to position [53, 0]
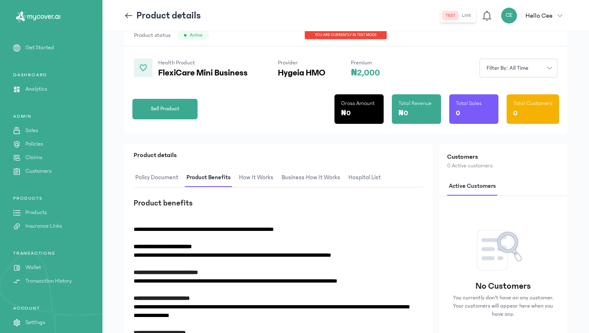
click at [306, 177] on span "Business How It Works" at bounding box center [311, 177] width 62 height 19
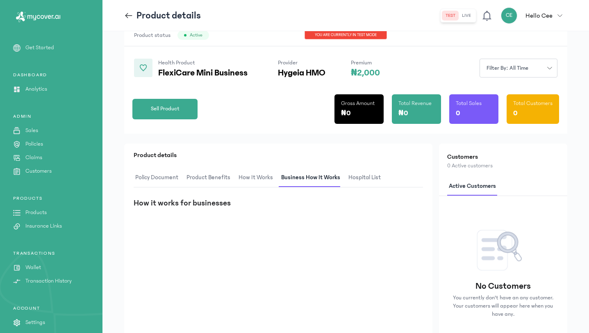
click at [355, 177] on span "hospital List" at bounding box center [365, 177] width 36 height 19
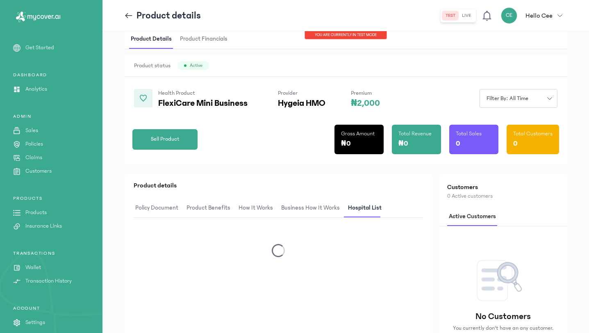
scroll to position [0, 0]
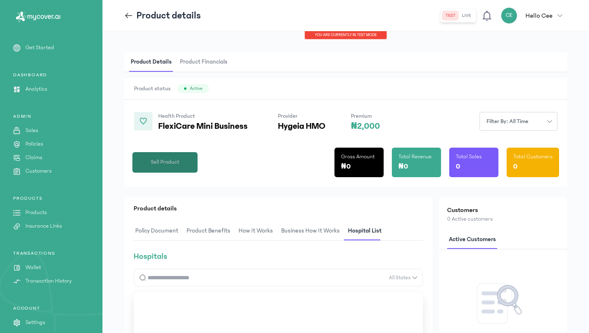
click at [169, 164] on span "Sell Product" at bounding box center [165, 162] width 29 height 9
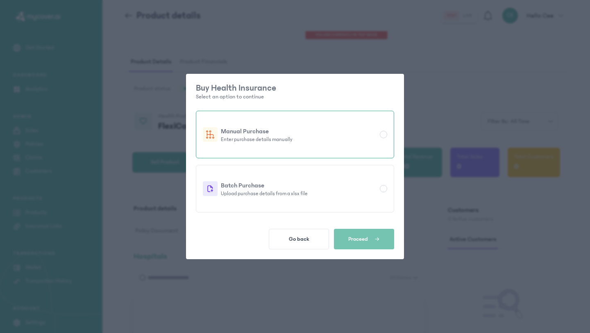
click at [350, 141] on p "Enter purchase details manually" at bounding box center [299, 139] width 156 height 7
click at [381, 241] on button "Proceed" at bounding box center [364, 239] width 60 height 20
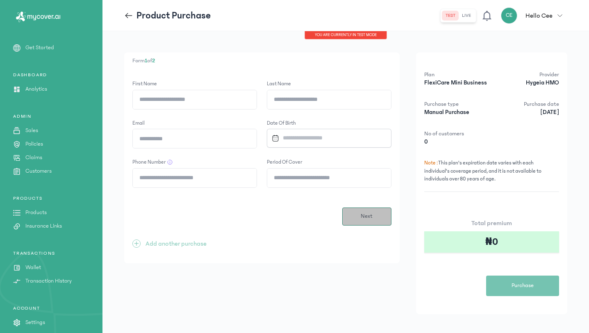
click at [365, 222] on button "Next" at bounding box center [366, 216] width 49 height 18
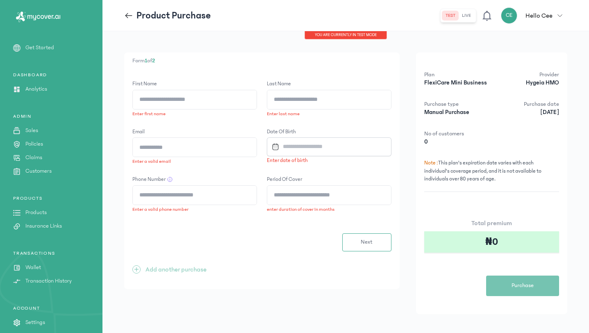
click at [128, 16] on icon at bounding box center [128, 15] width 7 height 0
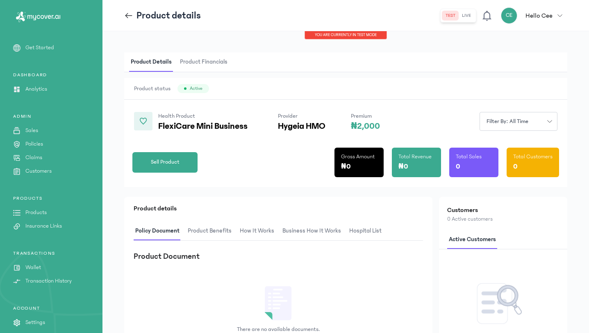
click at [128, 19] on icon at bounding box center [128, 15] width 9 height 9
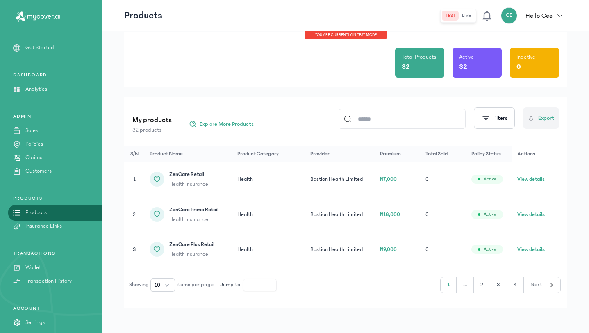
scroll to position [30, 0]
click at [526, 245] on button "View details" at bounding box center [530, 248] width 27 height 8
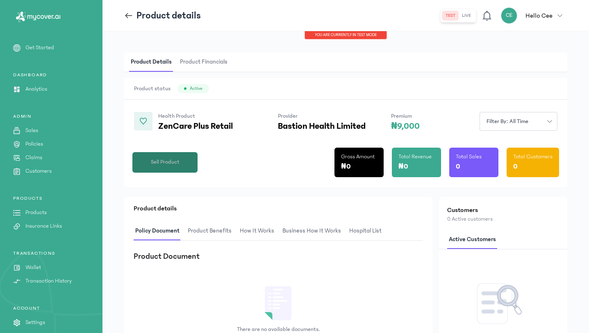
click at [152, 159] on span "Sell Product" at bounding box center [165, 162] width 29 height 9
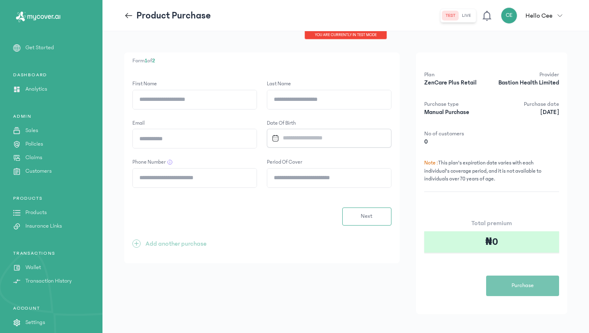
click at [127, 13] on icon at bounding box center [128, 15] width 9 height 9
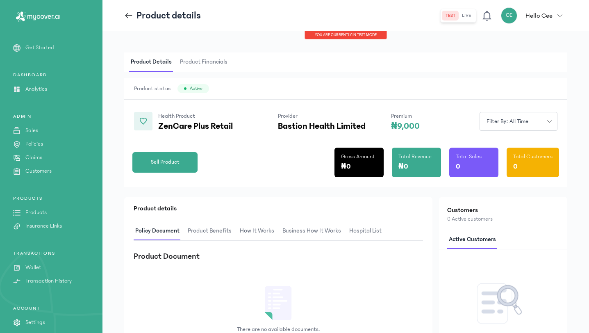
click at [126, 14] on icon at bounding box center [128, 15] width 9 height 9
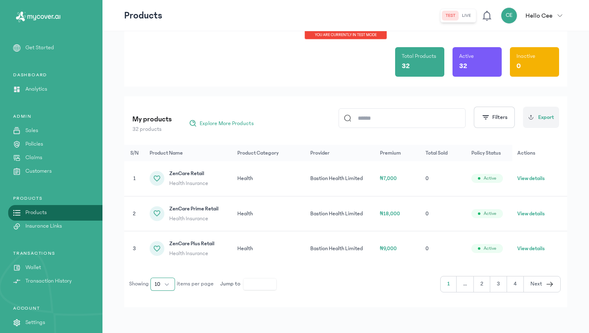
click at [164, 287] on button "10" at bounding box center [162, 284] width 25 height 13
click at [162, 254] on li "50" at bounding box center [163, 252] width 21 height 13
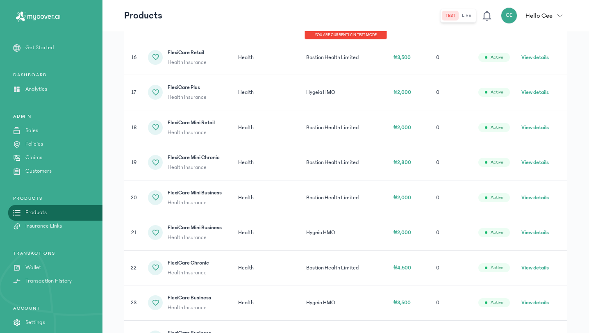
scroll to position [681, 0]
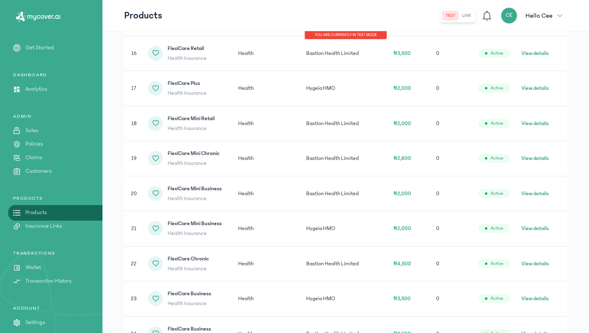
click at [541, 89] on button "View details" at bounding box center [534, 88] width 27 height 8
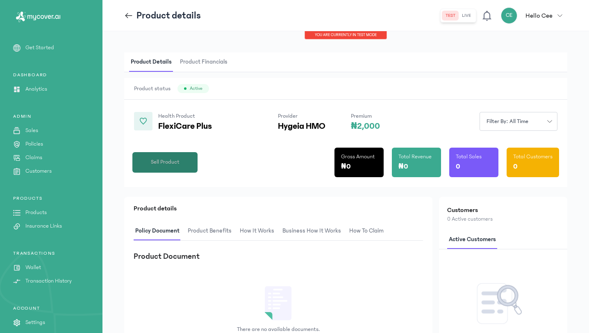
click at [178, 160] on span "Sell Product" at bounding box center [165, 162] width 29 height 9
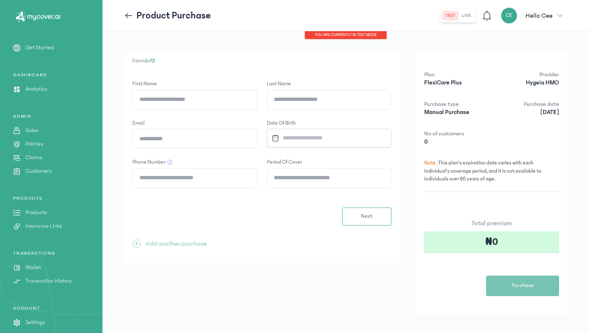
click at [34, 143] on p "Policies" at bounding box center [34, 144] width 18 height 9
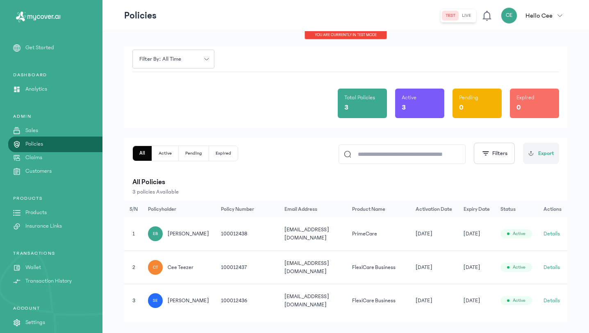
scroll to position [24, 0]
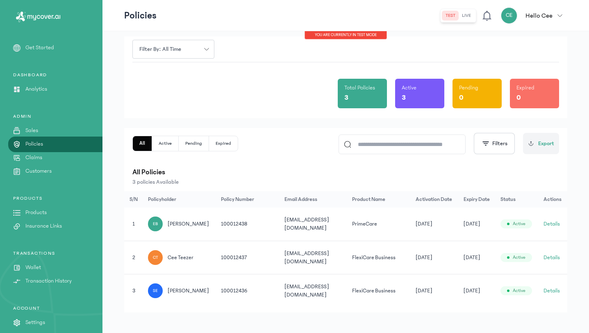
click at [554, 223] on button "Details" at bounding box center [552, 224] width 16 height 8
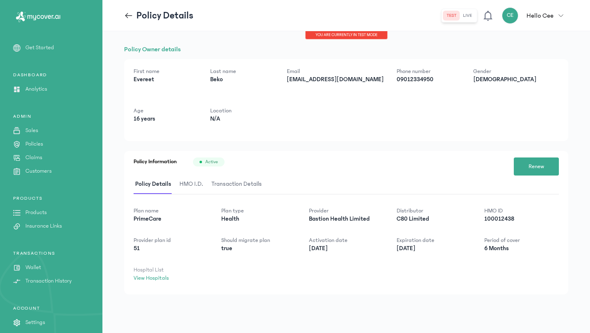
click at [190, 181] on span "HMO I.D." at bounding box center [191, 184] width 27 height 19
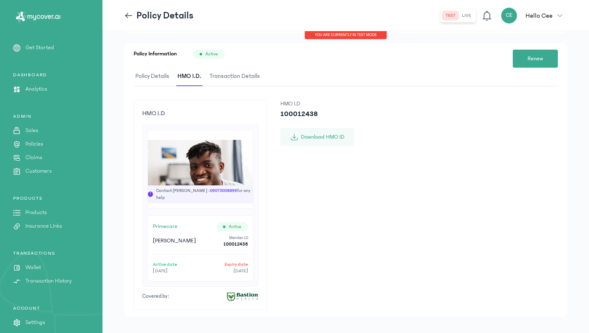
scroll to position [113, 0]
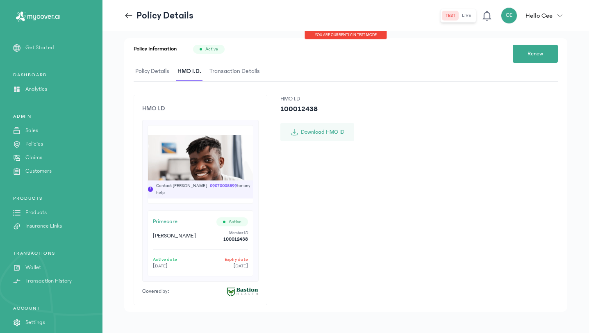
click at [232, 70] on span "Transaction Details" at bounding box center [235, 71] width 54 height 19
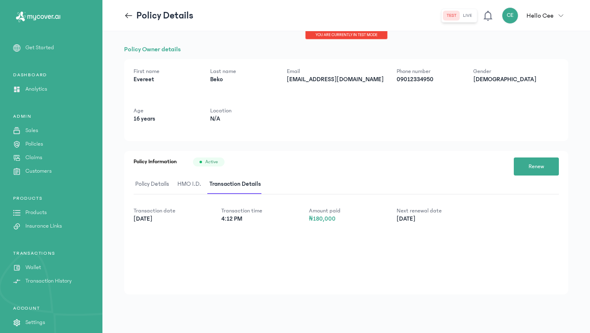
click at [163, 183] on span "Policy Details" at bounding box center [152, 184] width 37 height 19
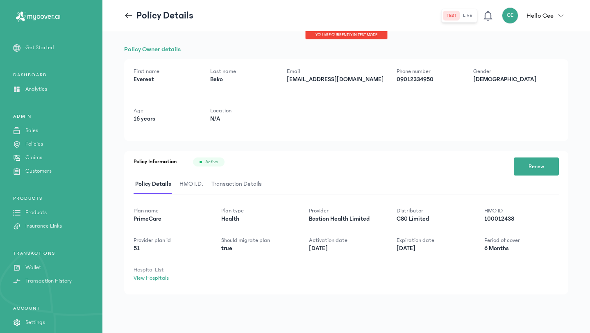
click at [280, 42] on div "Policy Owner details First name [PERSON_NAME] Last name Beko Email [EMAIL_ADDRE…" at bounding box center [346, 182] width 488 height 302
click at [159, 279] on link "View Hospitals" at bounding box center [151, 278] width 35 height 7
